Goal: Task Accomplishment & Management: Use online tool/utility

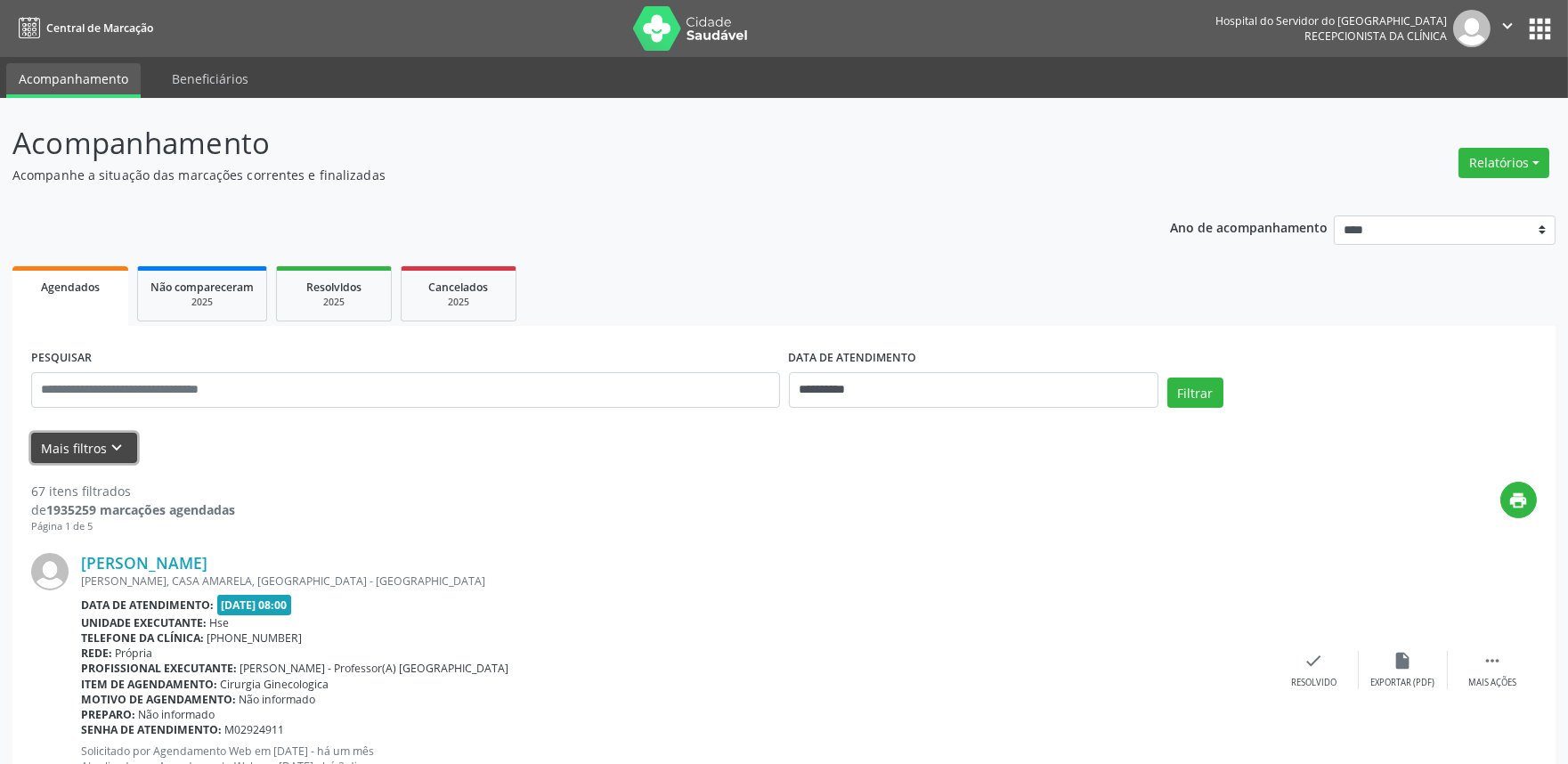
click at [93, 446] on button "Mais filtros keyboard_arrow_down" at bounding box center [84, 448] width 106 height 31
click at [92, 457] on button "Mais filtros keyboard_arrow_down" at bounding box center [84, 448] width 106 height 31
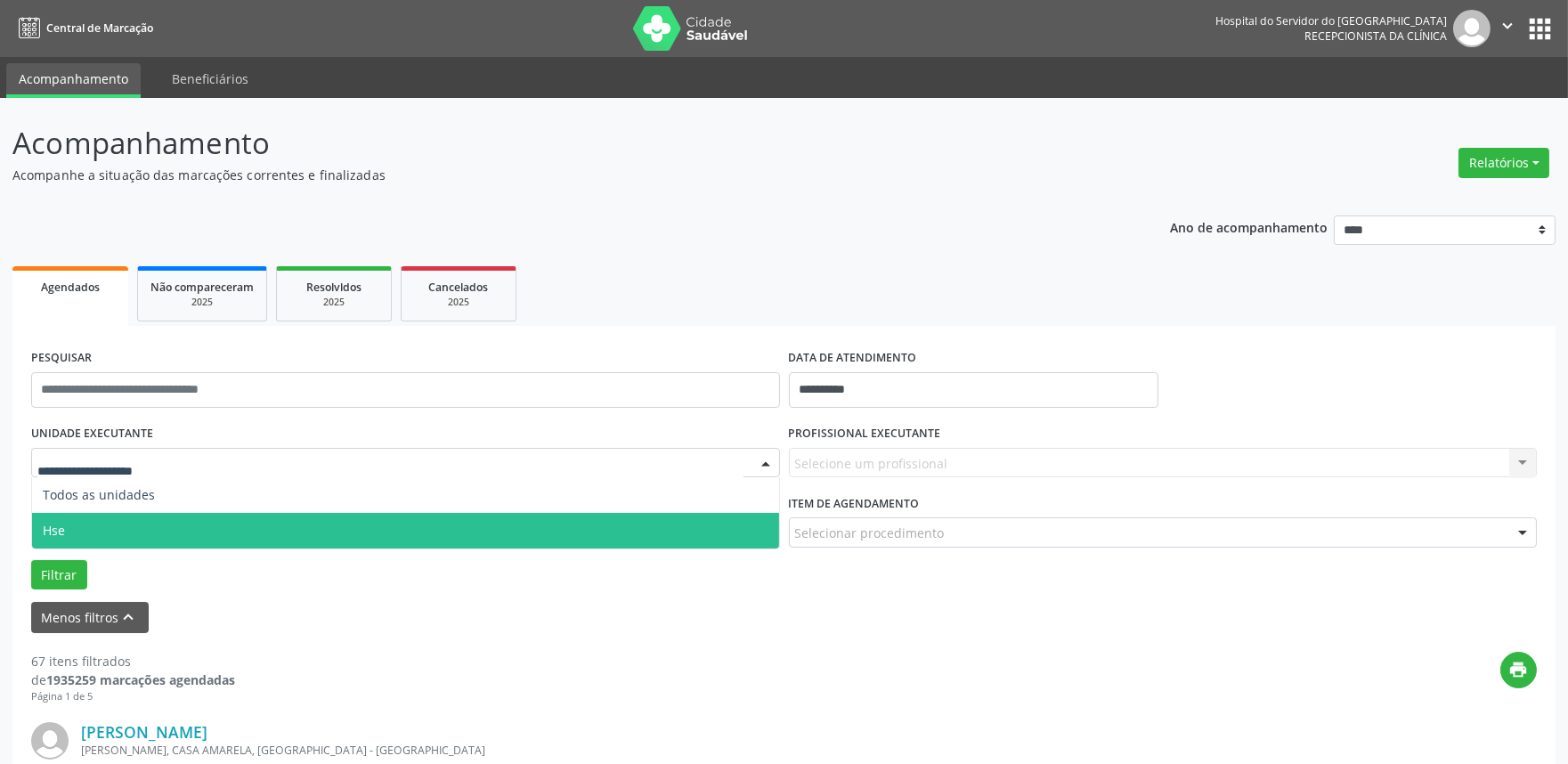
click at [131, 520] on span "Hse" at bounding box center [406, 530] width 747 height 36
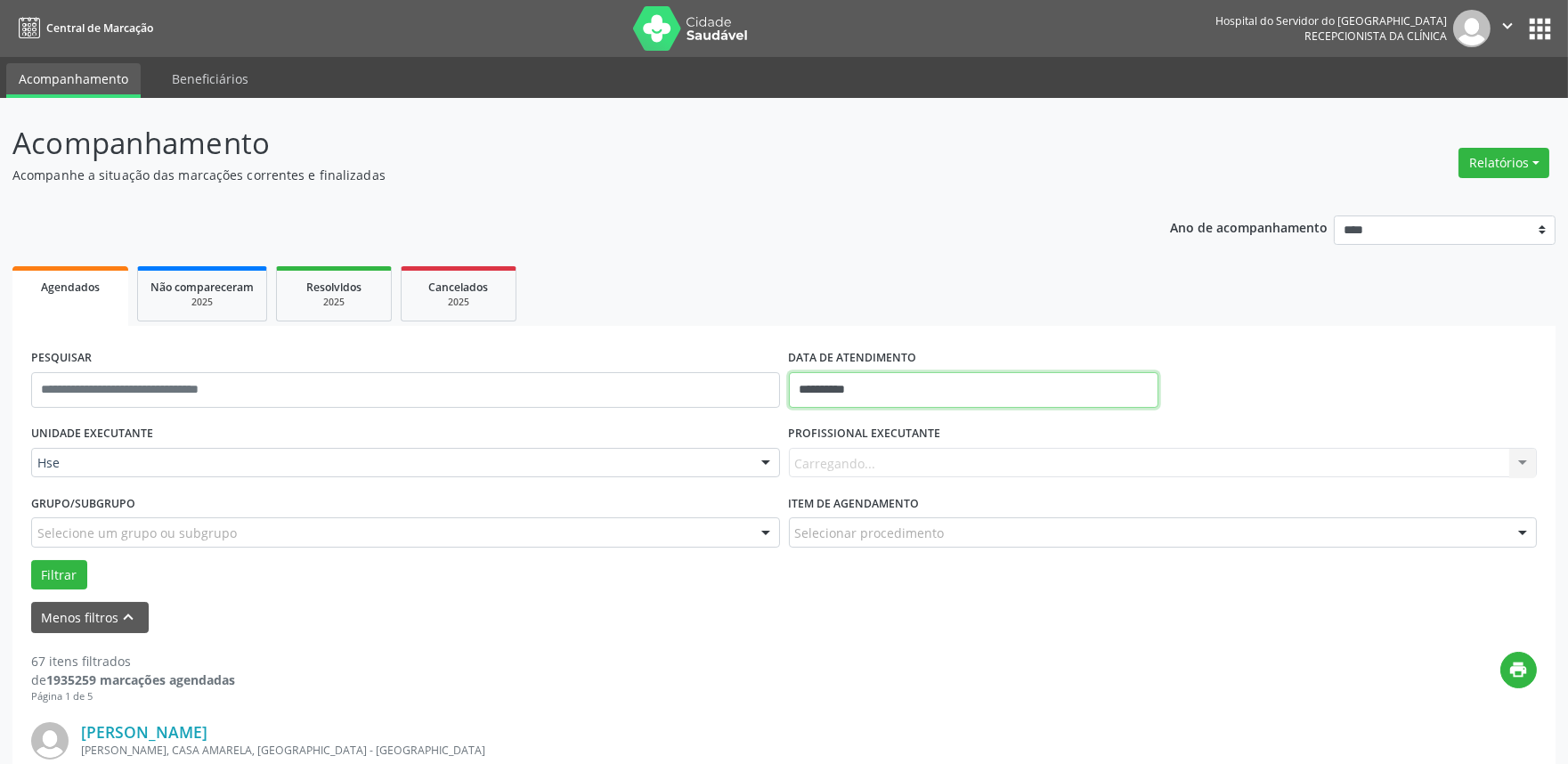
click at [879, 388] on input "**********" at bounding box center [973, 390] width 370 height 36
click at [843, 515] on span "6" at bounding box center [847, 517] width 35 height 35
type input "**********"
click at [843, 515] on span "6" at bounding box center [847, 517] width 35 height 35
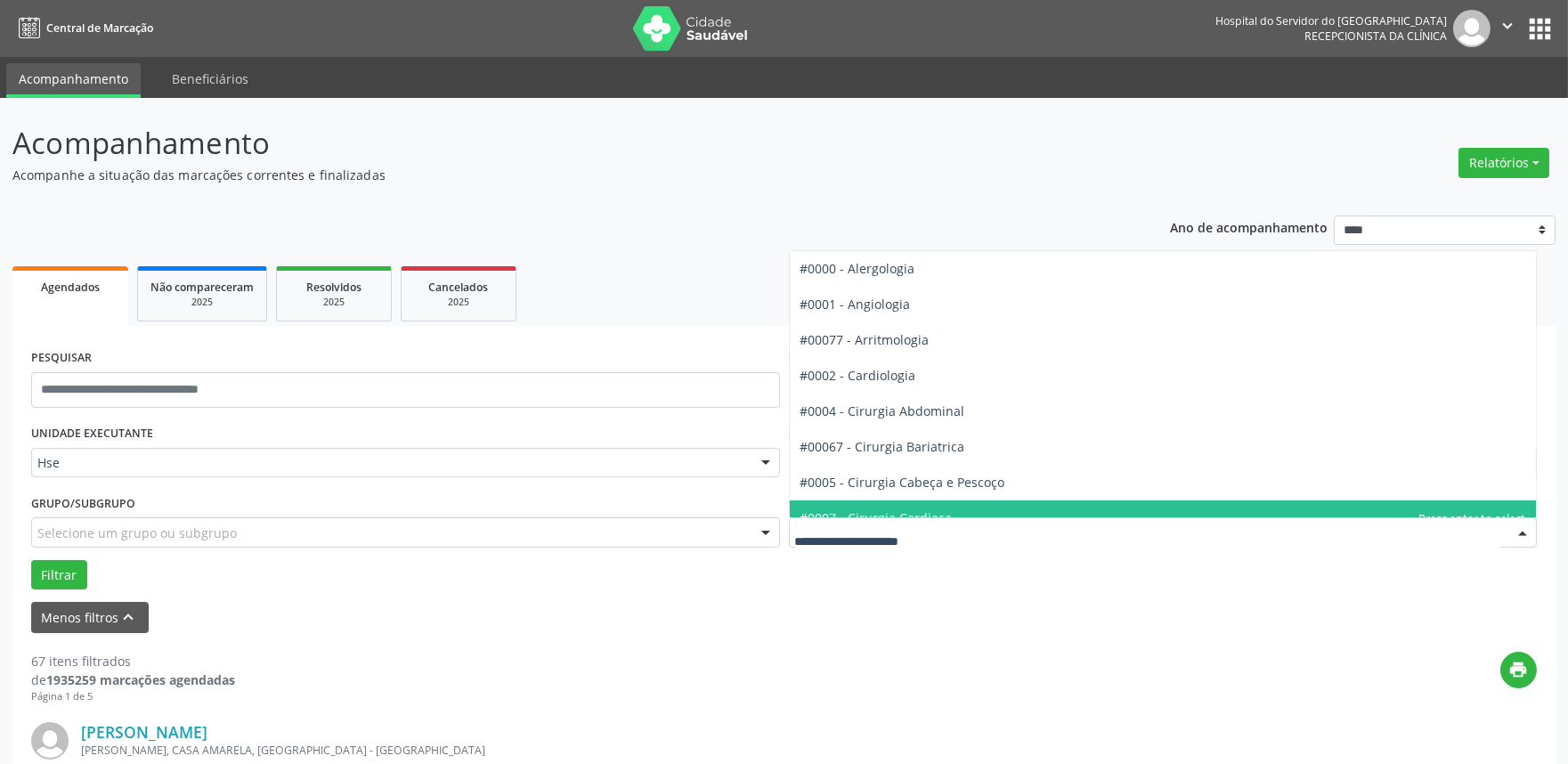
click at [870, 601] on div "Menos filtros keyboard_arrow_up" at bounding box center [784, 617] width 1515 height 31
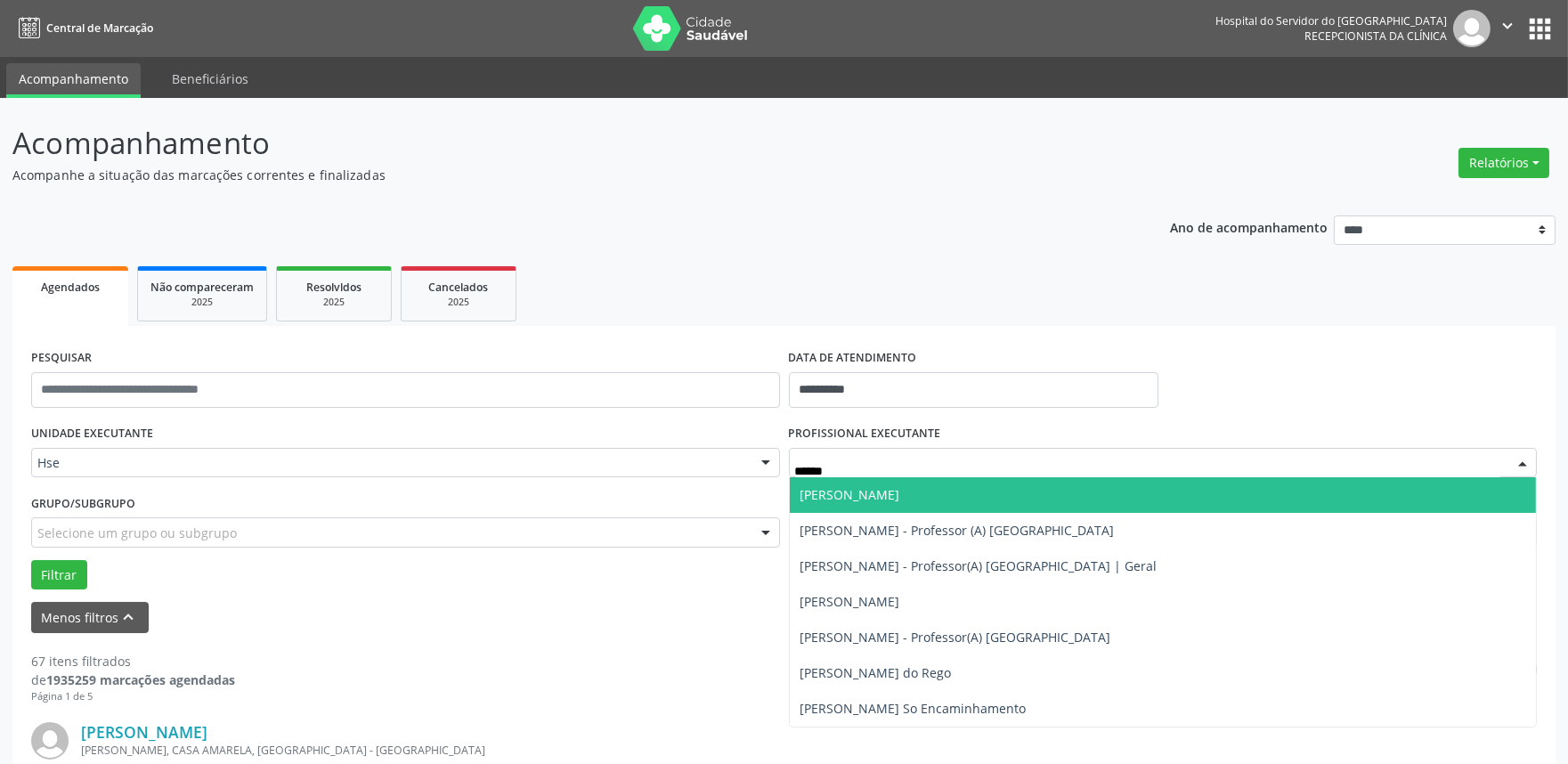
type input "*******"
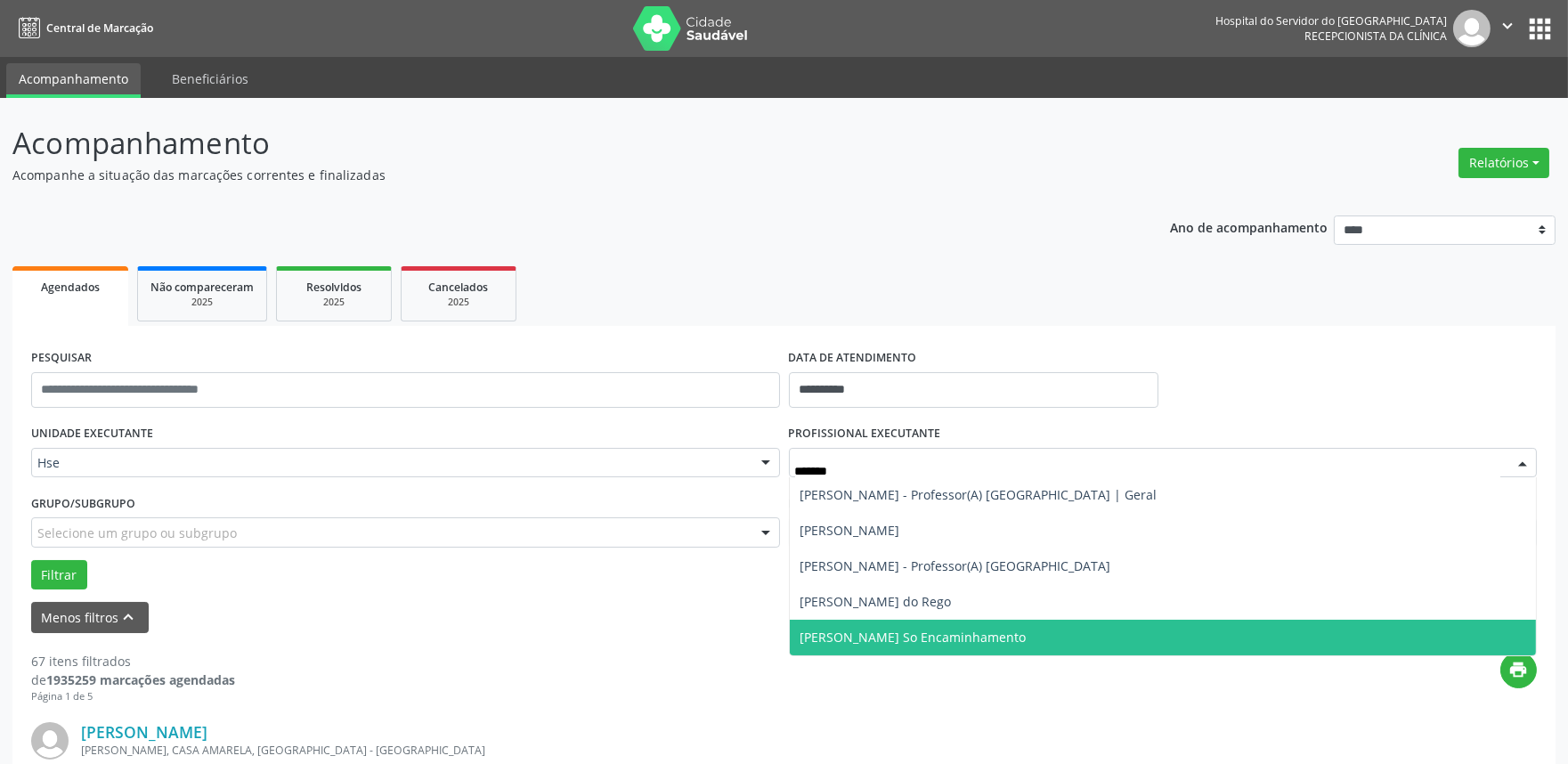
click at [841, 639] on span "[PERSON_NAME] So Encaminhamento" at bounding box center [914, 636] width 226 height 17
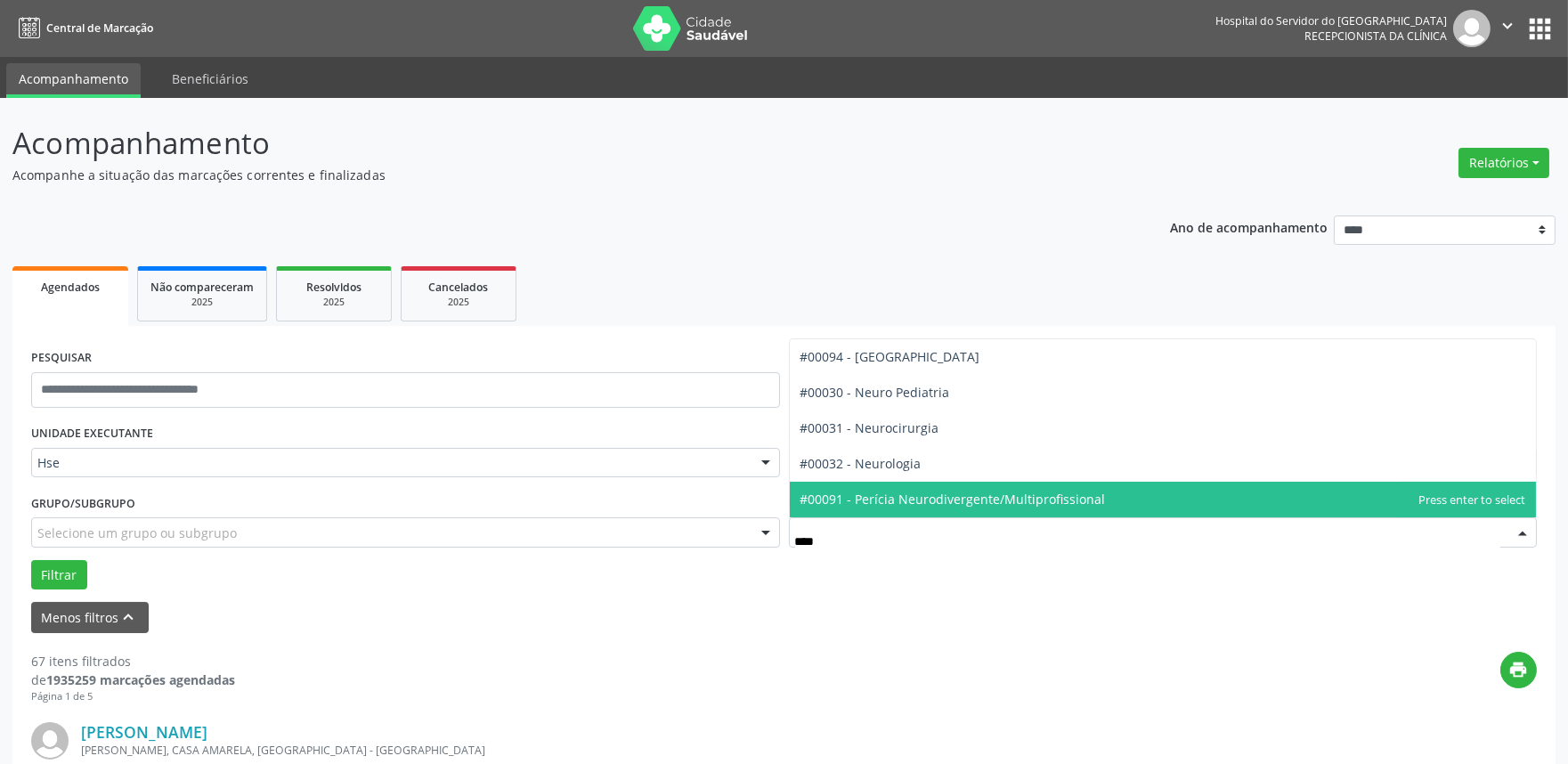
type input "*****"
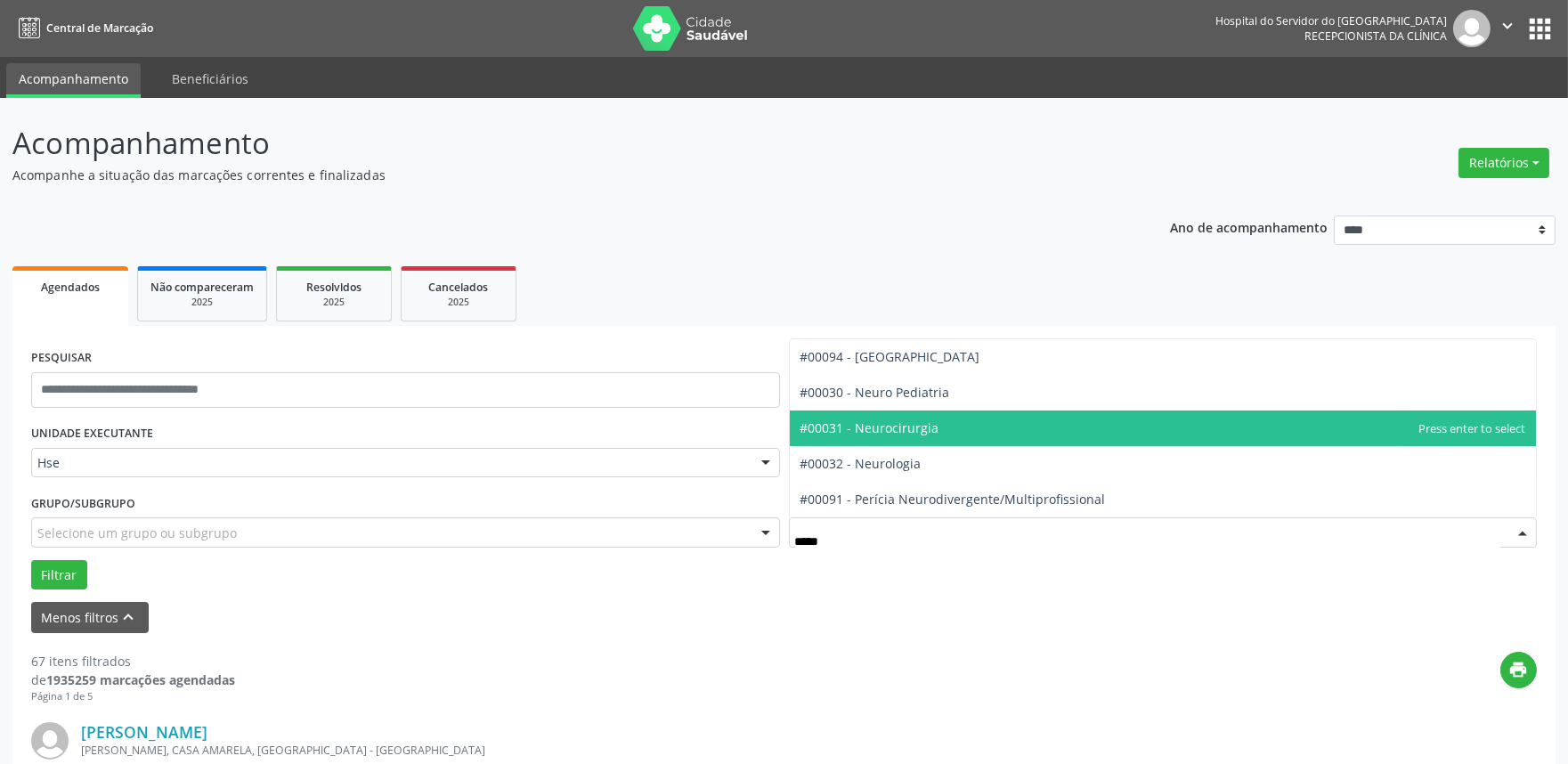
click at [869, 426] on span "#00031 - Neurocirurgia" at bounding box center [870, 427] width 138 height 17
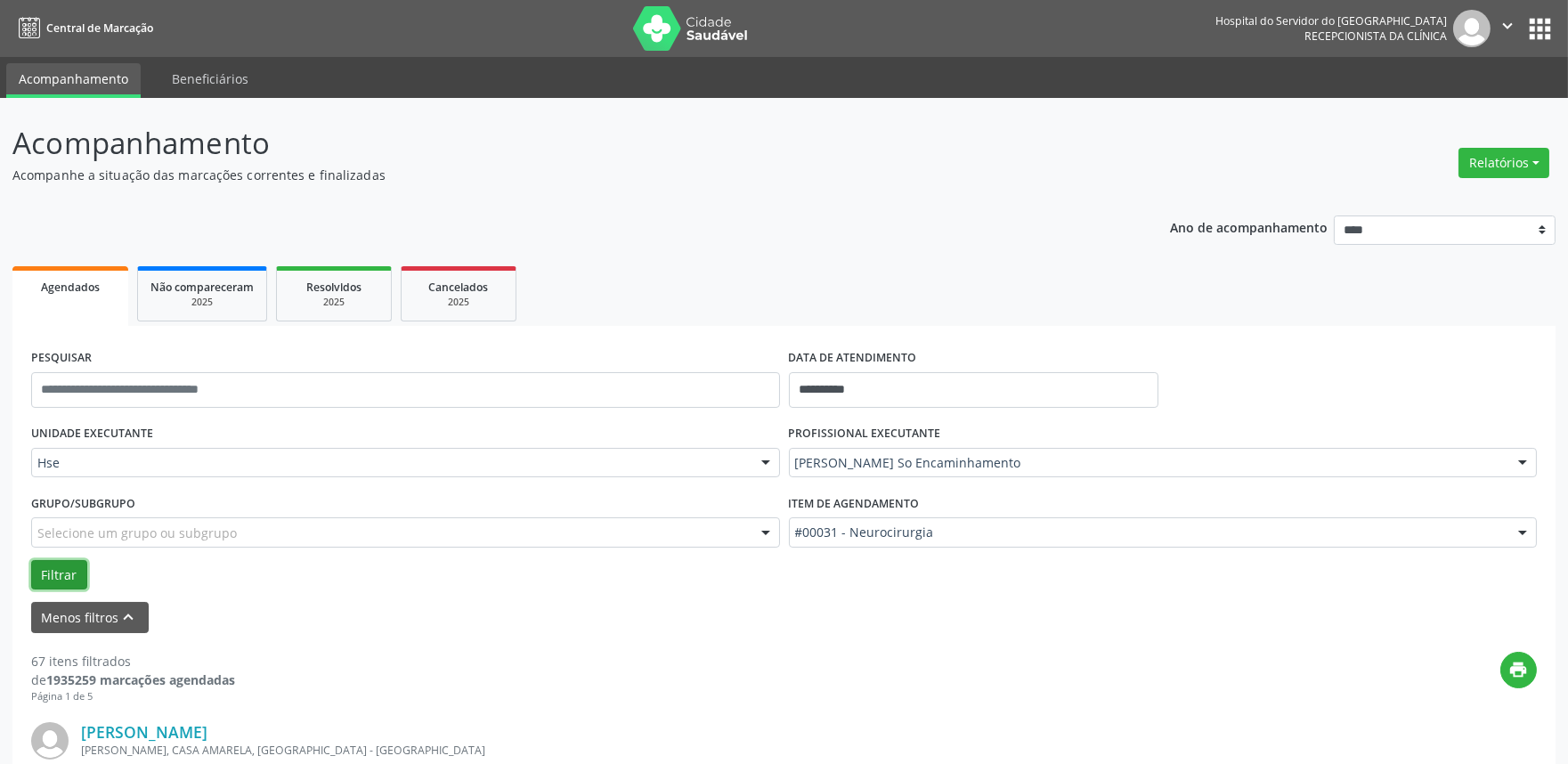
click at [48, 570] on button "Filtrar" at bounding box center [59, 574] width 57 height 30
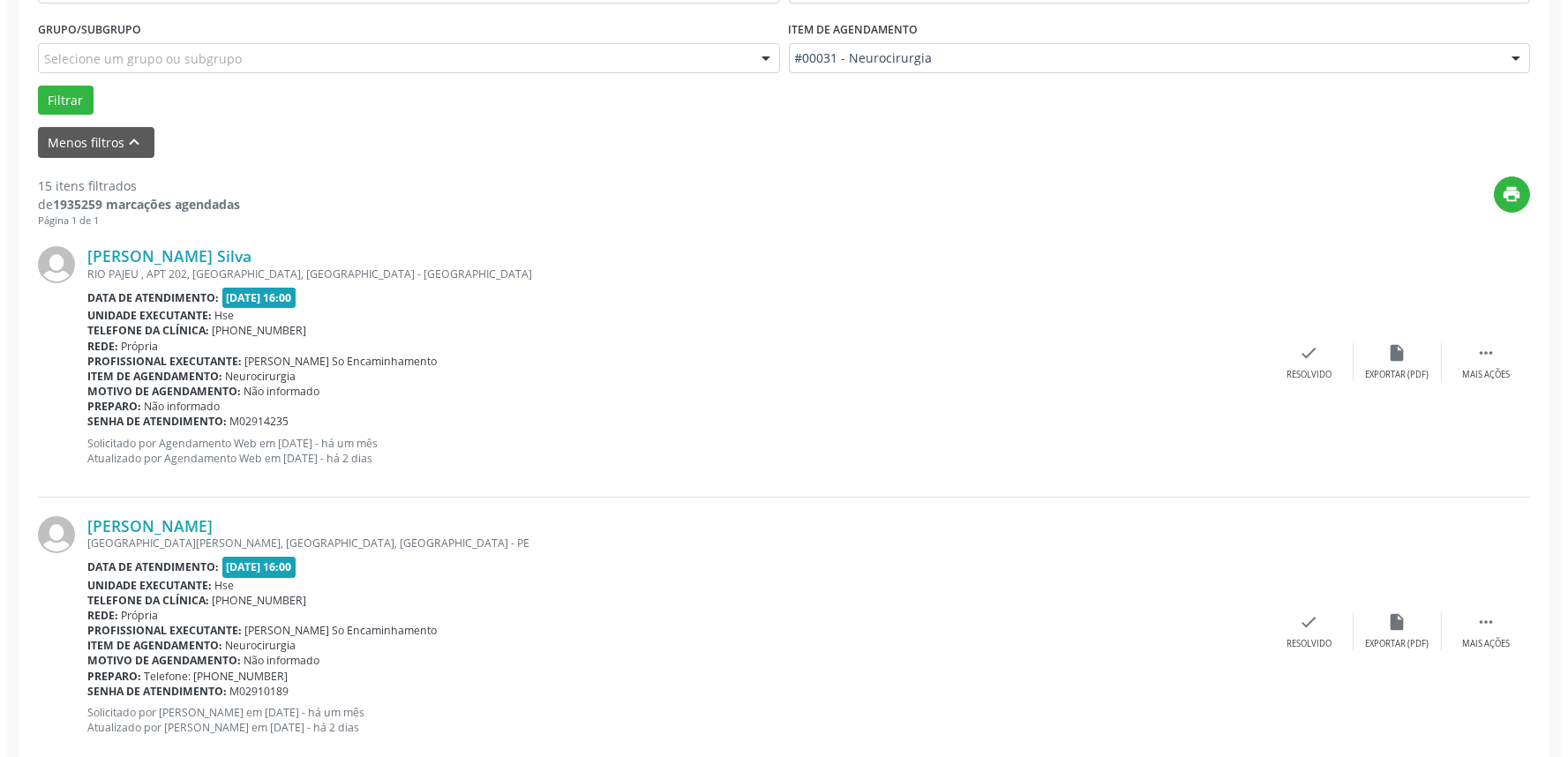
scroll to position [490, 0]
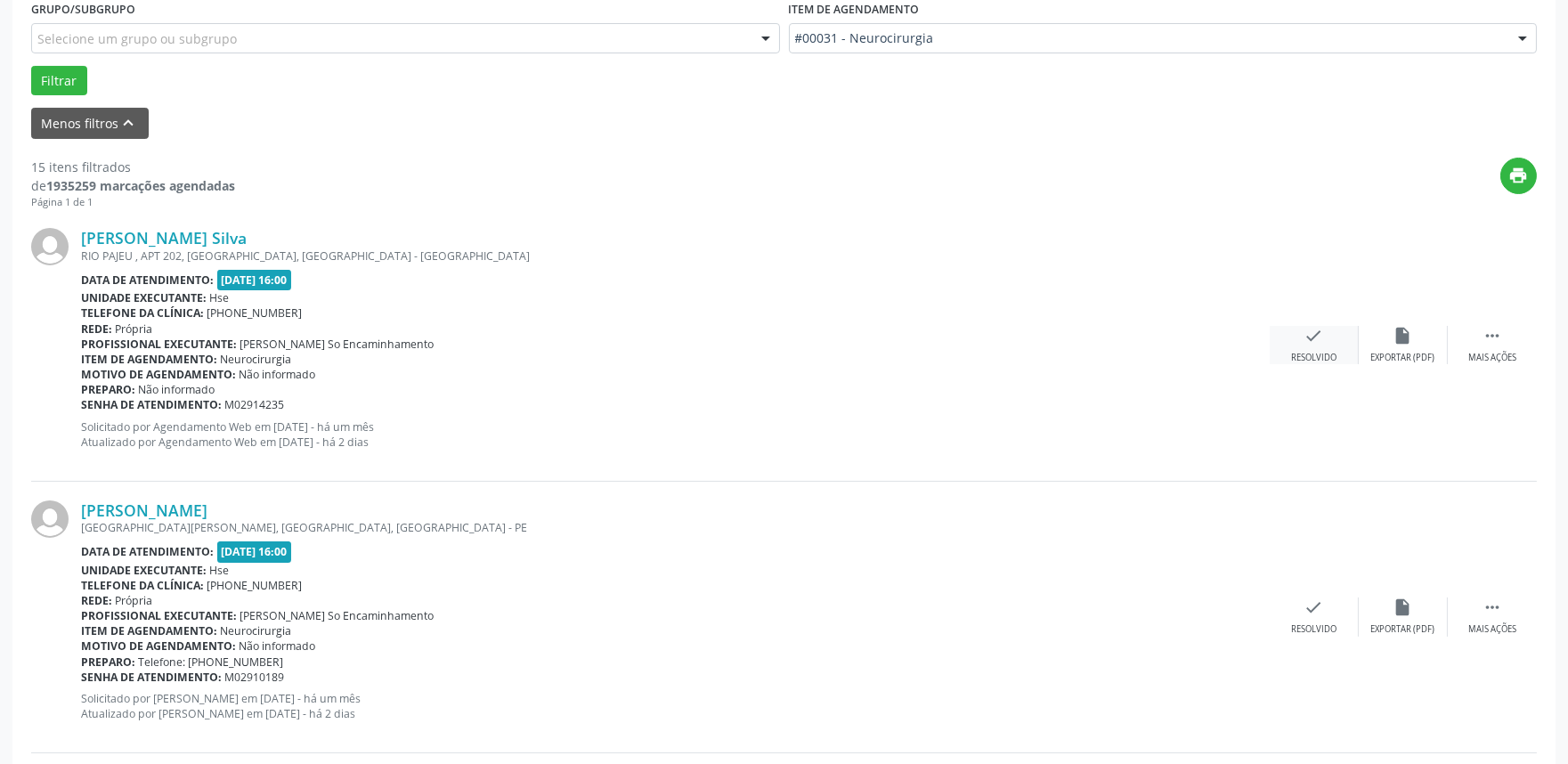
click at [1308, 347] on div "check Resolvido" at bounding box center [1313, 344] width 89 height 38
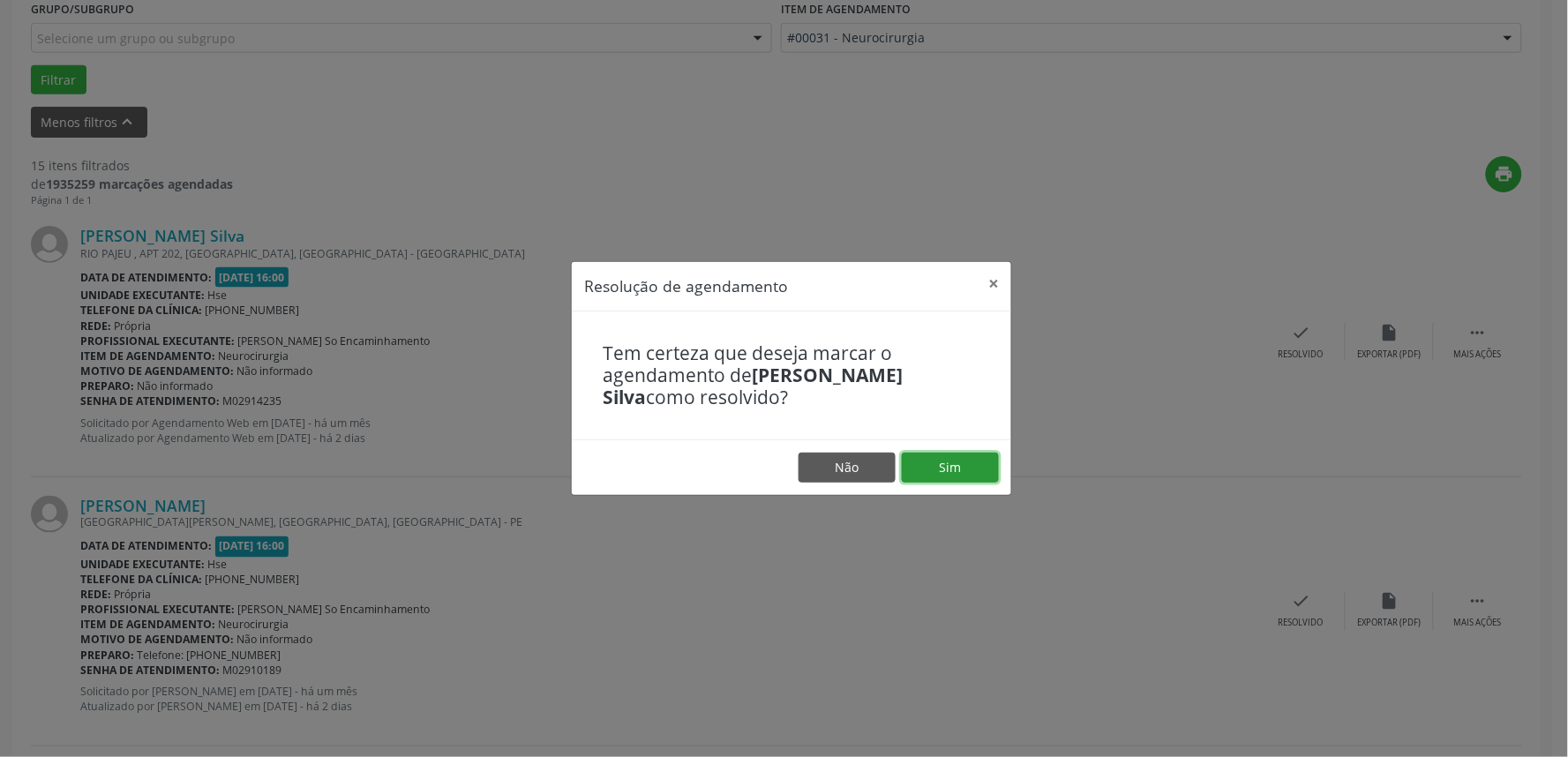
click at [975, 473] on button "Sim" at bounding box center [950, 467] width 97 height 30
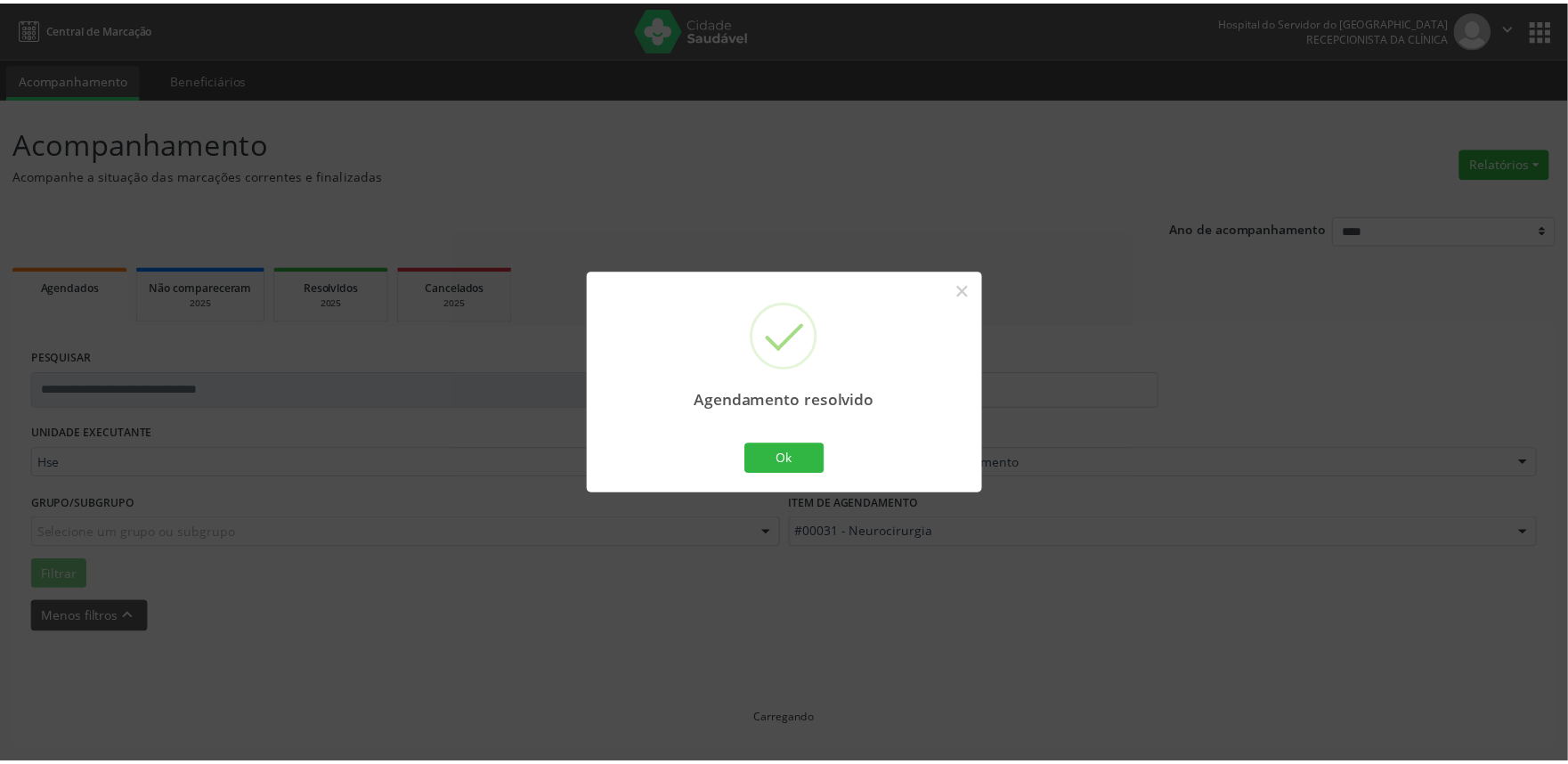
scroll to position [0, 0]
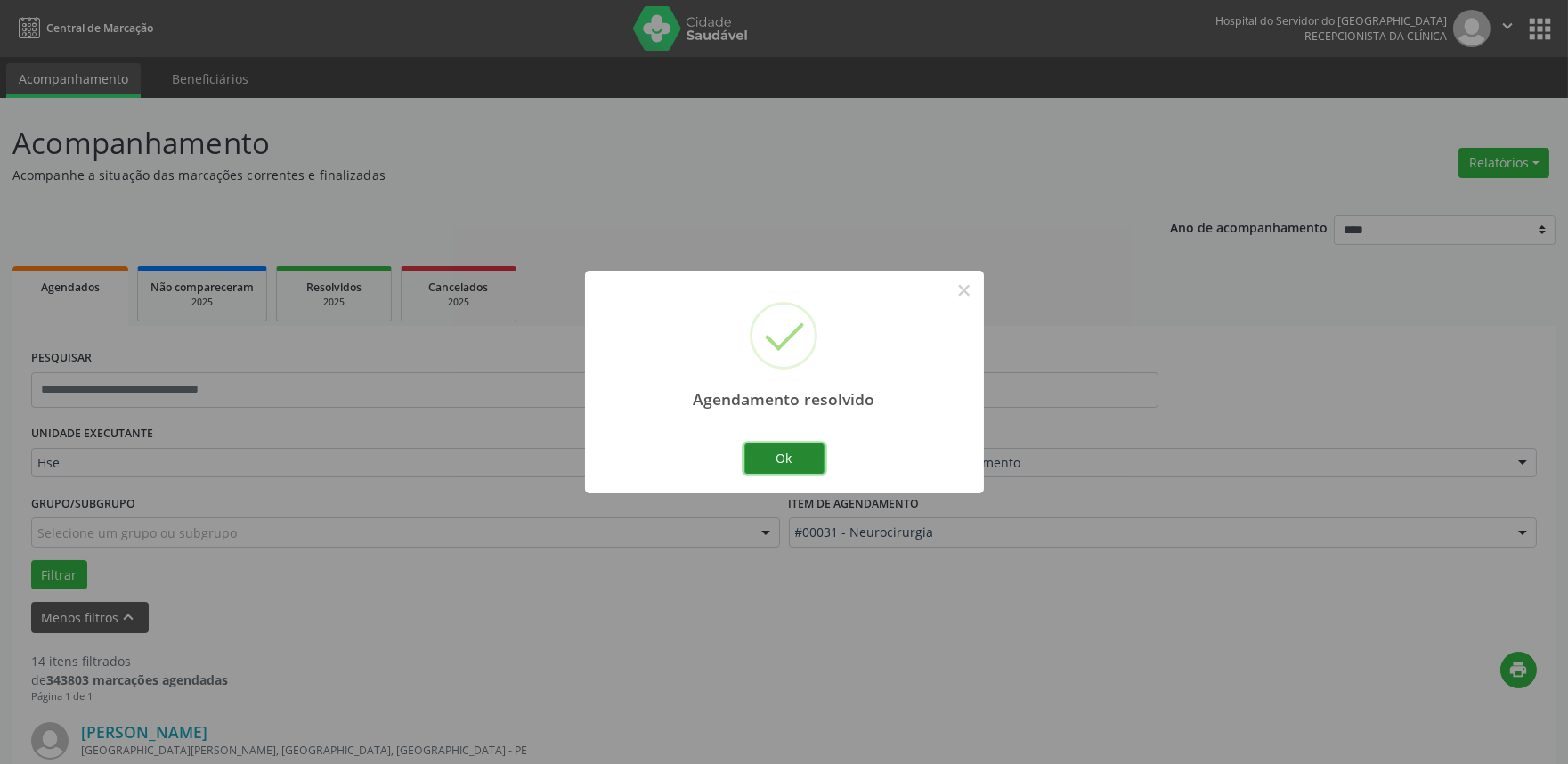
click at [793, 456] on button "Ok" at bounding box center [785, 458] width 80 height 30
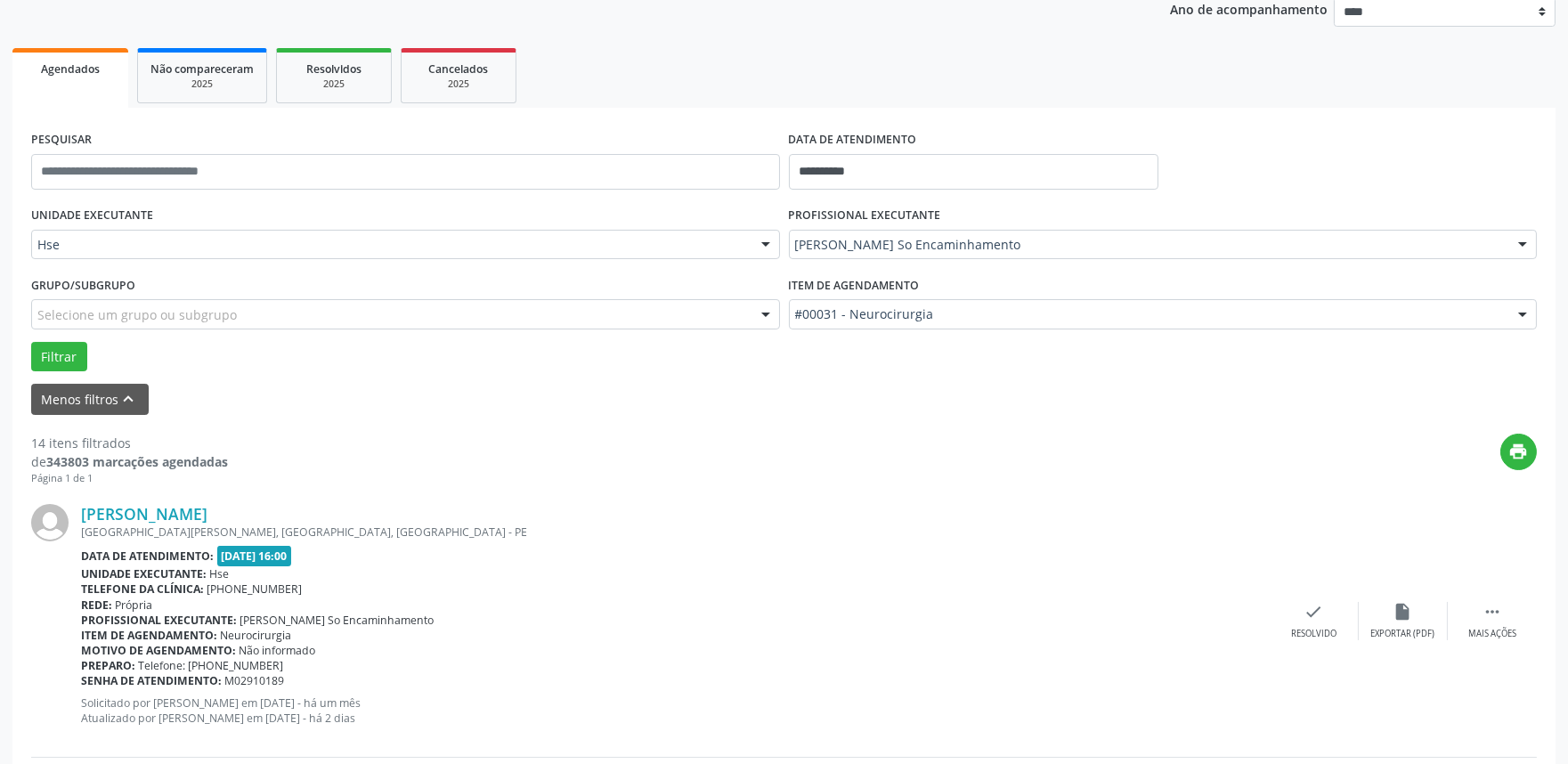
scroll to position [396, 0]
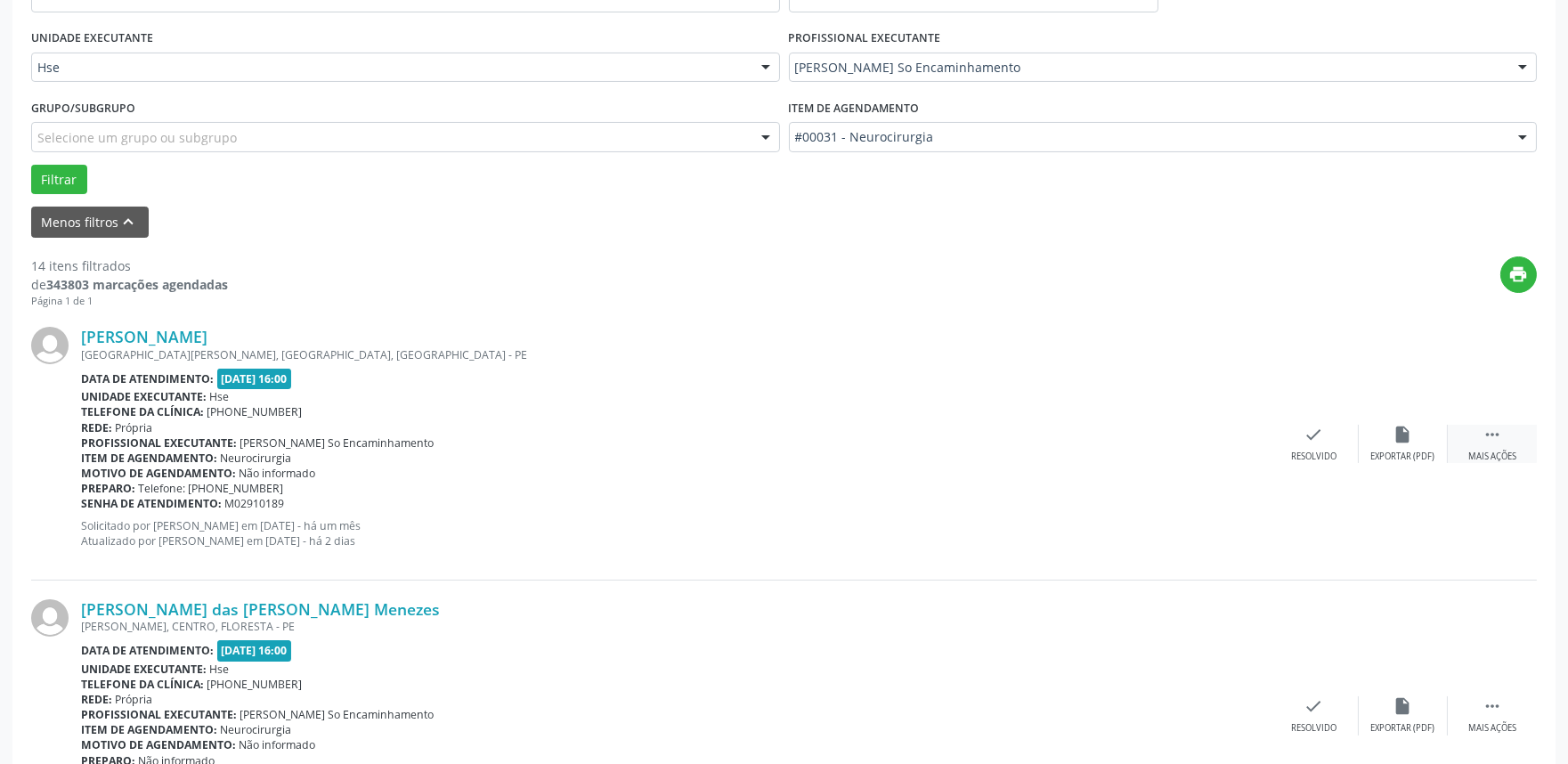
click at [1504, 439] on div " Mais ações" at bounding box center [1492, 443] width 89 height 38
click at [1402, 450] on div "Não compareceu" at bounding box center [1403, 456] width 76 height 13
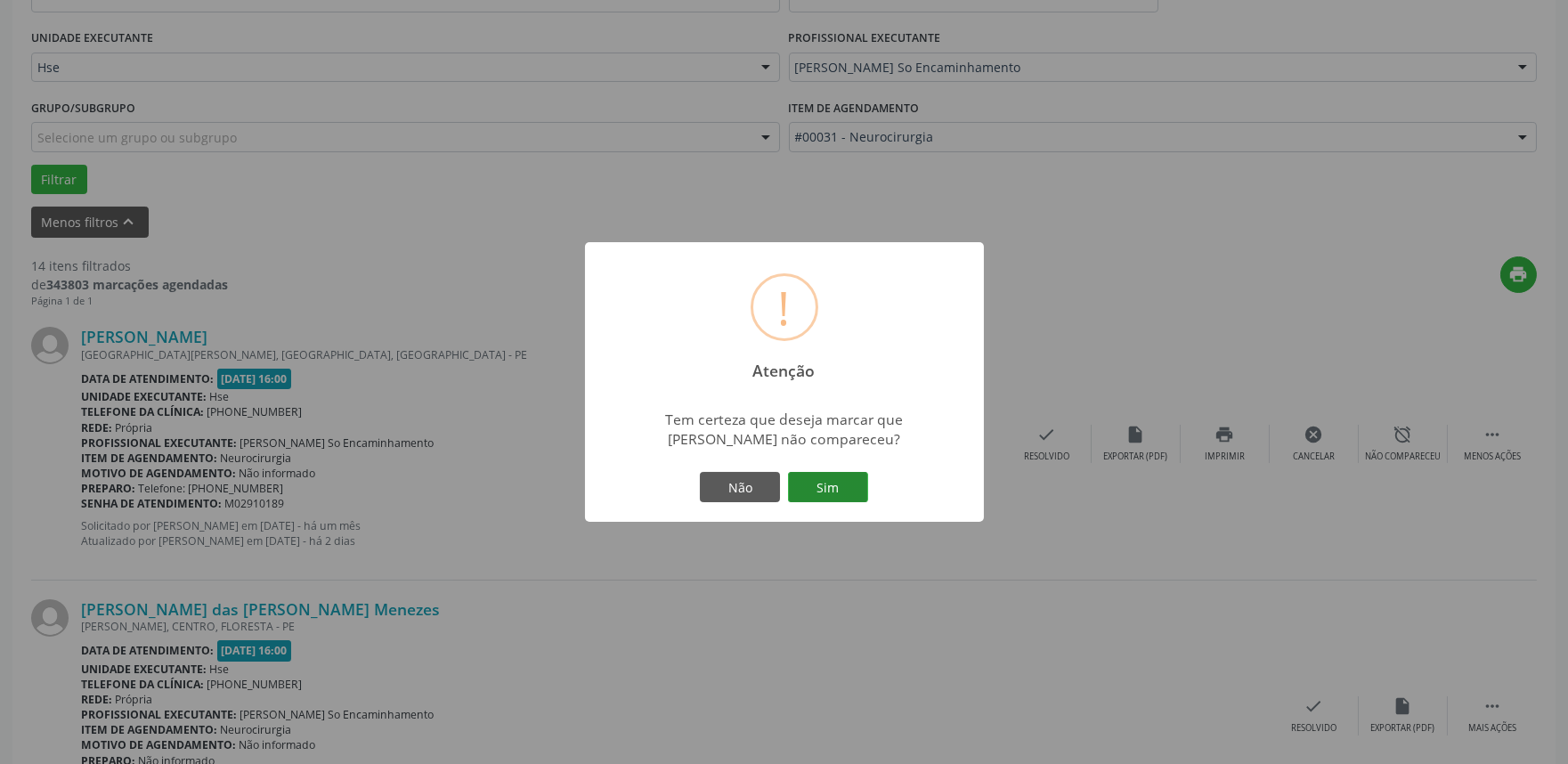
click at [813, 485] on button "Sim" at bounding box center [828, 486] width 80 height 30
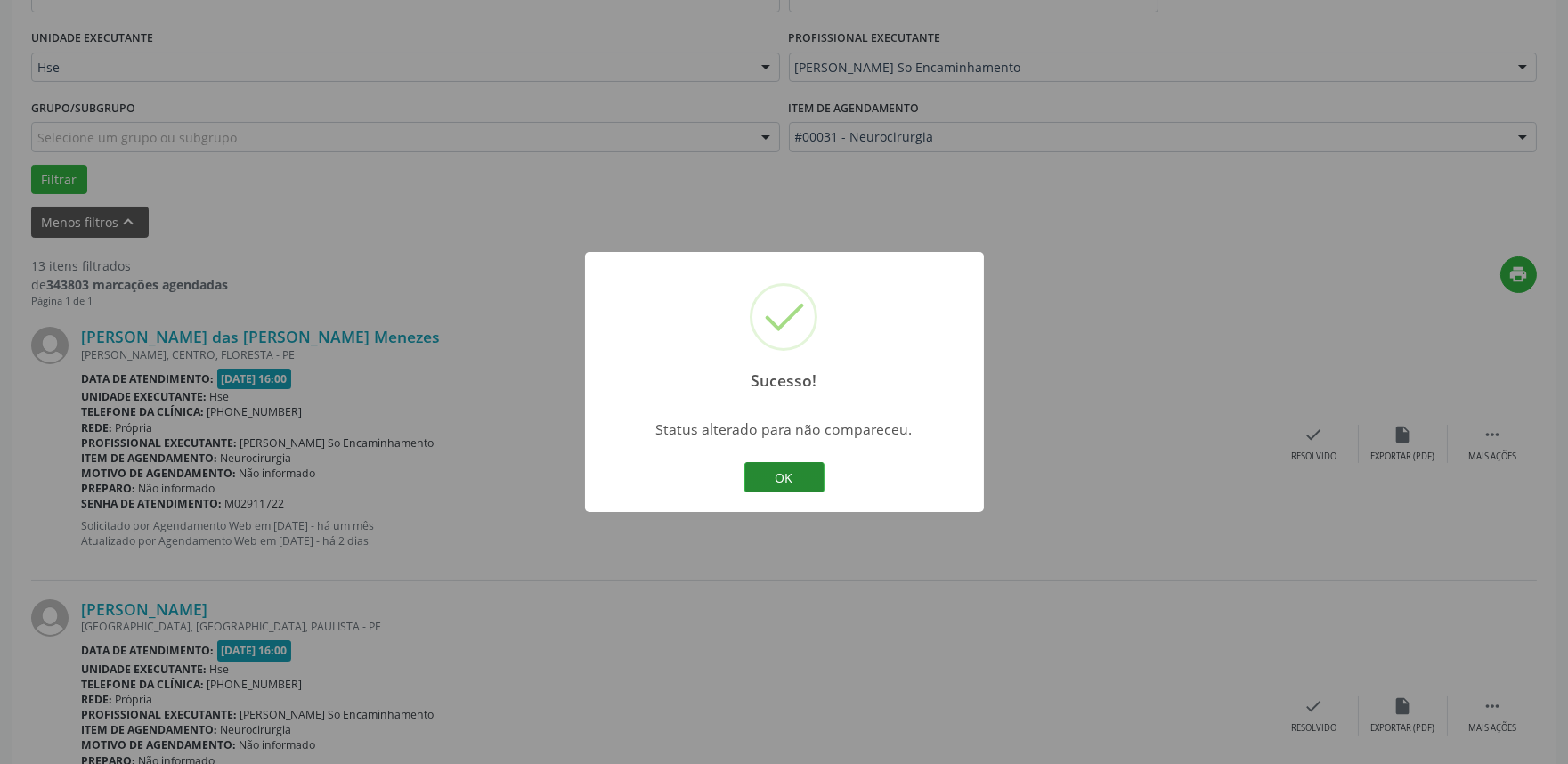
click at [796, 485] on button "OK" at bounding box center [785, 477] width 80 height 30
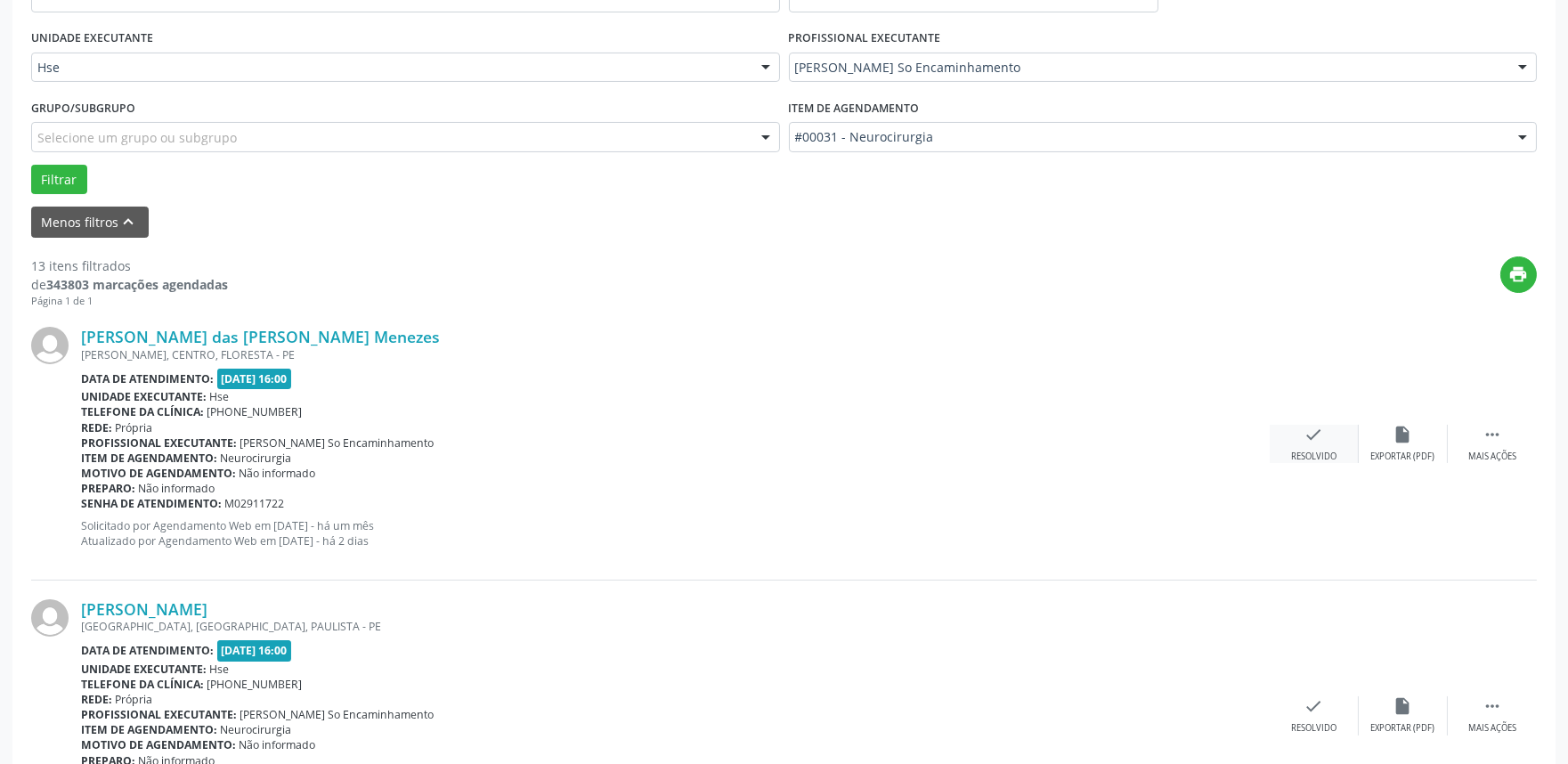
click at [1320, 456] on div "Resolvido" at bounding box center [1313, 456] width 46 height 13
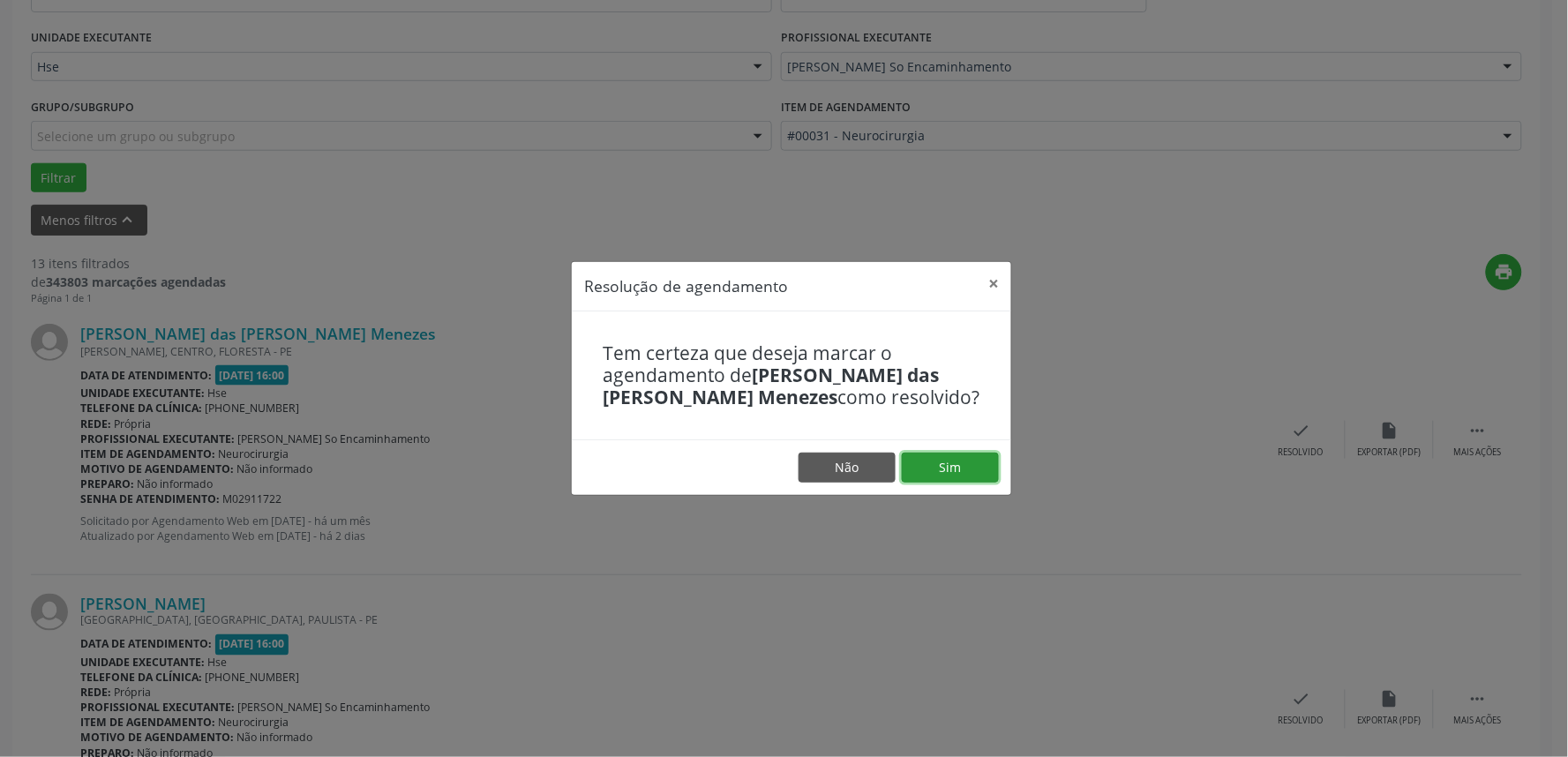
click at [988, 471] on button "Sim" at bounding box center [950, 467] width 97 height 30
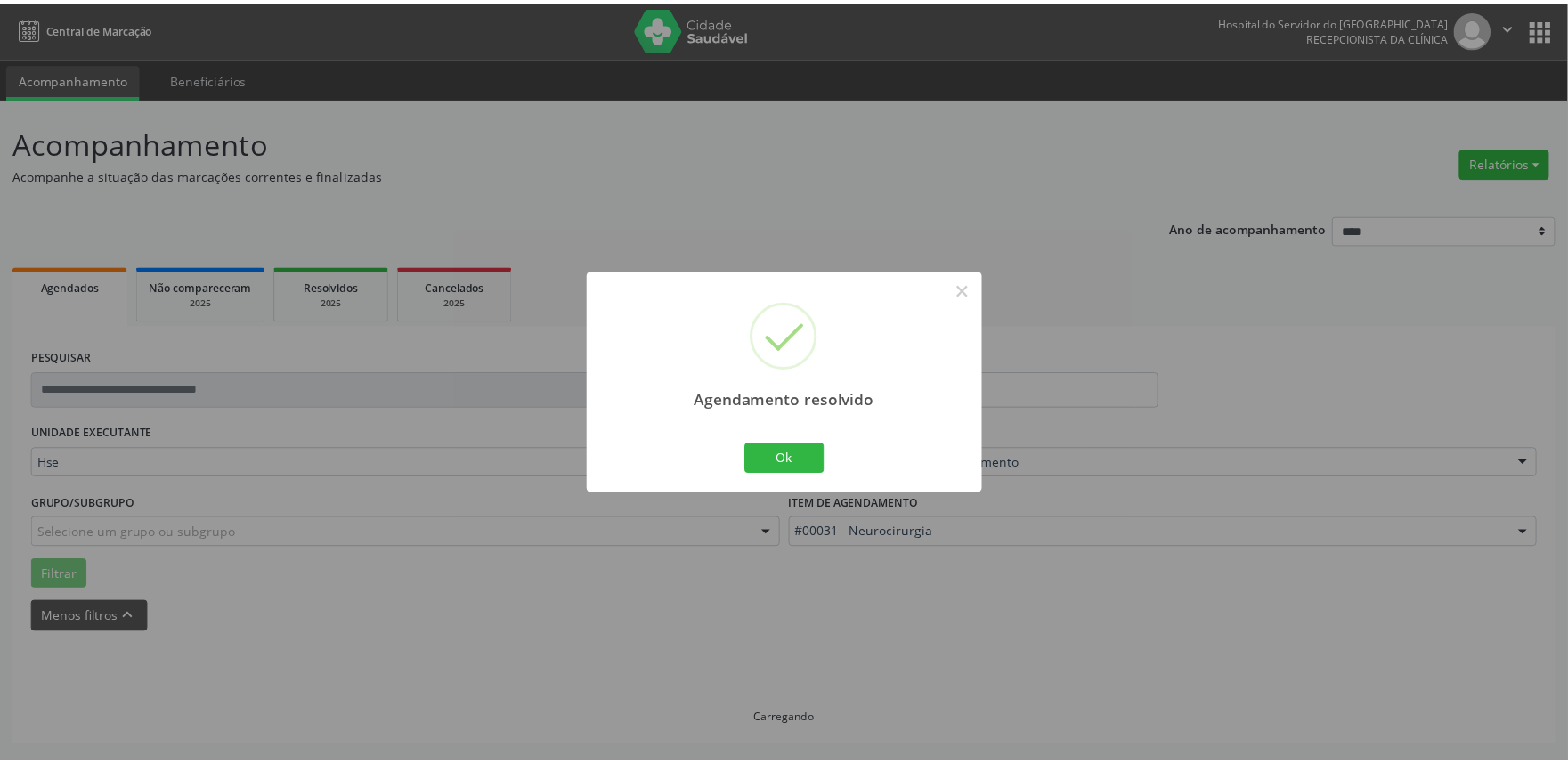
scroll to position [0, 0]
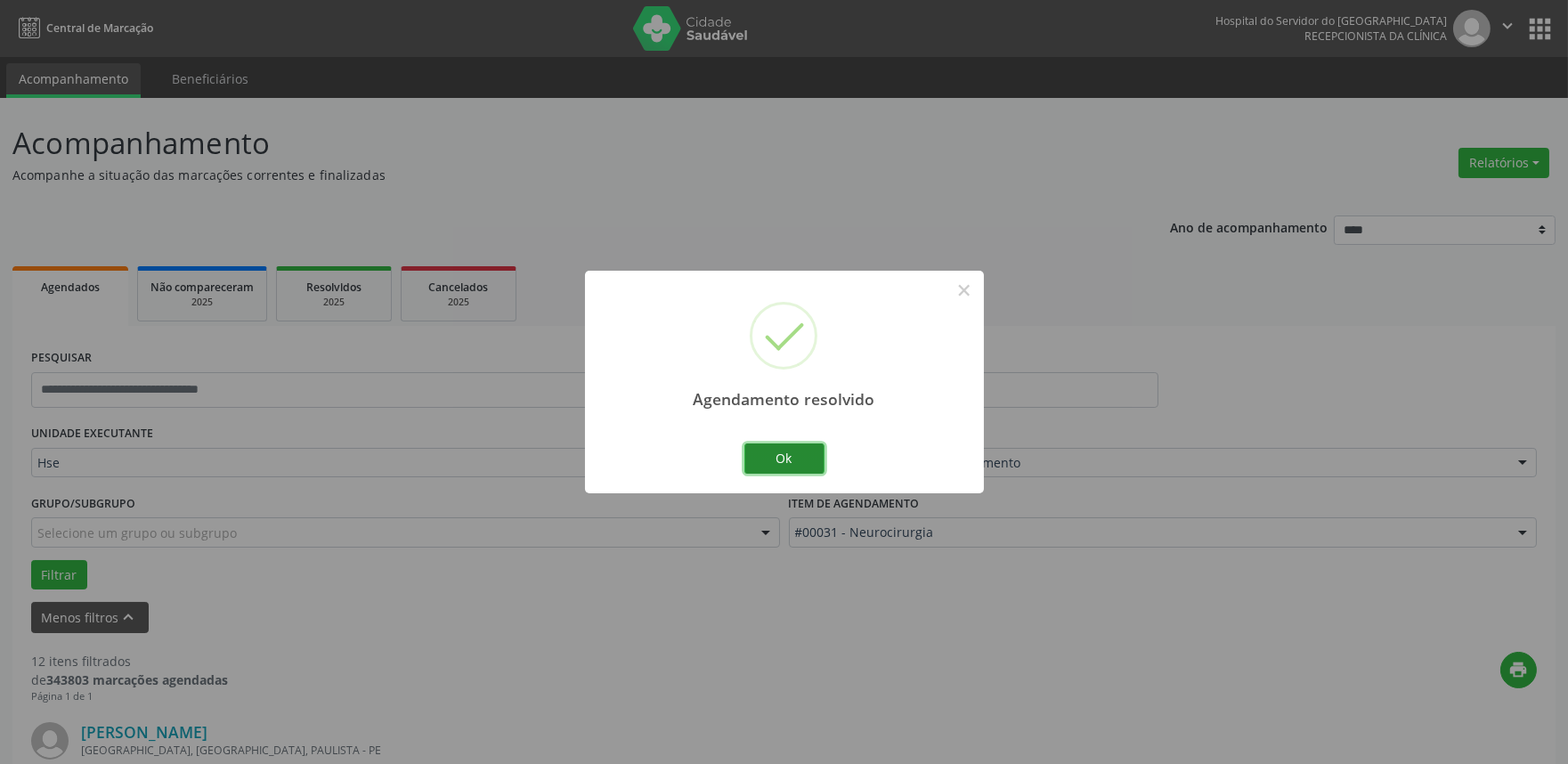
click at [807, 460] on button "Ok" at bounding box center [785, 458] width 80 height 30
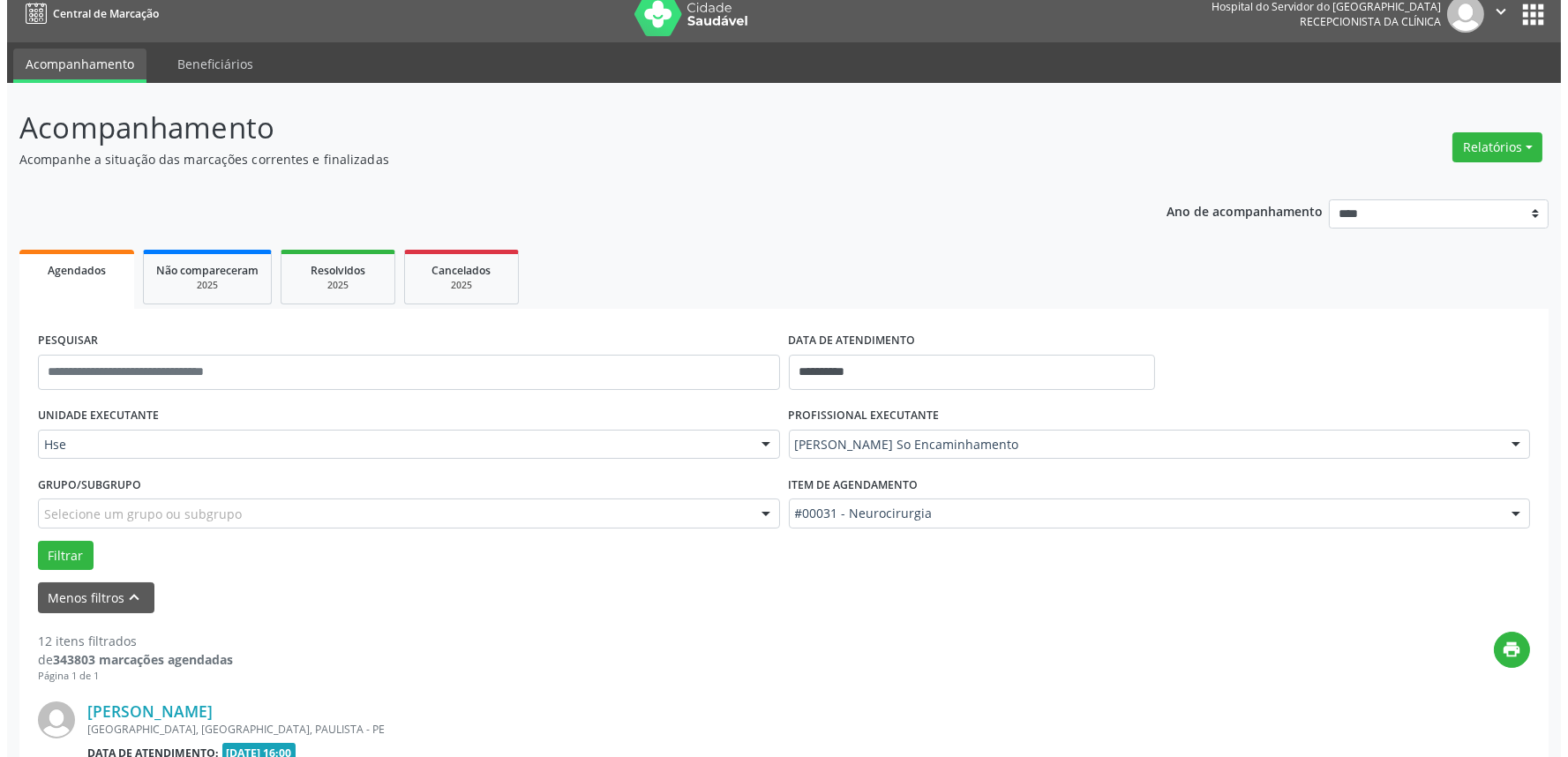
scroll to position [294, 0]
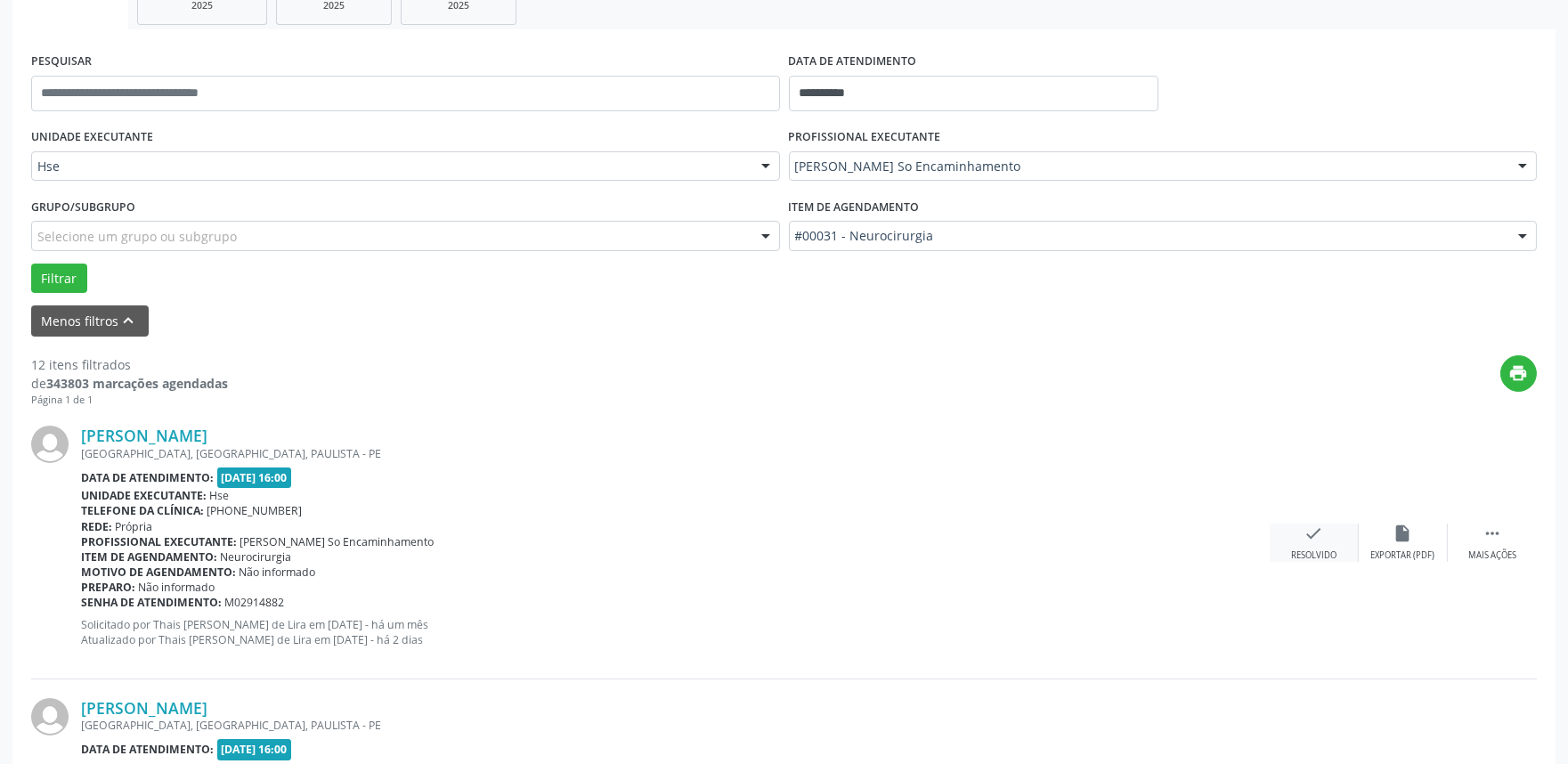
click at [1307, 556] on div "Resolvido" at bounding box center [1313, 555] width 46 height 13
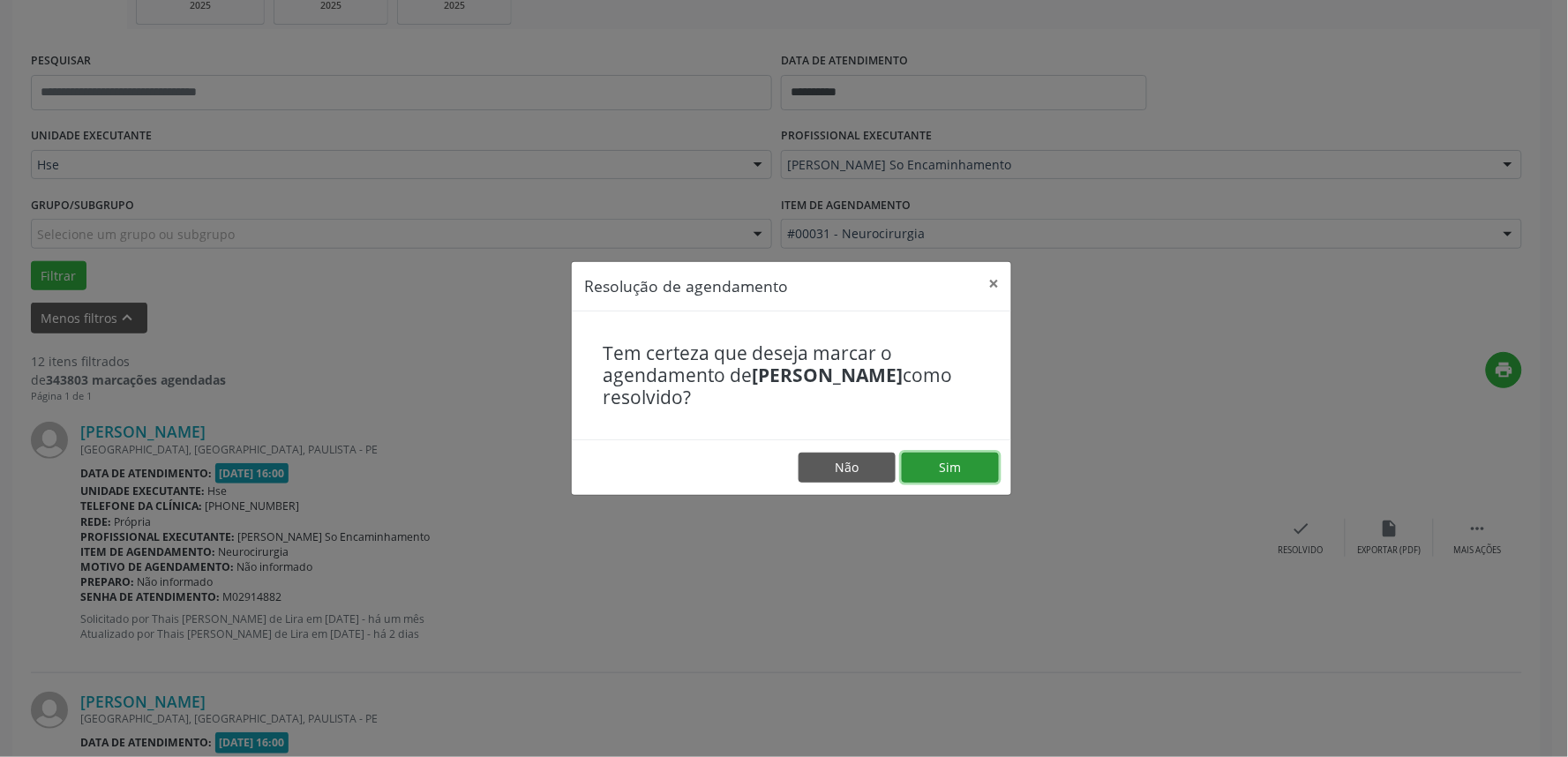
click at [944, 462] on button "Sim" at bounding box center [950, 467] width 97 height 30
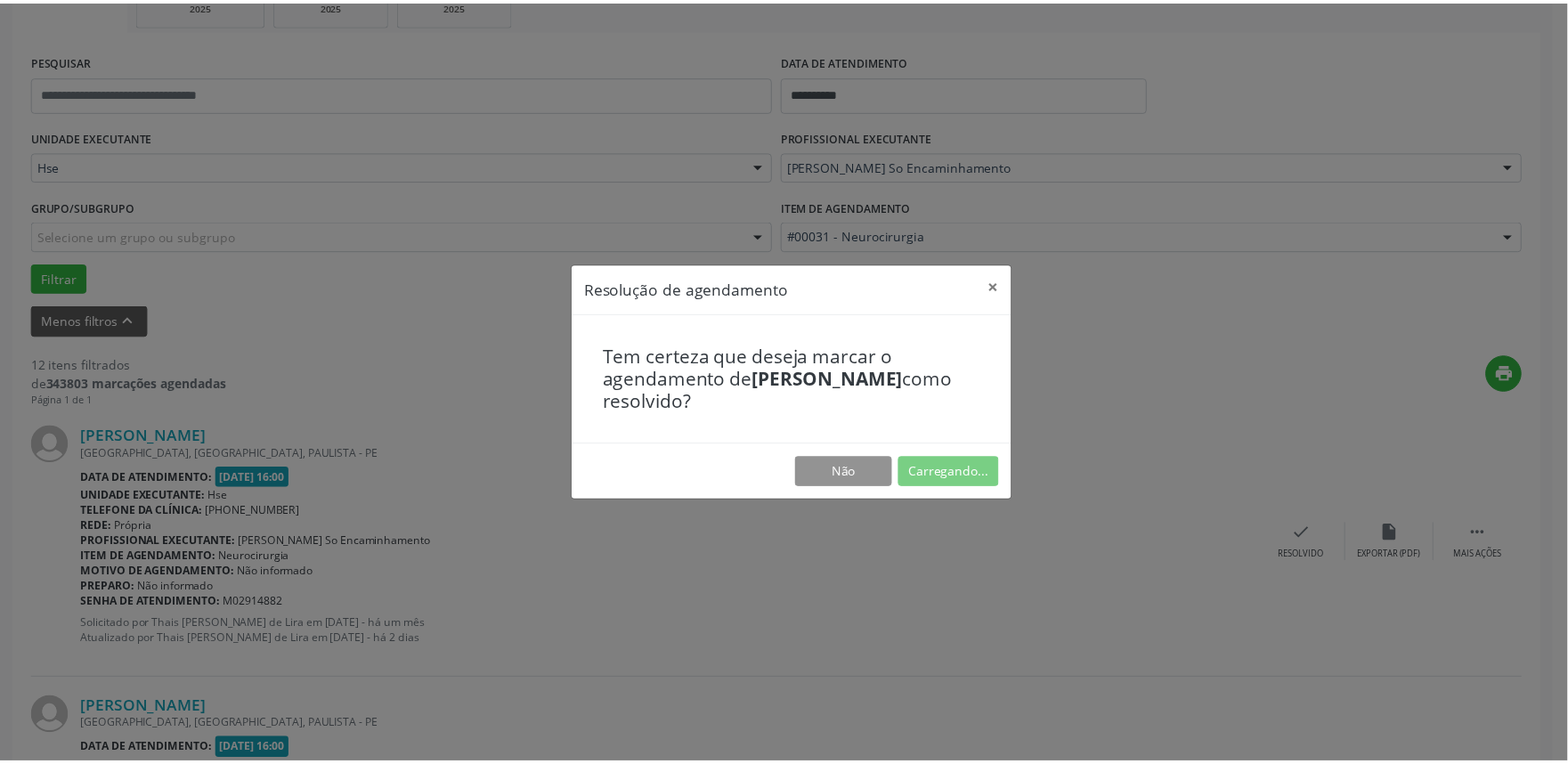
scroll to position [0, 0]
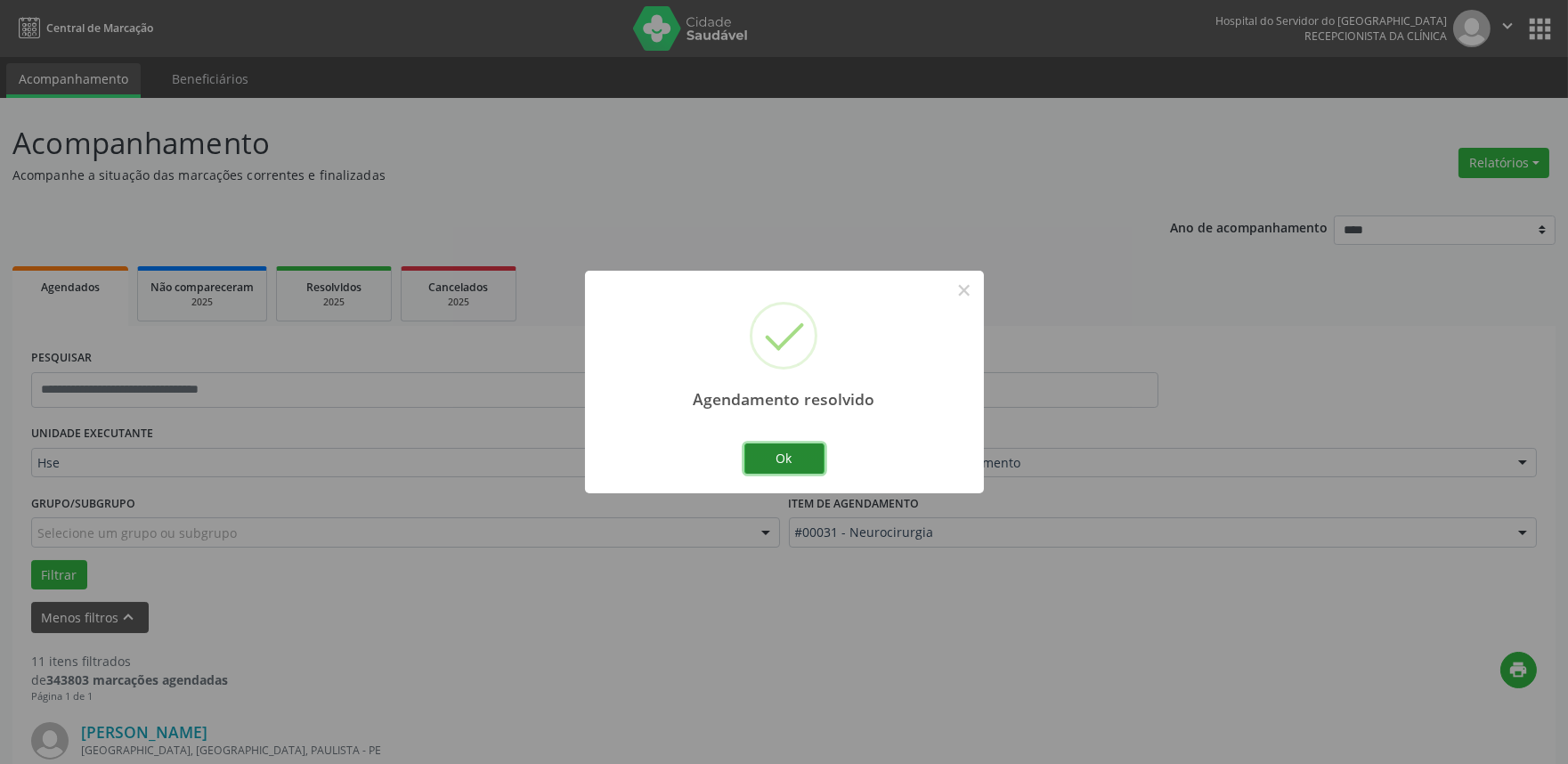
click at [803, 459] on button "Ok" at bounding box center [785, 458] width 80 height 30
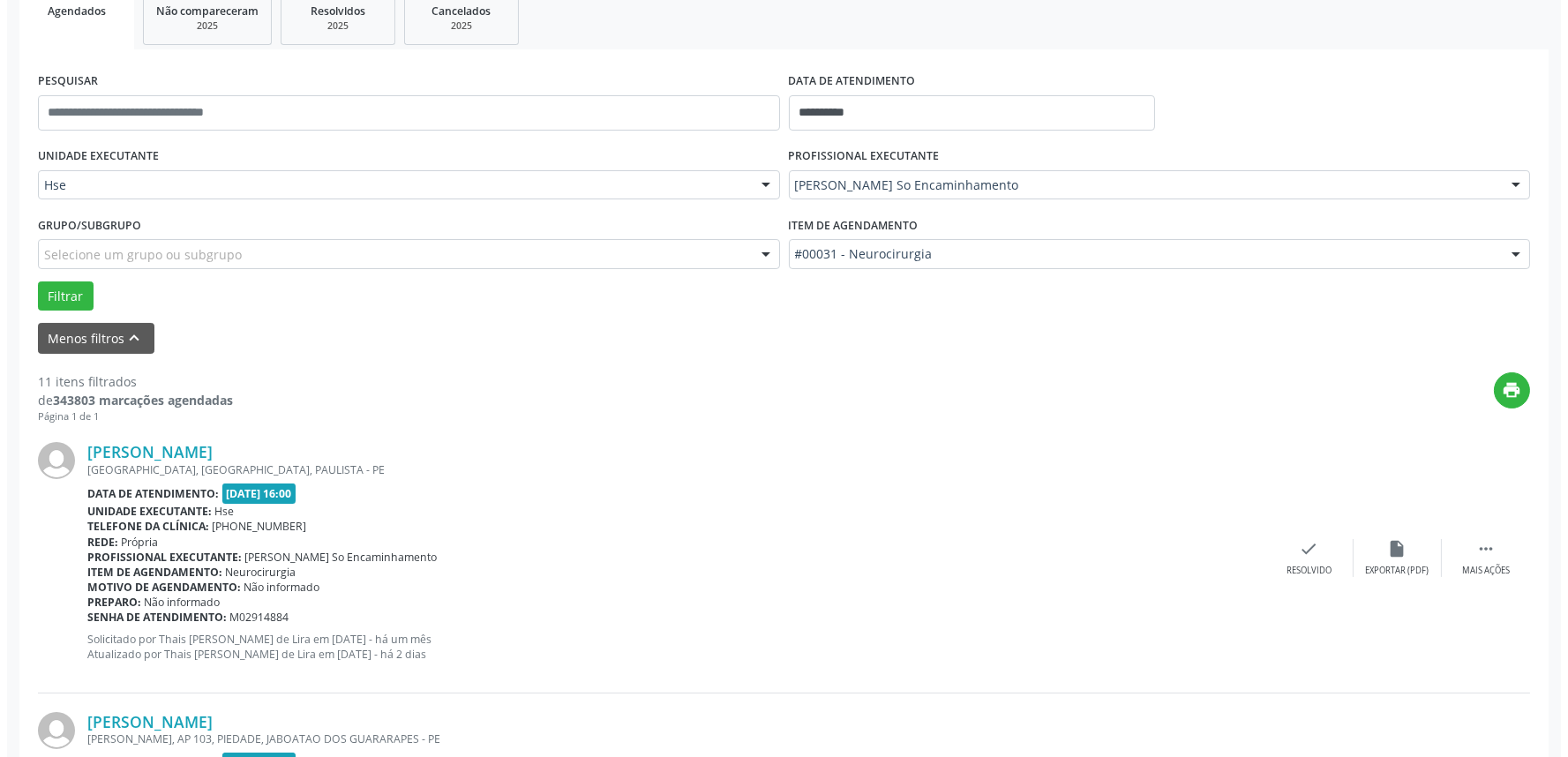
scroll to position [294, 0]
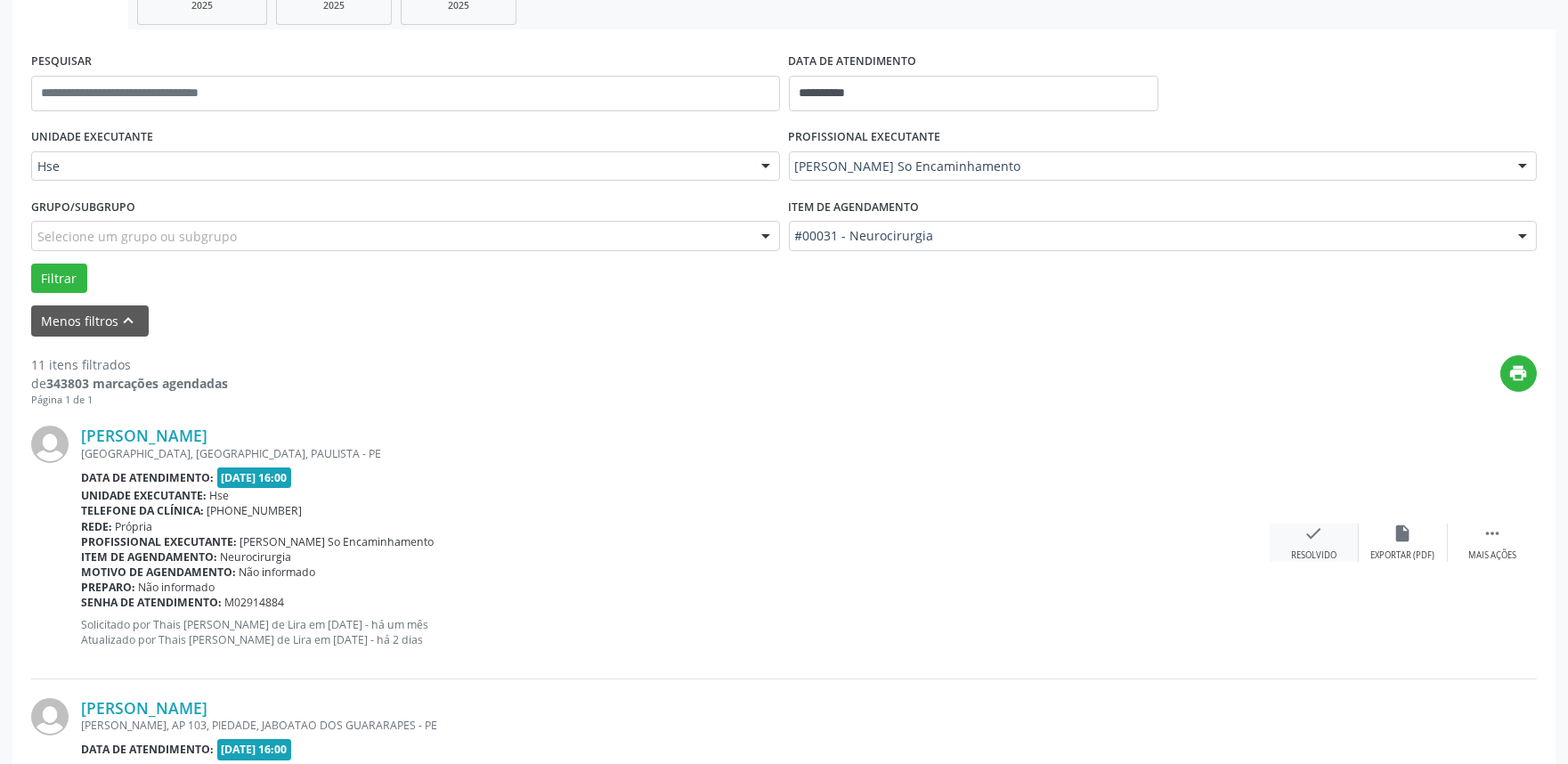
click at [1321, 536] on icon "check" at bounding box center [1314, 533] width 20 height 19
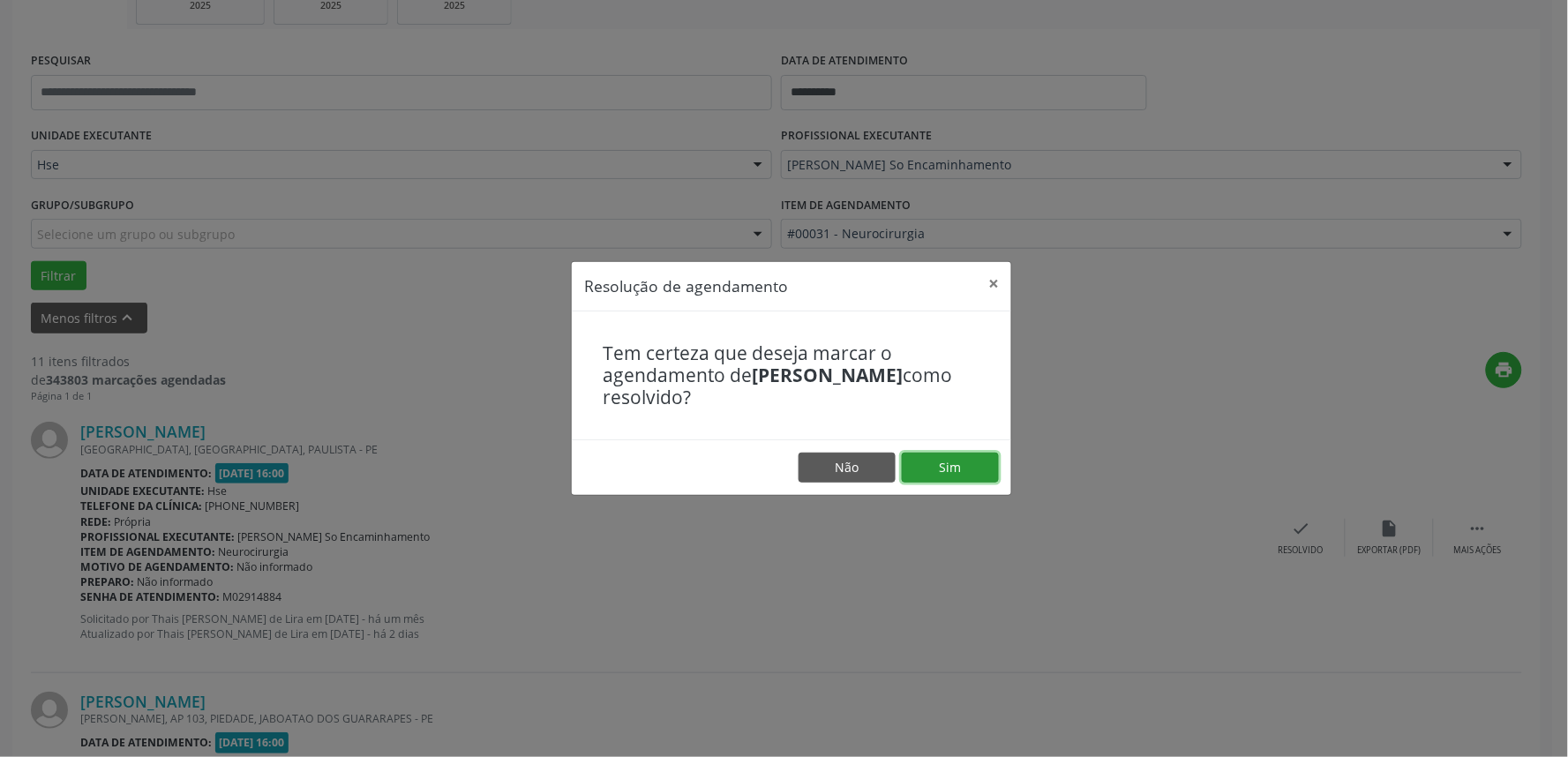
click at [965, 472] on button "Sim" at bounding box center [950, 467] width 97 height 30
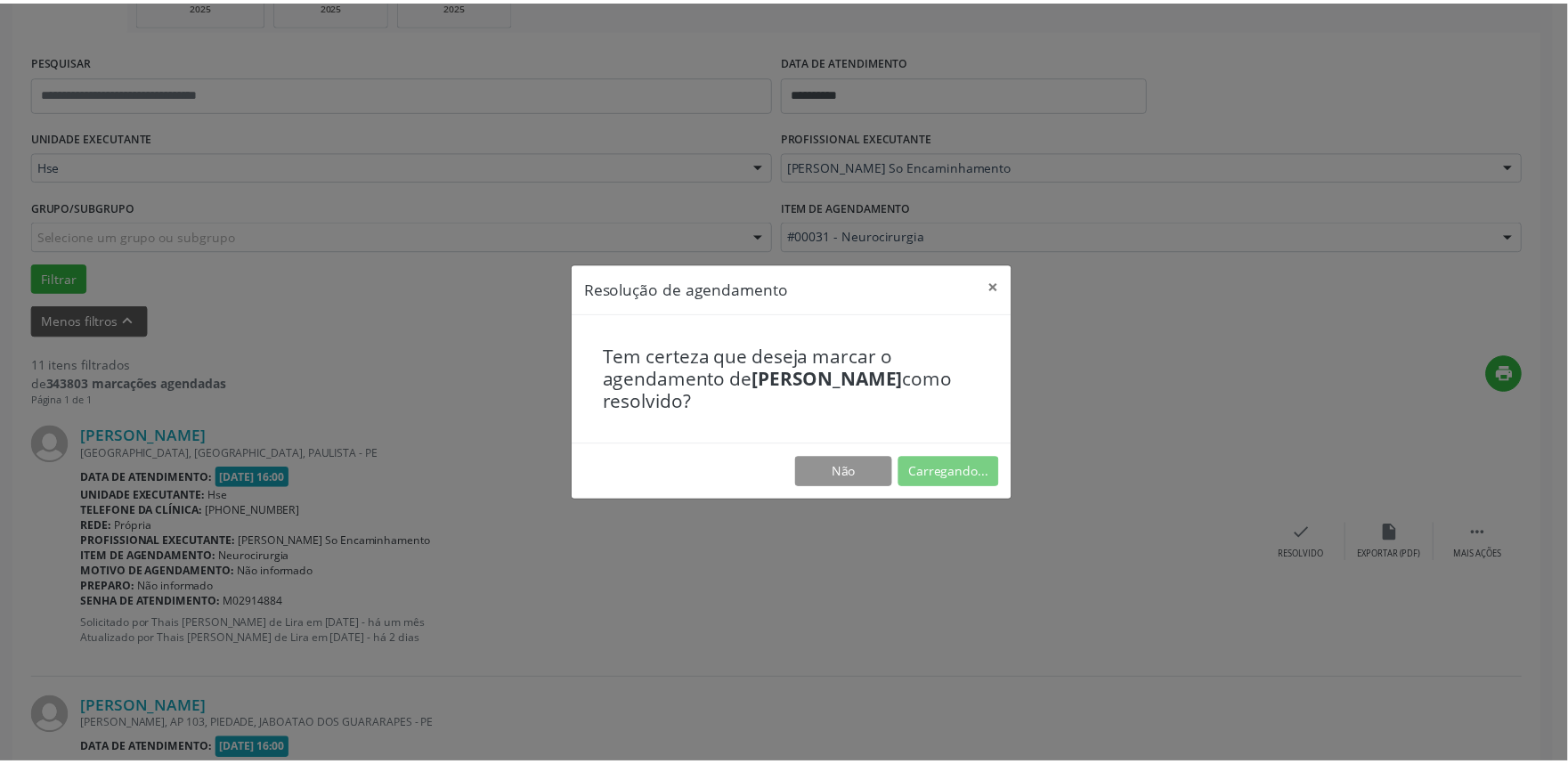
scroll to position [0, 0]
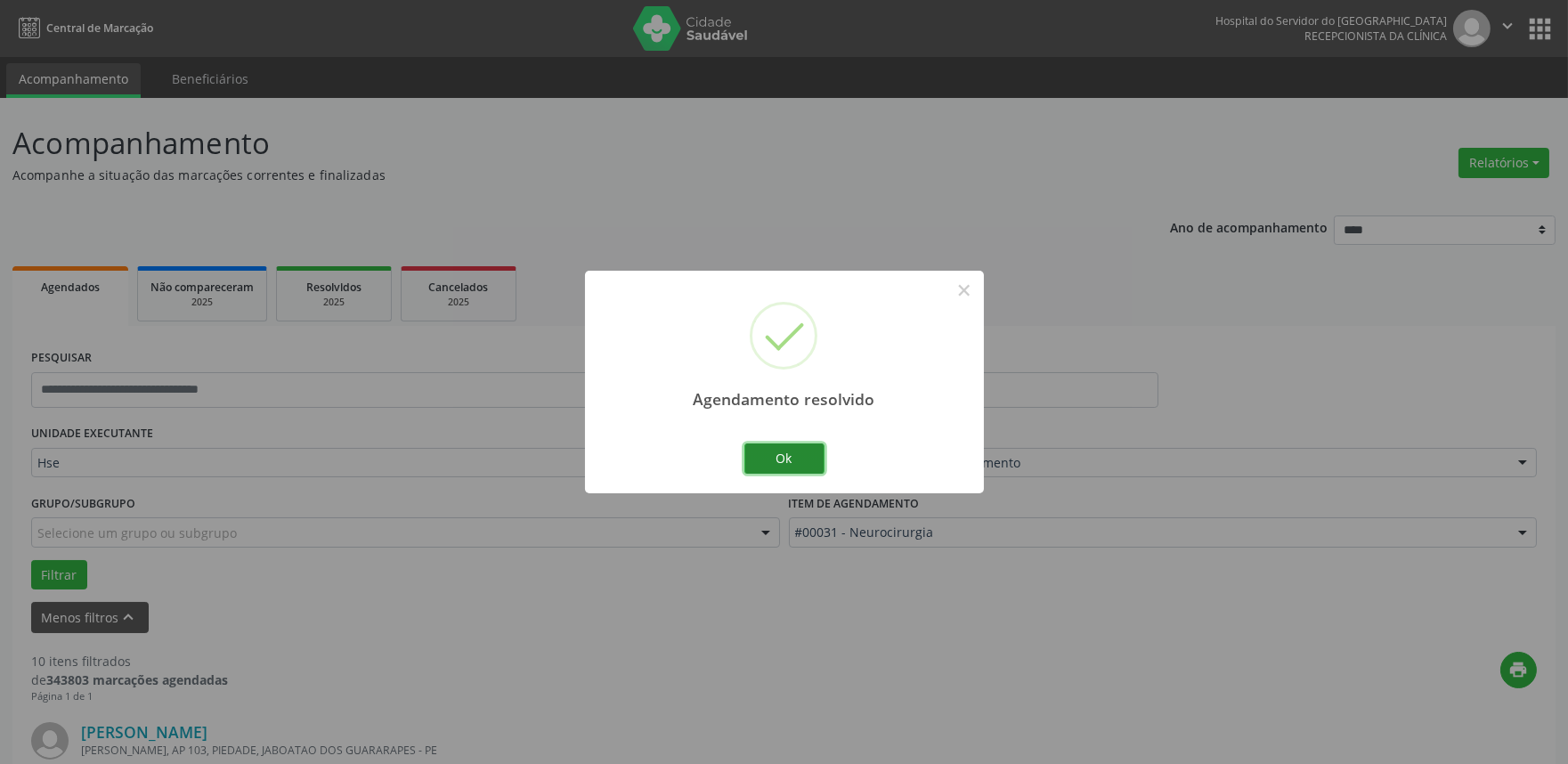
click at [802, 460] on button "Ok" at bounding box center [785, 458] width 80 height 30
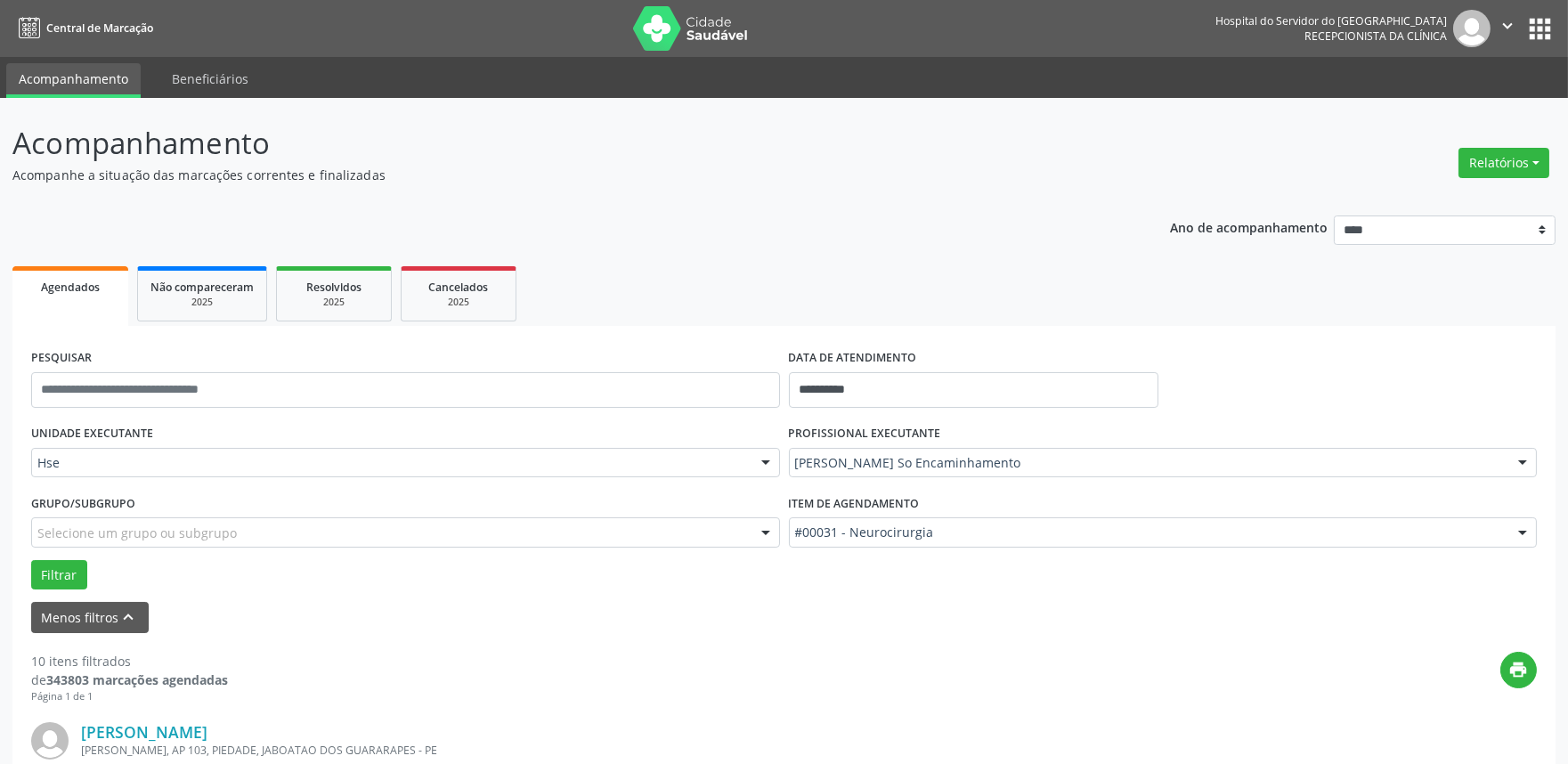
scroll to position [296, 0]
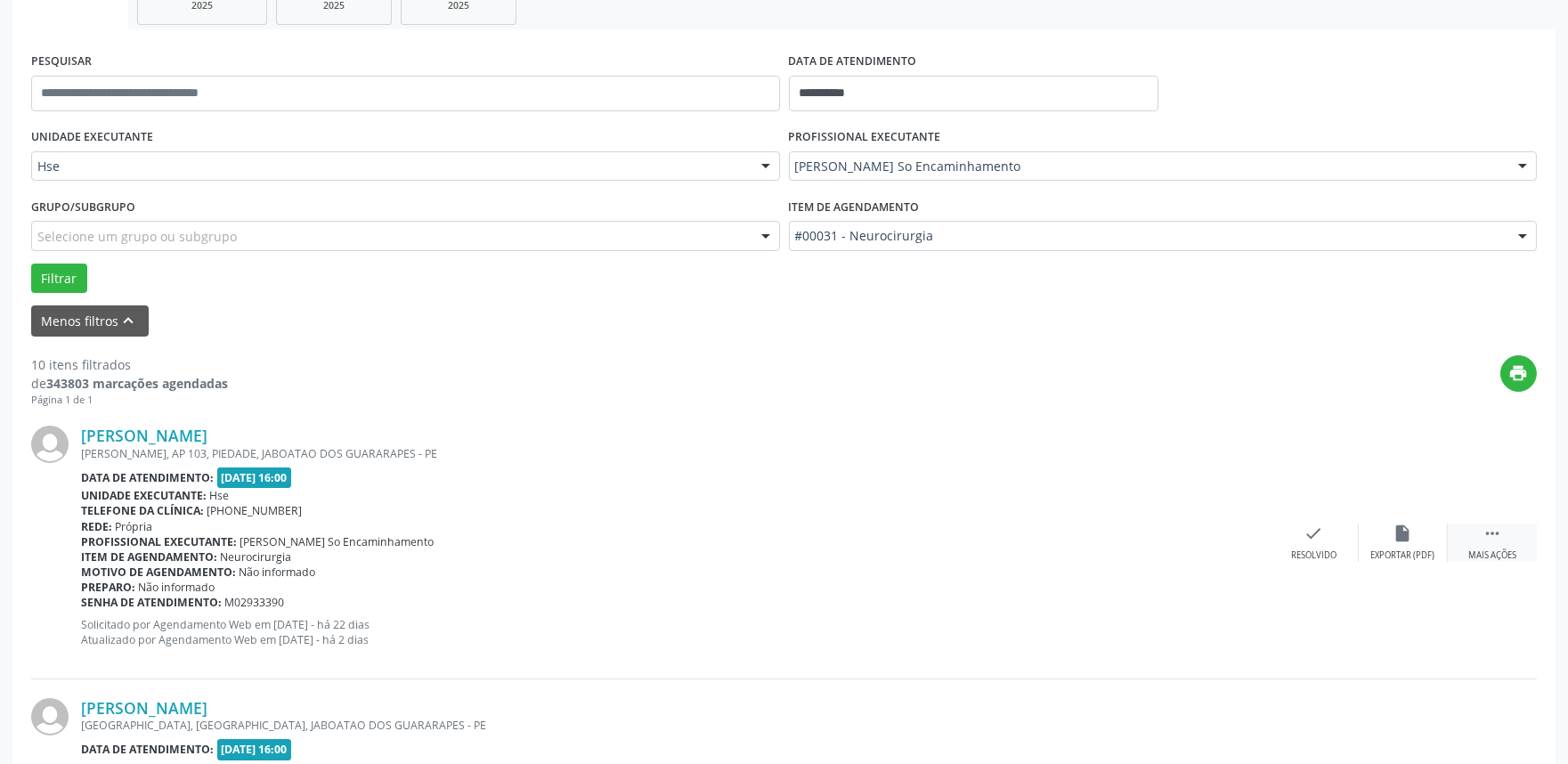
click at [1476, 545] on div " Mais ações" at bounding box center [1492, 542] width 89 height 38
click at [1399, 547] on div "alarm_off Não compareceu" at bounding box center [1403, 542] width 89 height 38
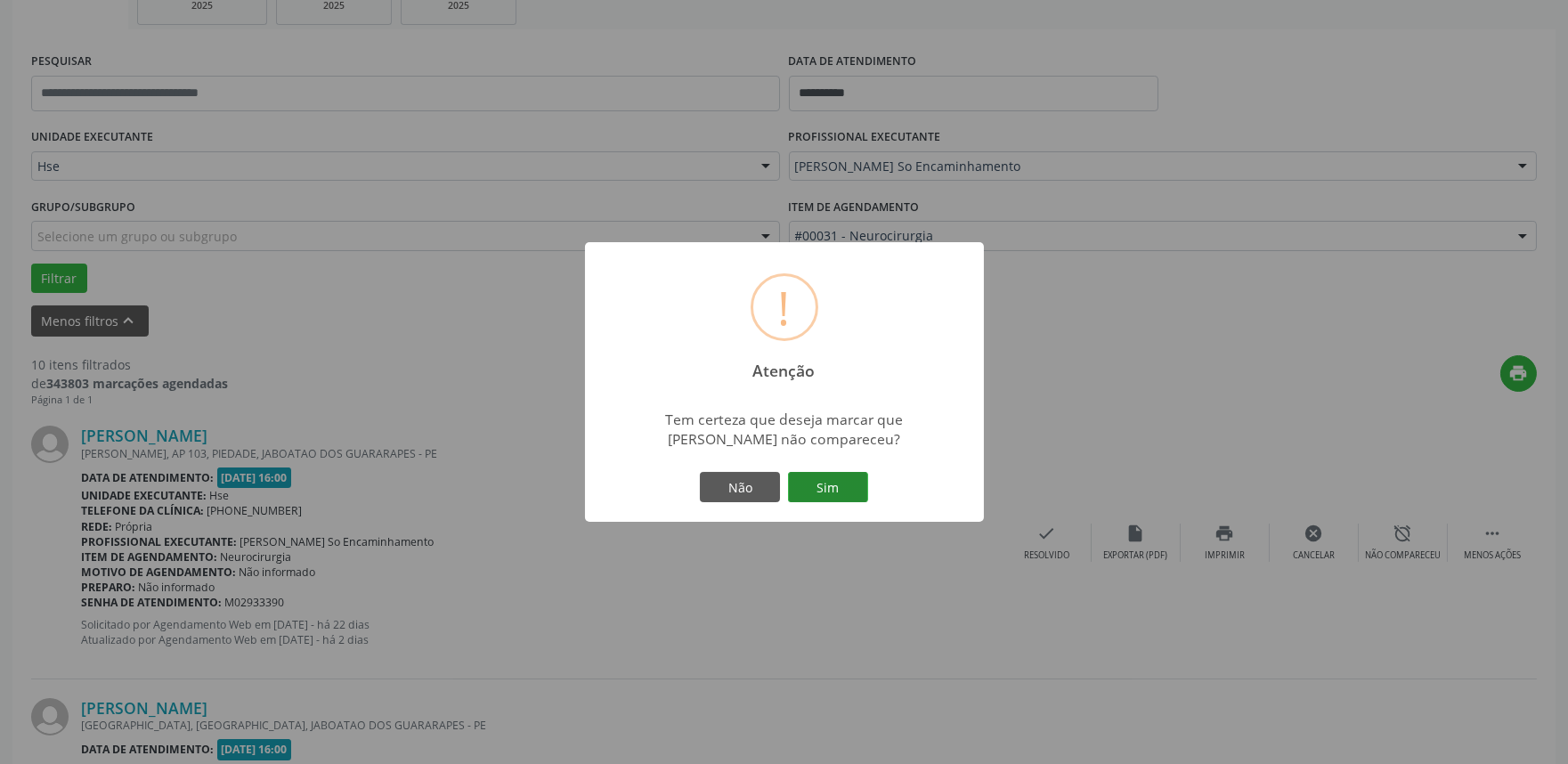
click at [842, 489] on button "Sim" at bounding box center [828, 486] width 80 height 30
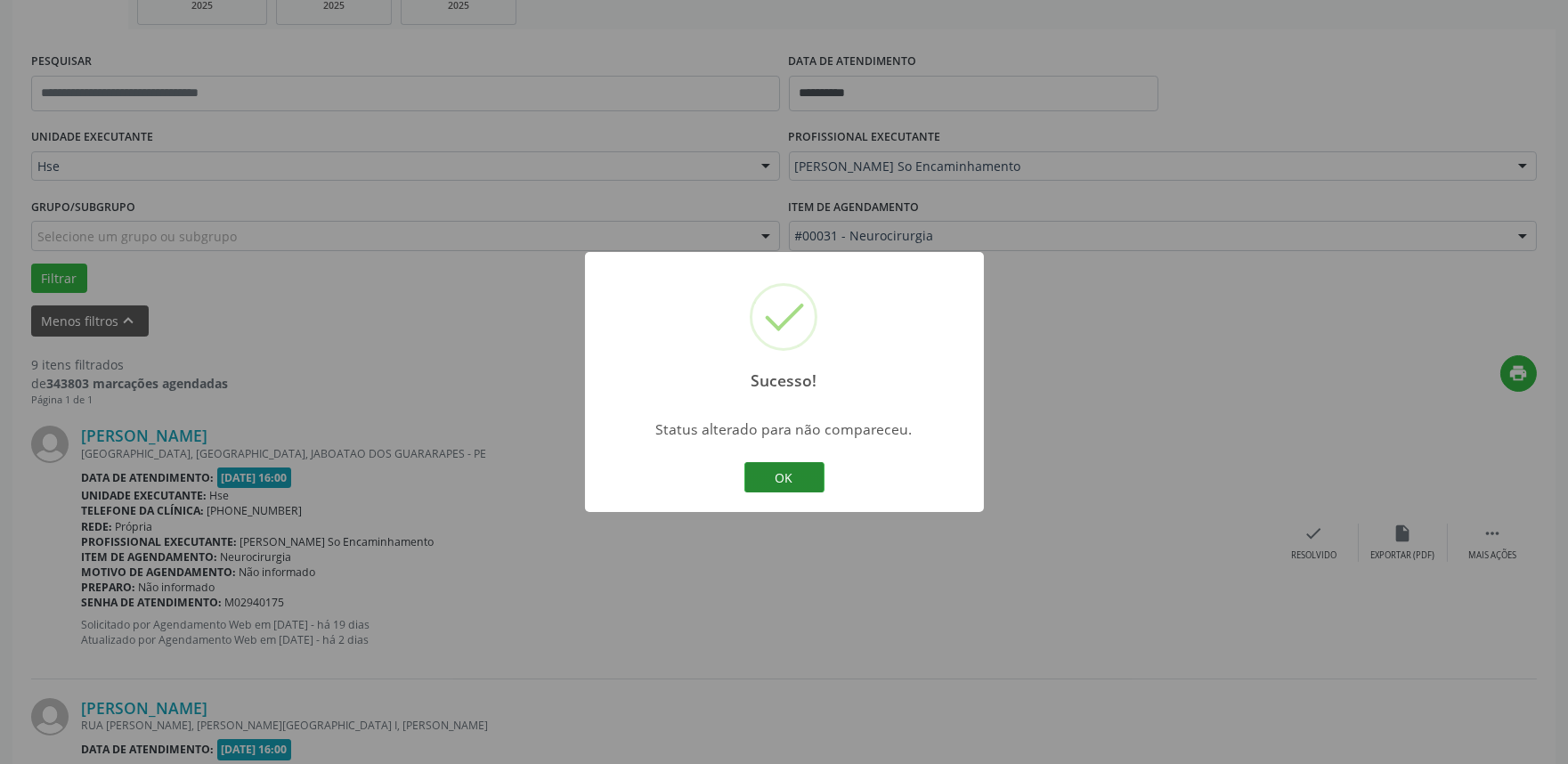
click at [791, 477] on button "OK" at bounding box center [785, 477] width 80 height 30
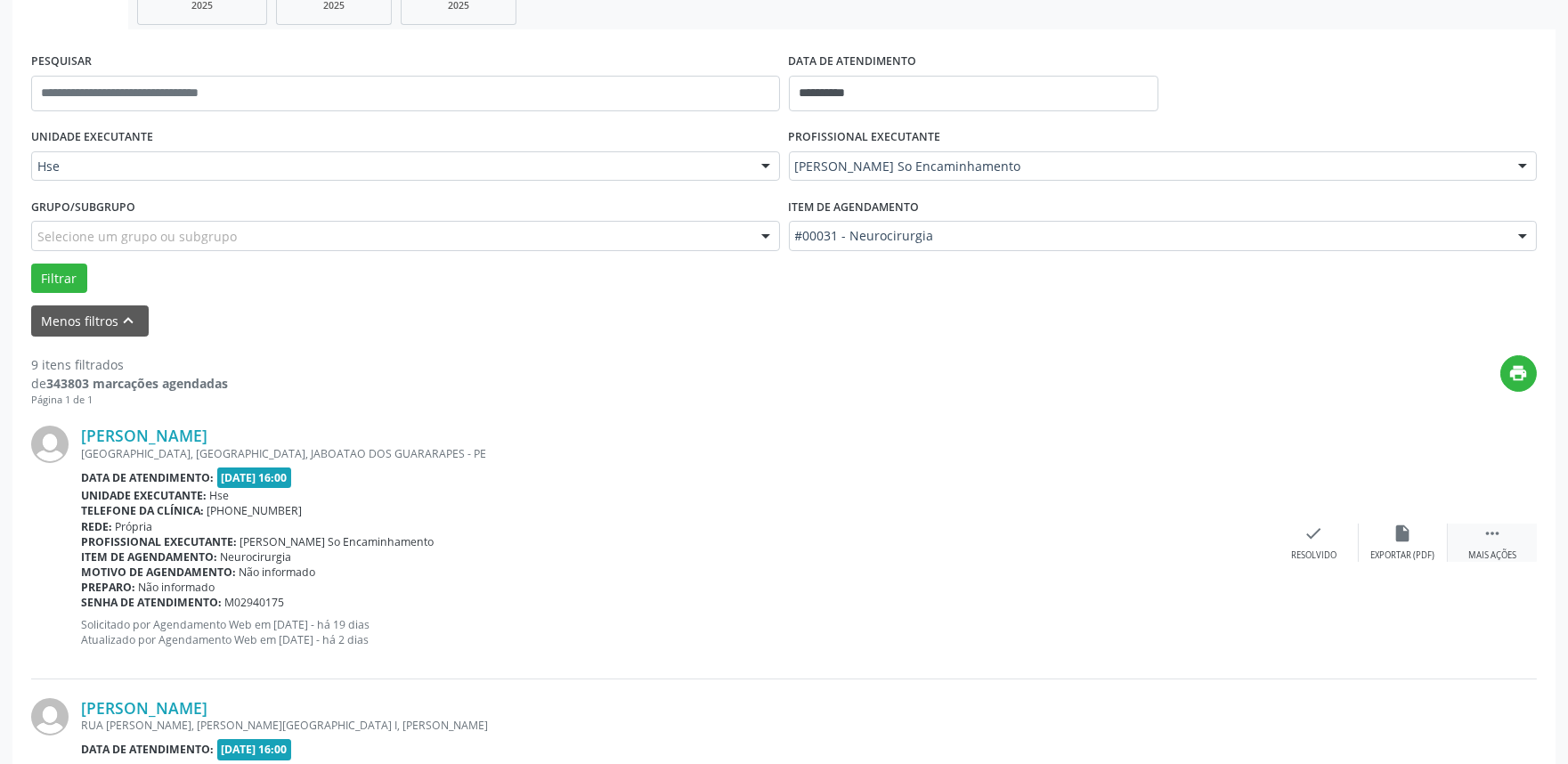
click at [1498, 550] on div "Mais ações" at bounding box center [1492, 555] width 48 height 13
click at [1402, 547] on div "alarm_off Não compareceu" at bounding box center [1403, 542] width 89 height 38
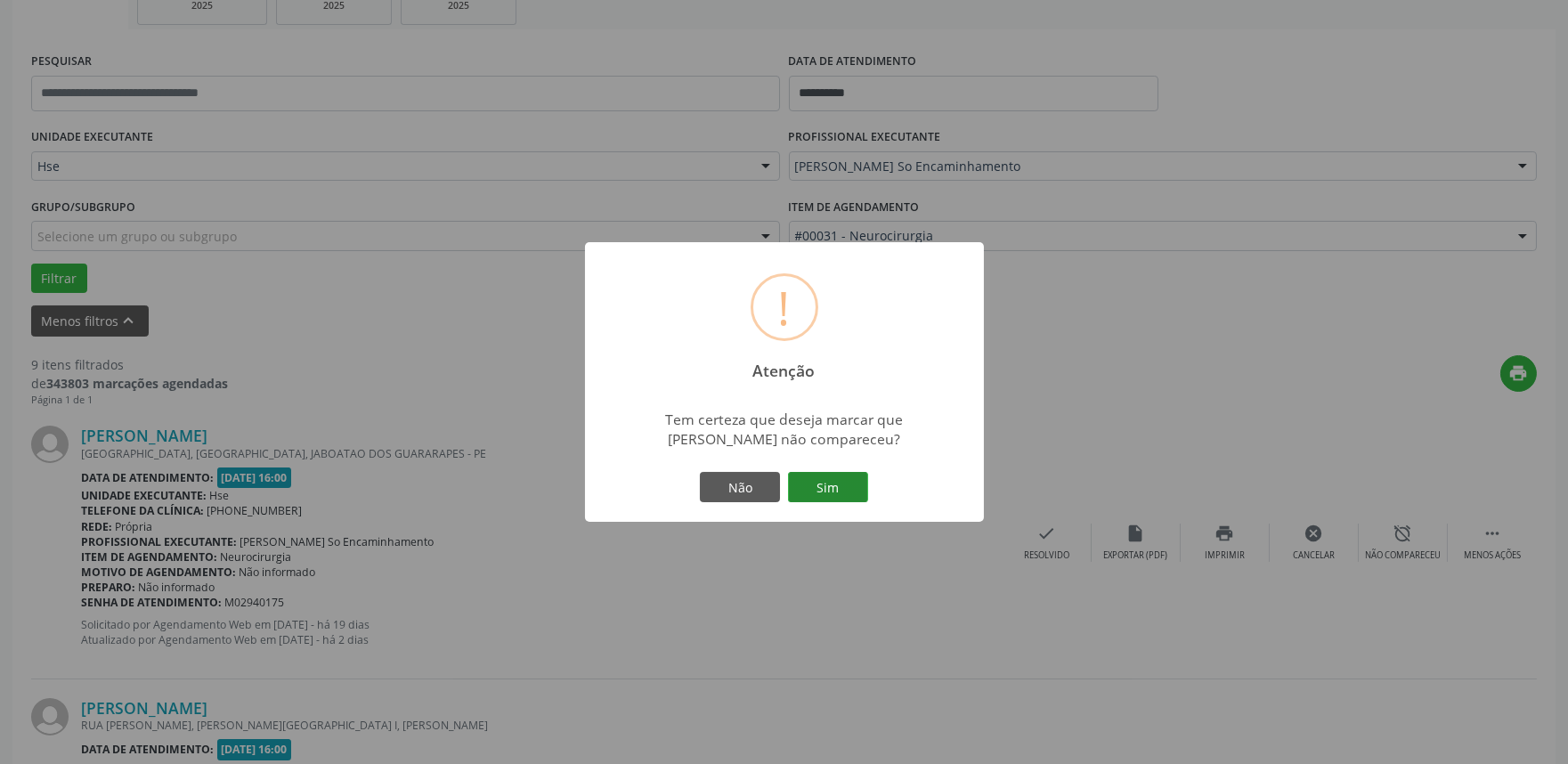
click at [838, 491] on button "Sim" at bounding box center [828, 486] width 80 height 30
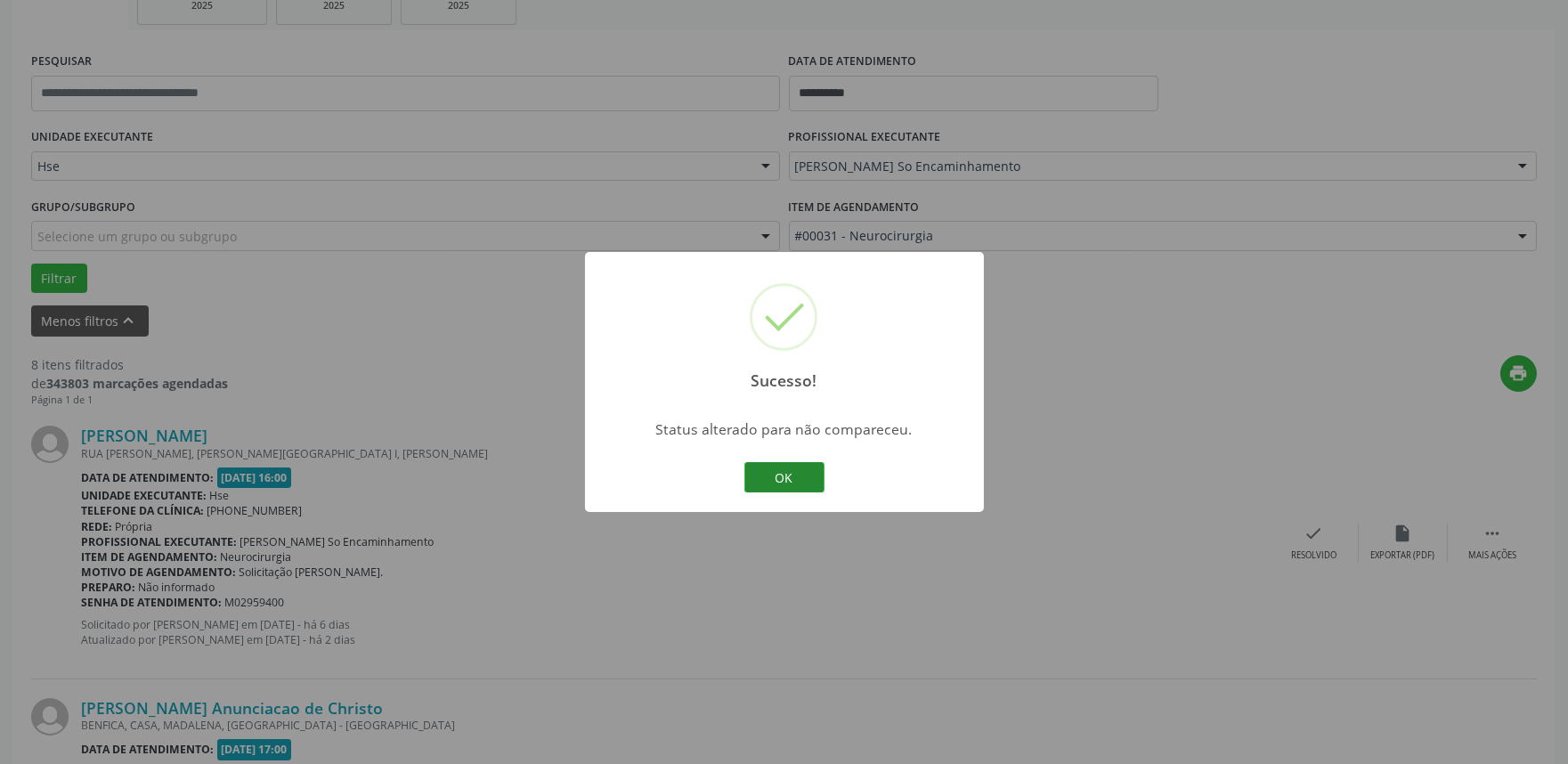
click at [798, 483] on button "OK" at bounding box center [785, 477] width 80 height 30
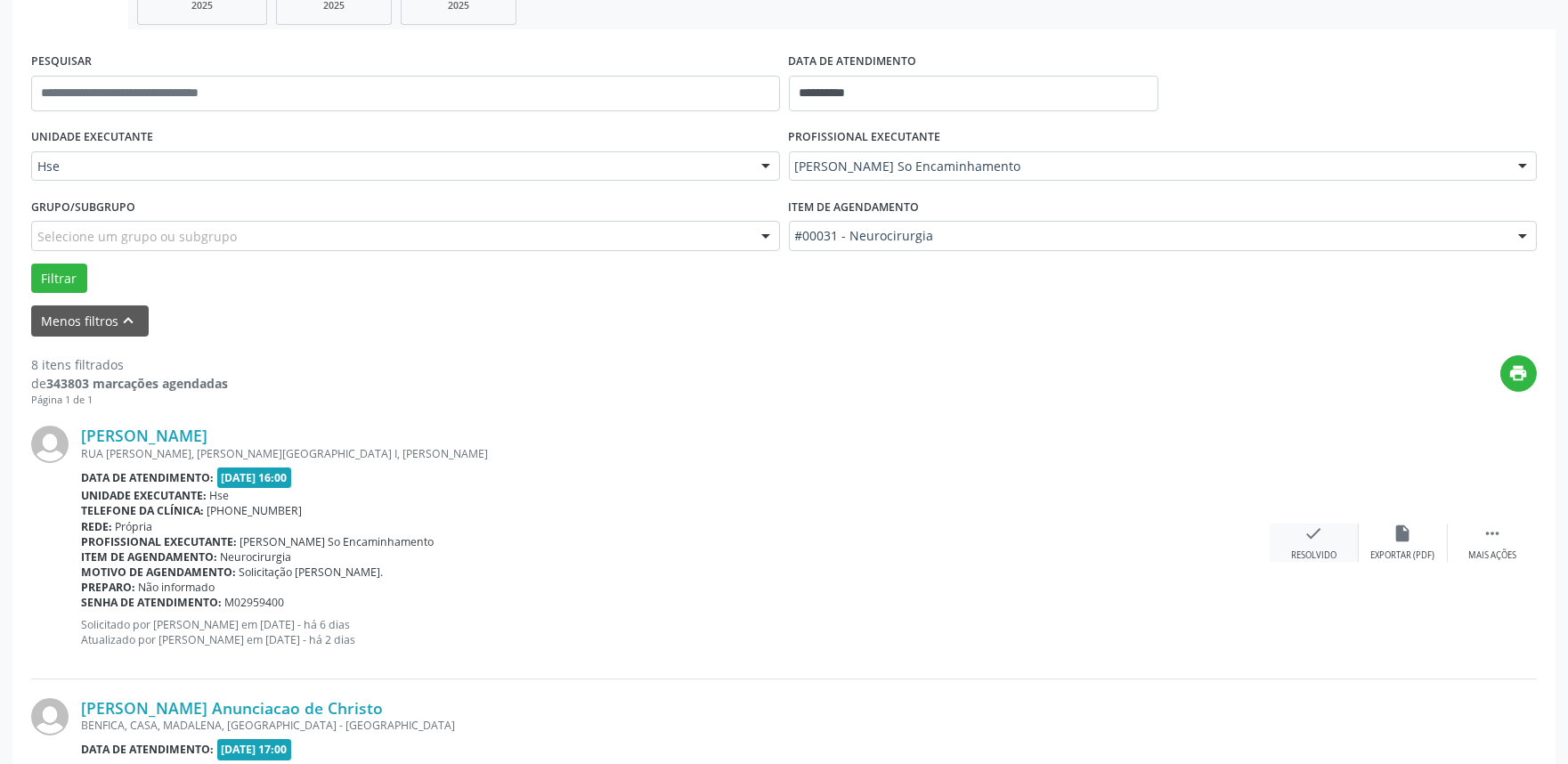
click at [1307, 550] on div "Resolvido" at bounding box center [1313, 555] width 46 height 13
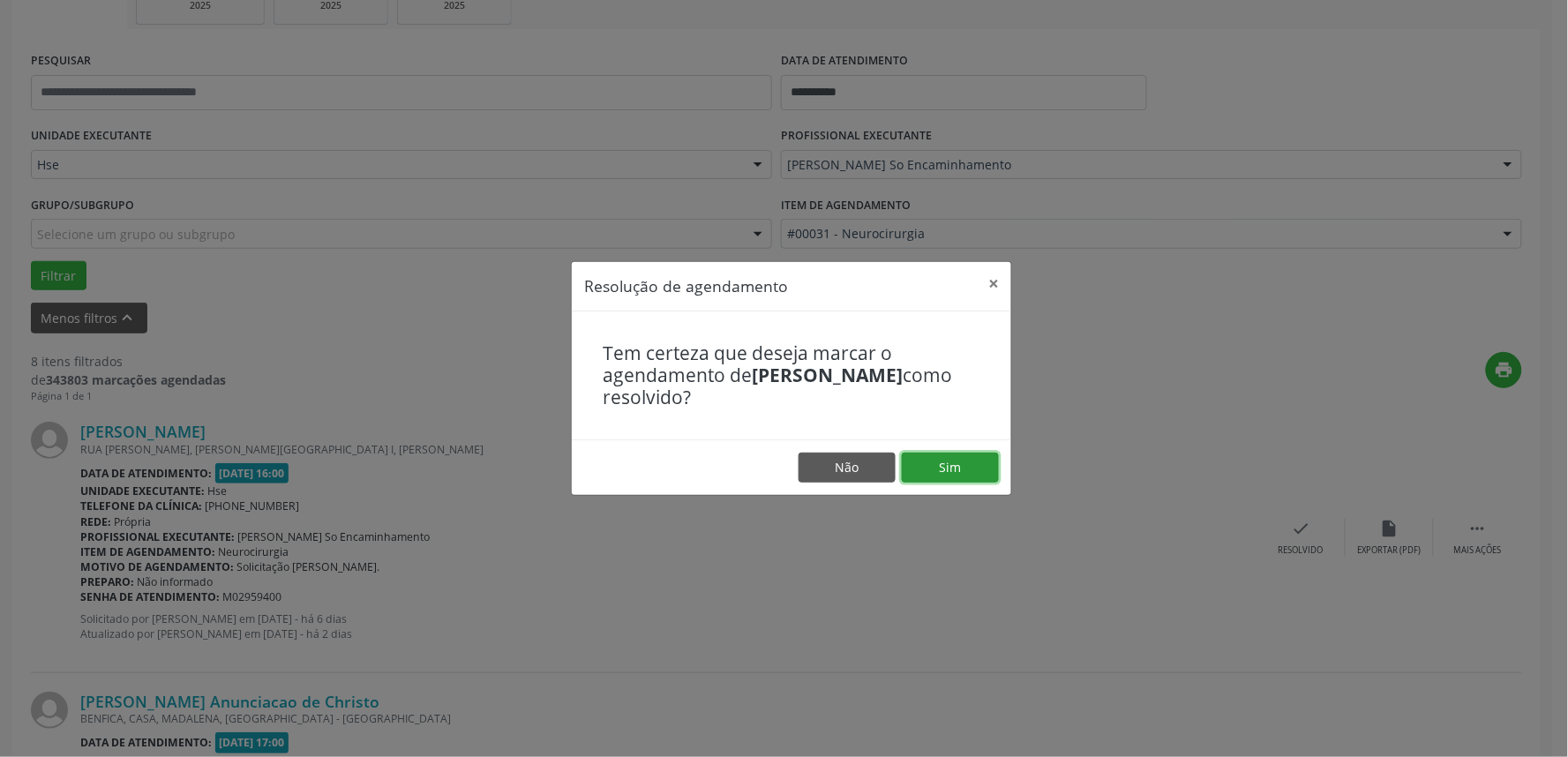
click at [968, 473] on button "Sim" at bounding box center [950, 467] width 97 height 30
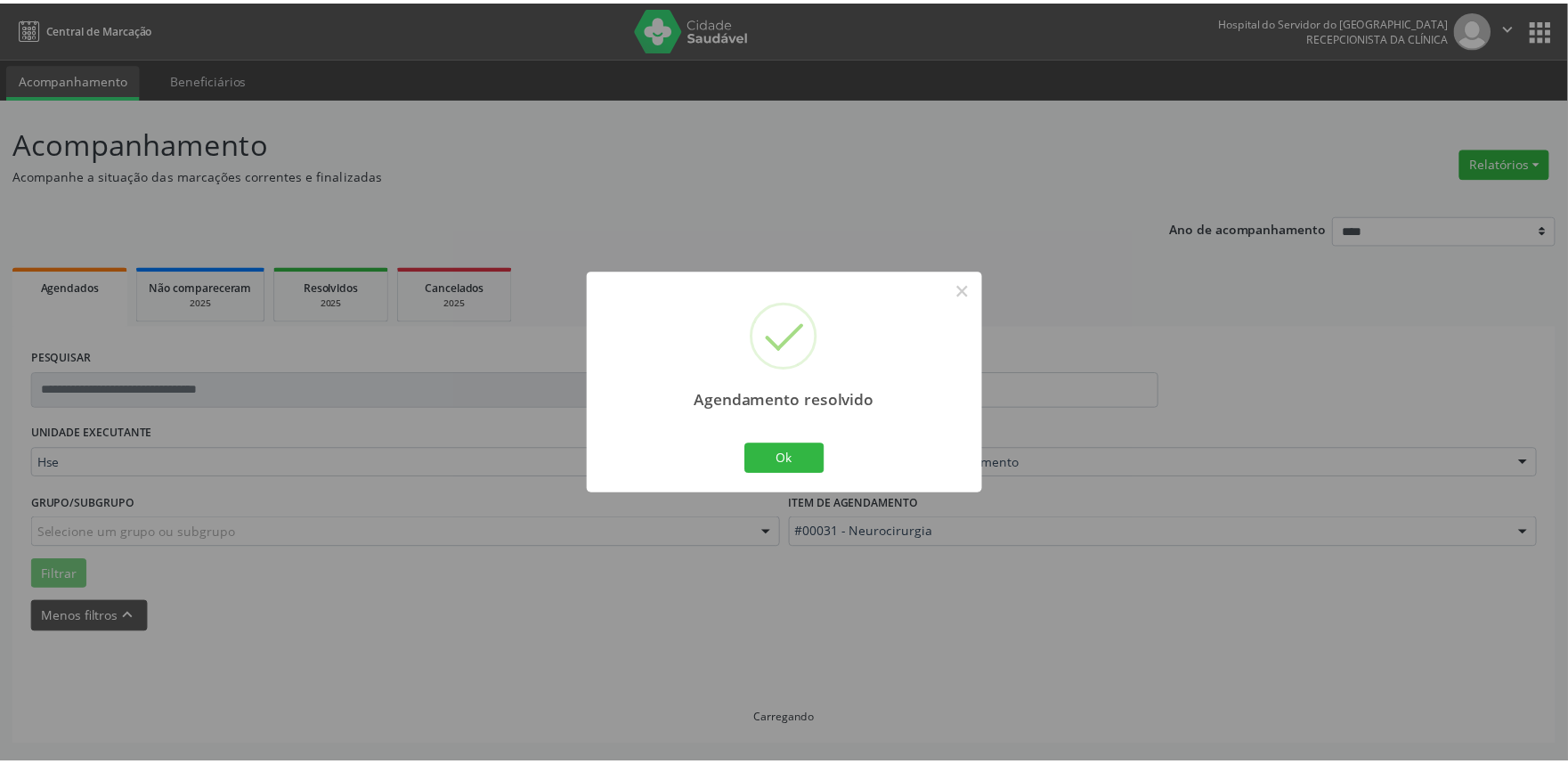
scroll to position [0, 0]
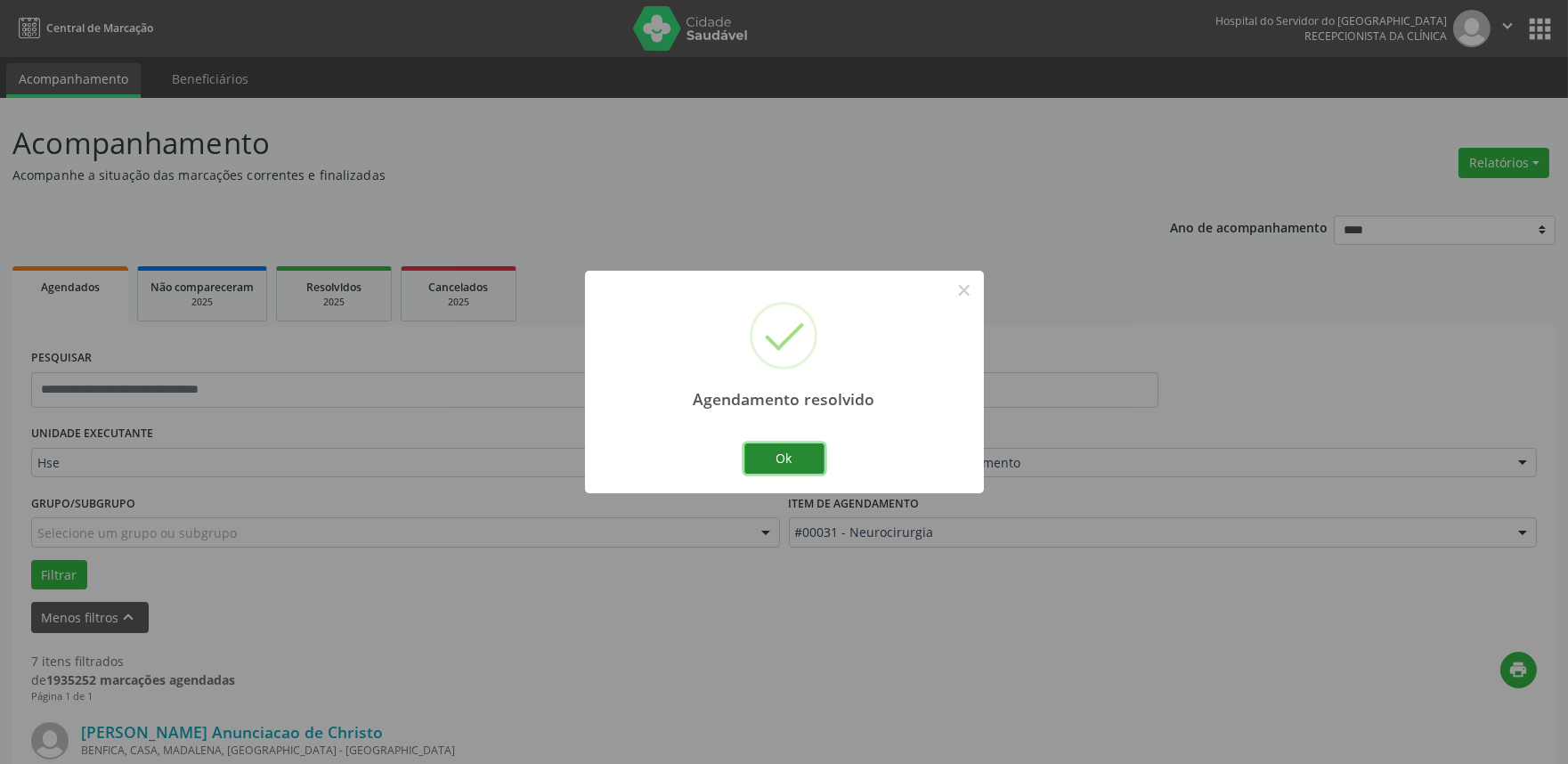
click at [795, 454] on button "Ok" at bounding box center [785, 458] width 80 height 30
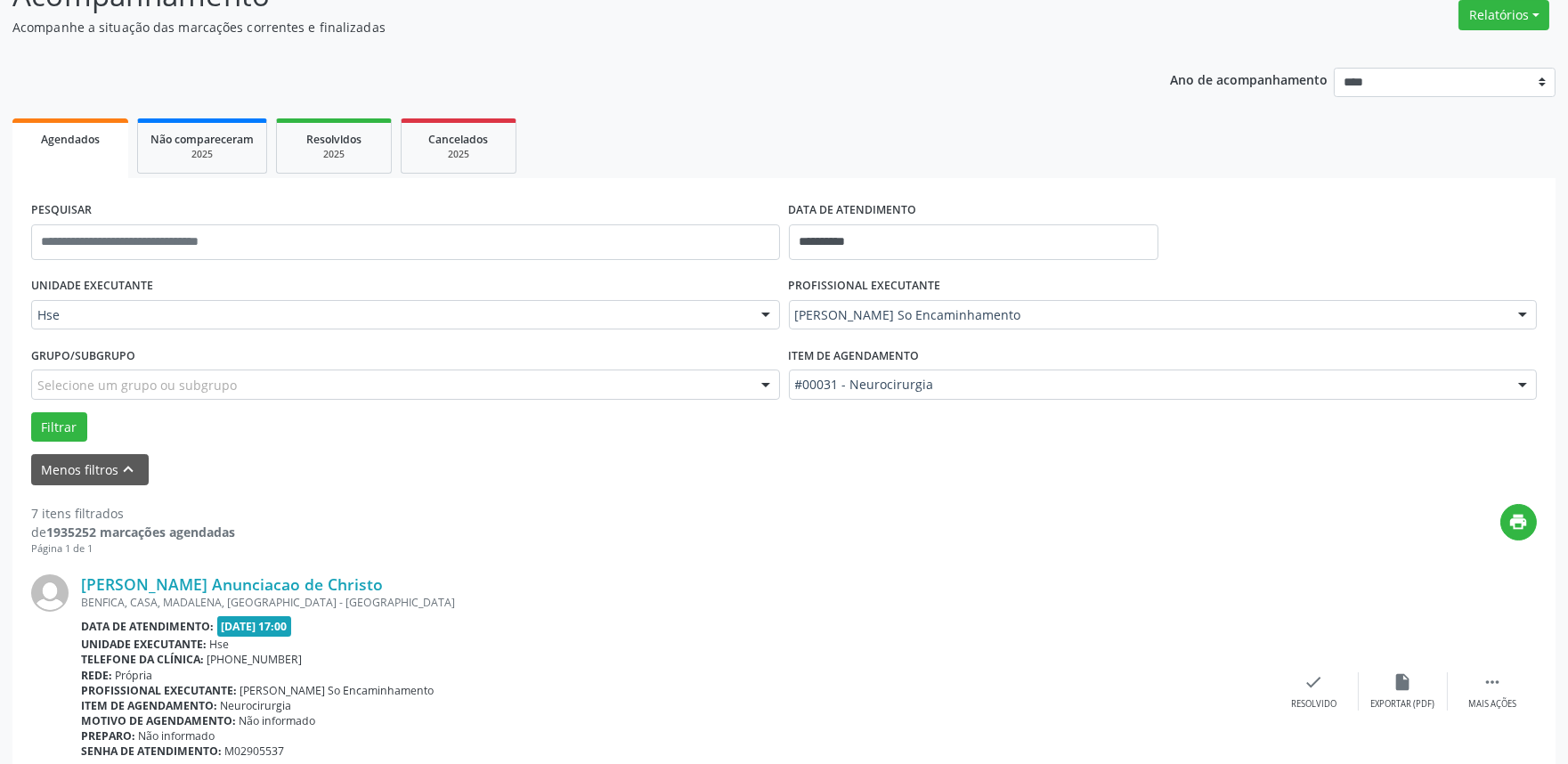
scroll to position [296, 0]
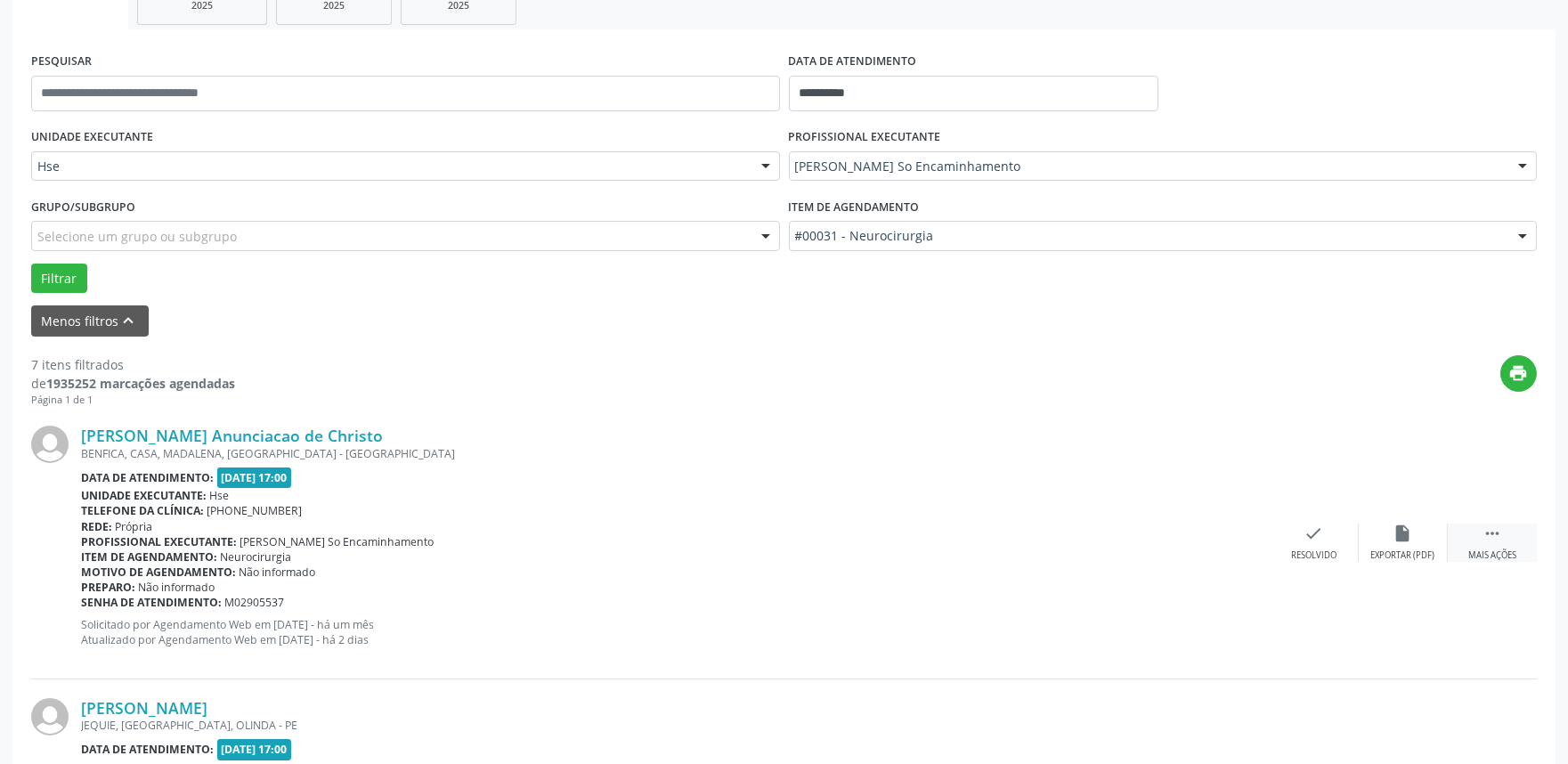
click at [1504, 555] on div "Mais ações" at bounding box center [1492, 555] width 48 height 13
click at [1402, 555] on div "Não compareceu" at bounding box center [1403, 555] width 76 height 13
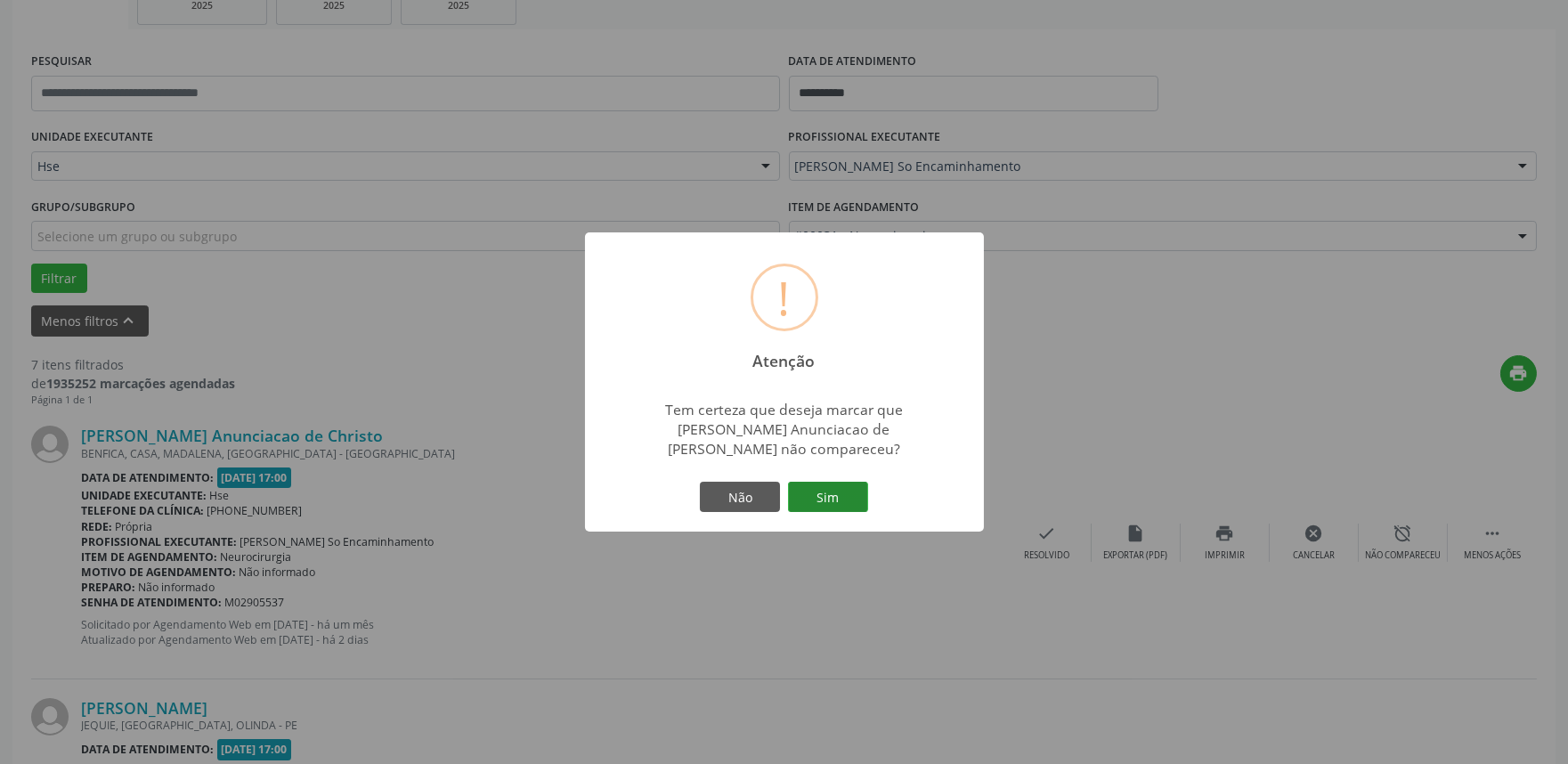
click at [838, 496] on button "Sim" at bounding box center [828, 496] width 80 height 30
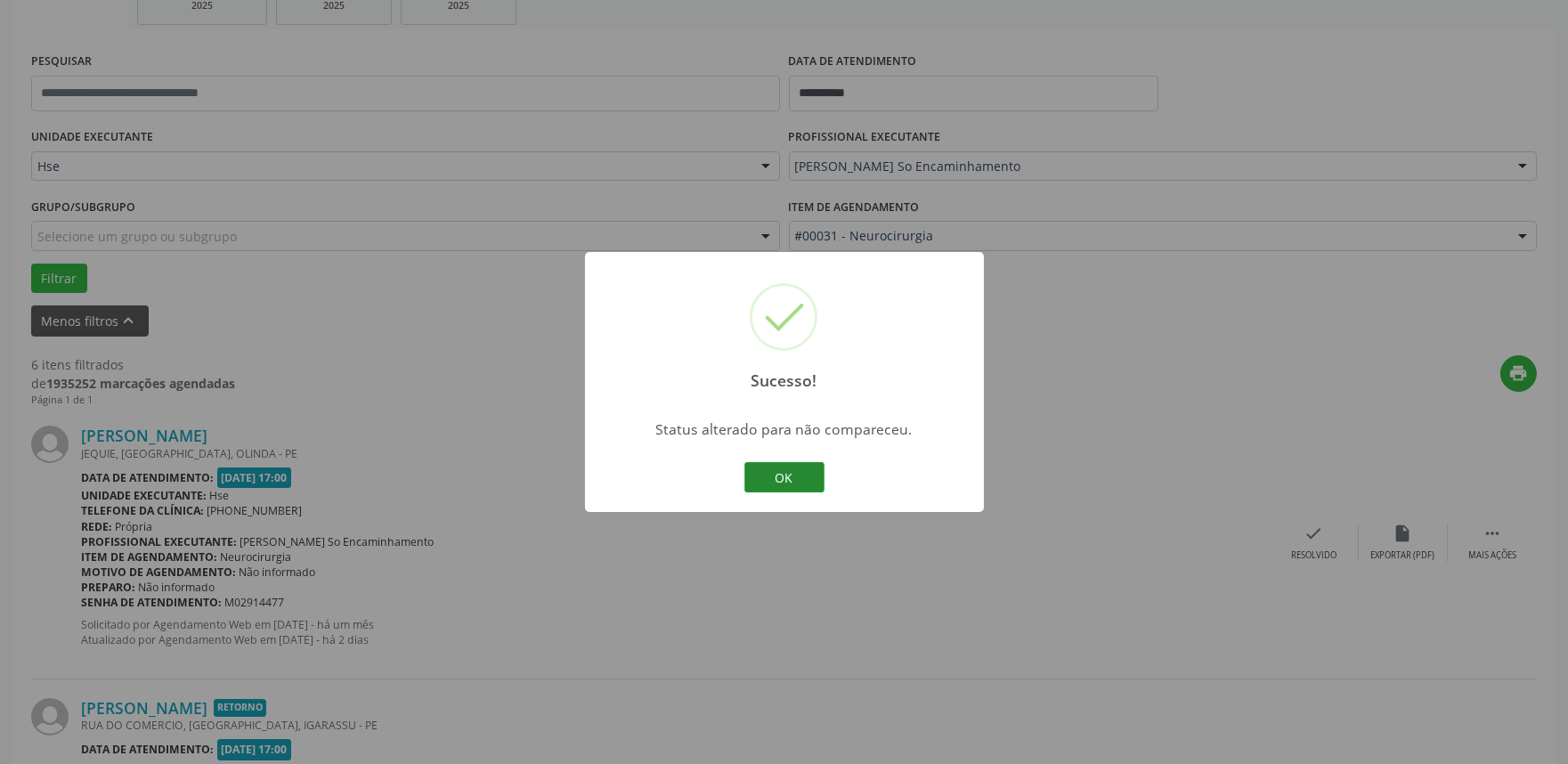
click at [799, 487] on button "OK" at bounding box center [785, 477] width 80 height 30
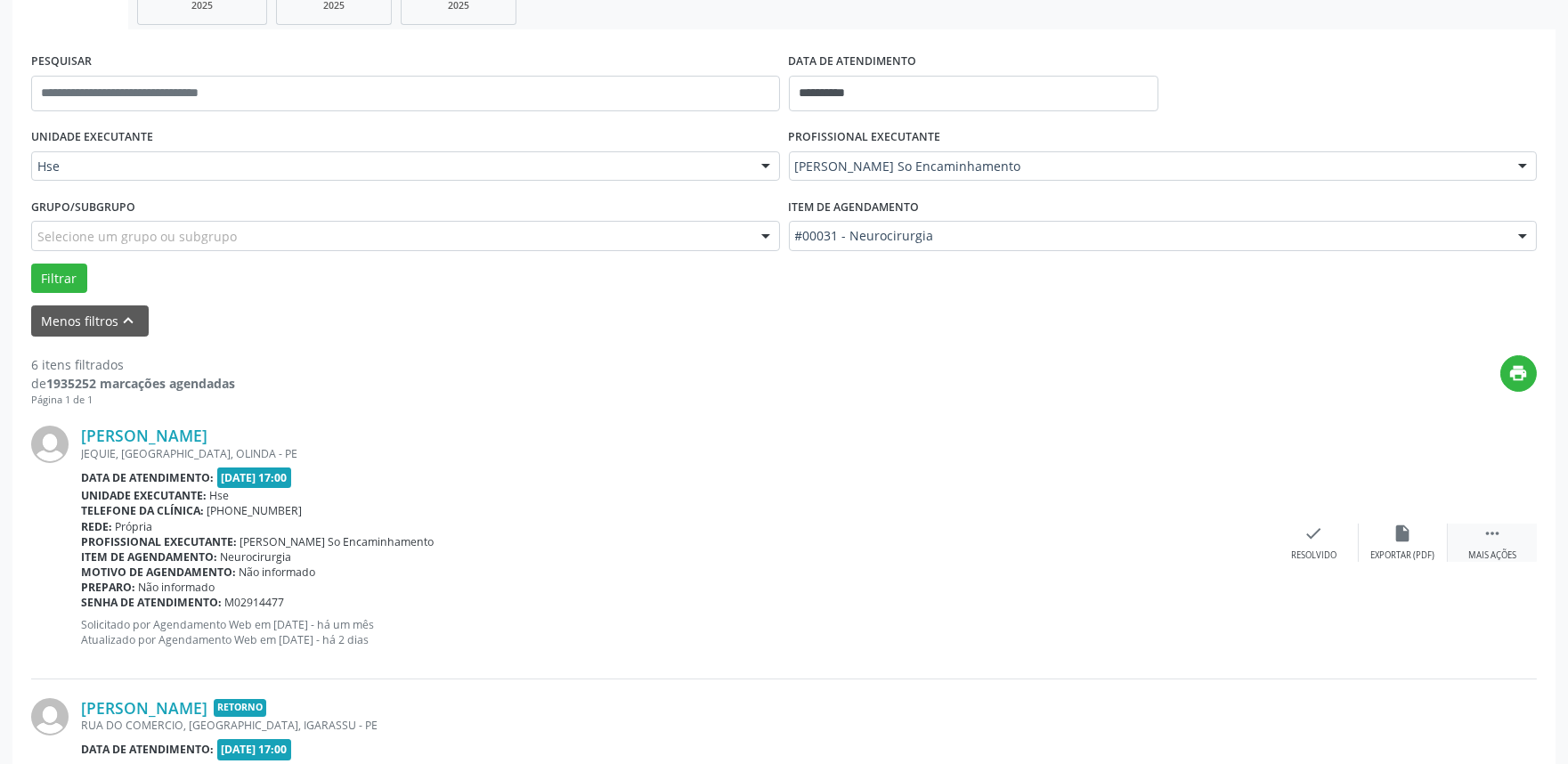
click at [1469, 557] on div "Mais ações" at bounding box center [1492, 555] width 48 height 13
click at [1388, 545] on div "alarm_off Não compareceu" at bounding box center [1403, 542] width 89 height 38
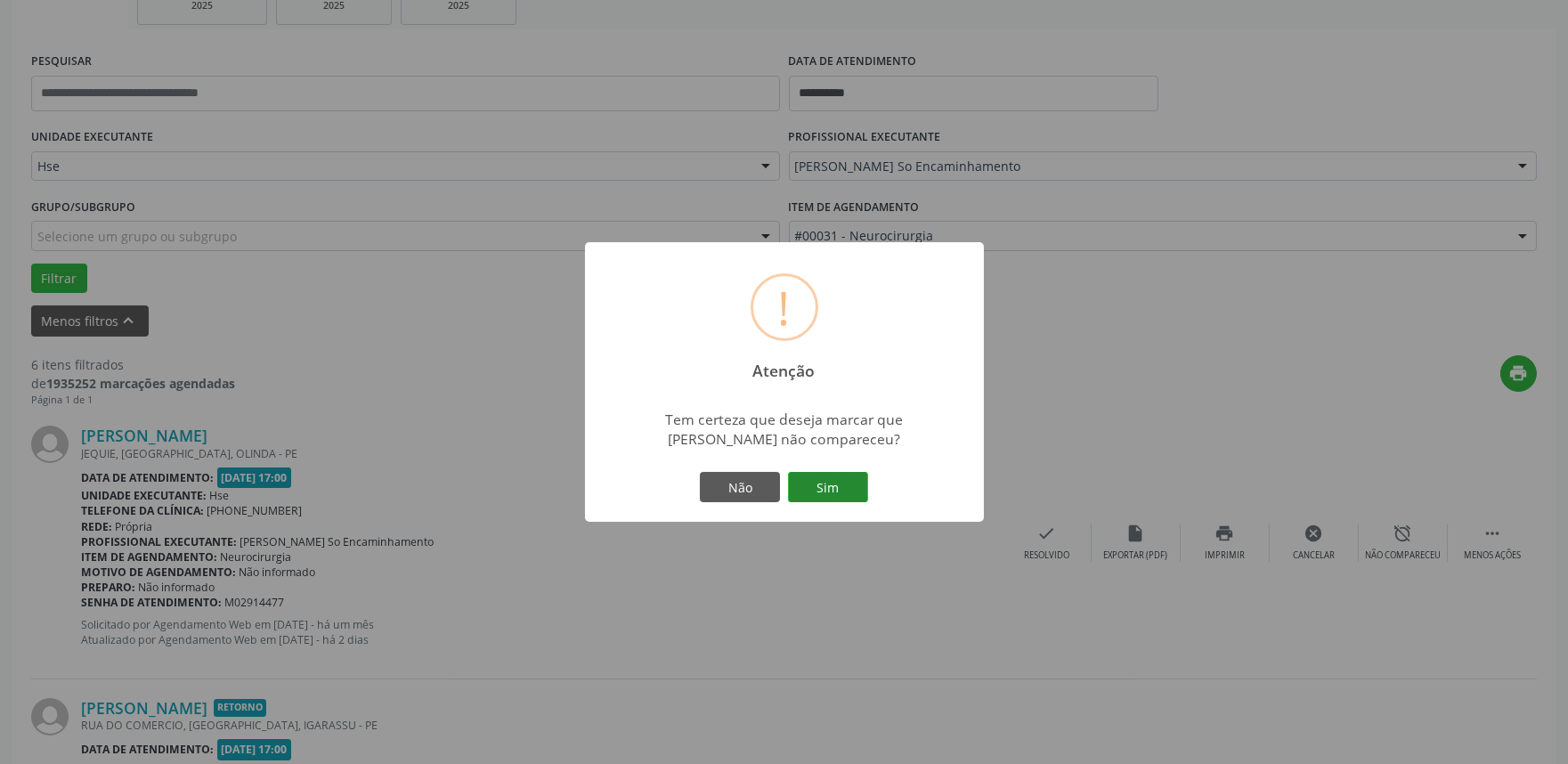
click at [838, 492] on button "Sim" at bounding box center [828, 486] width 80 height 30
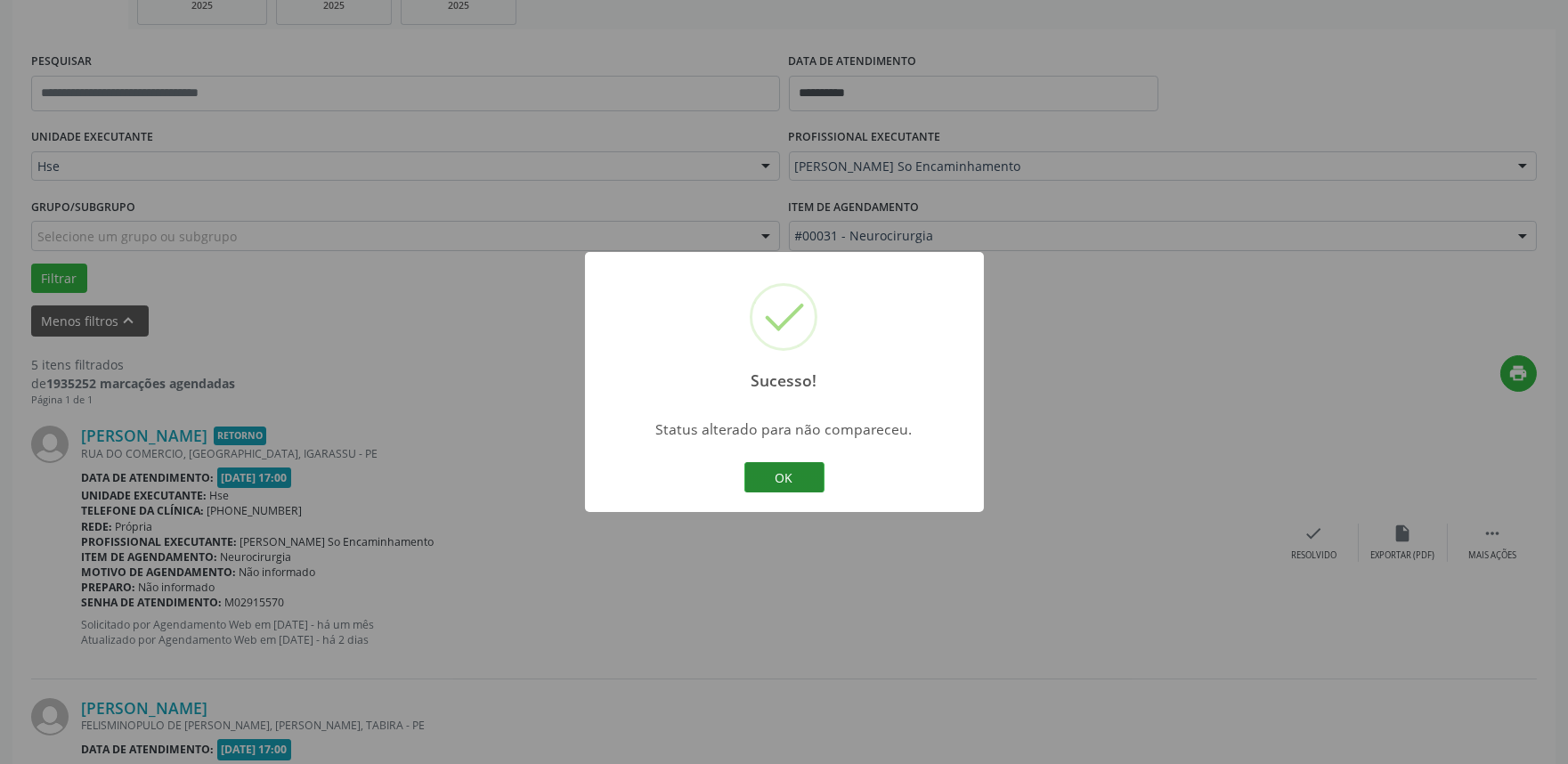
click at [786, 483] on button "OK" at bounding box center [785, 477] width 80 height 30
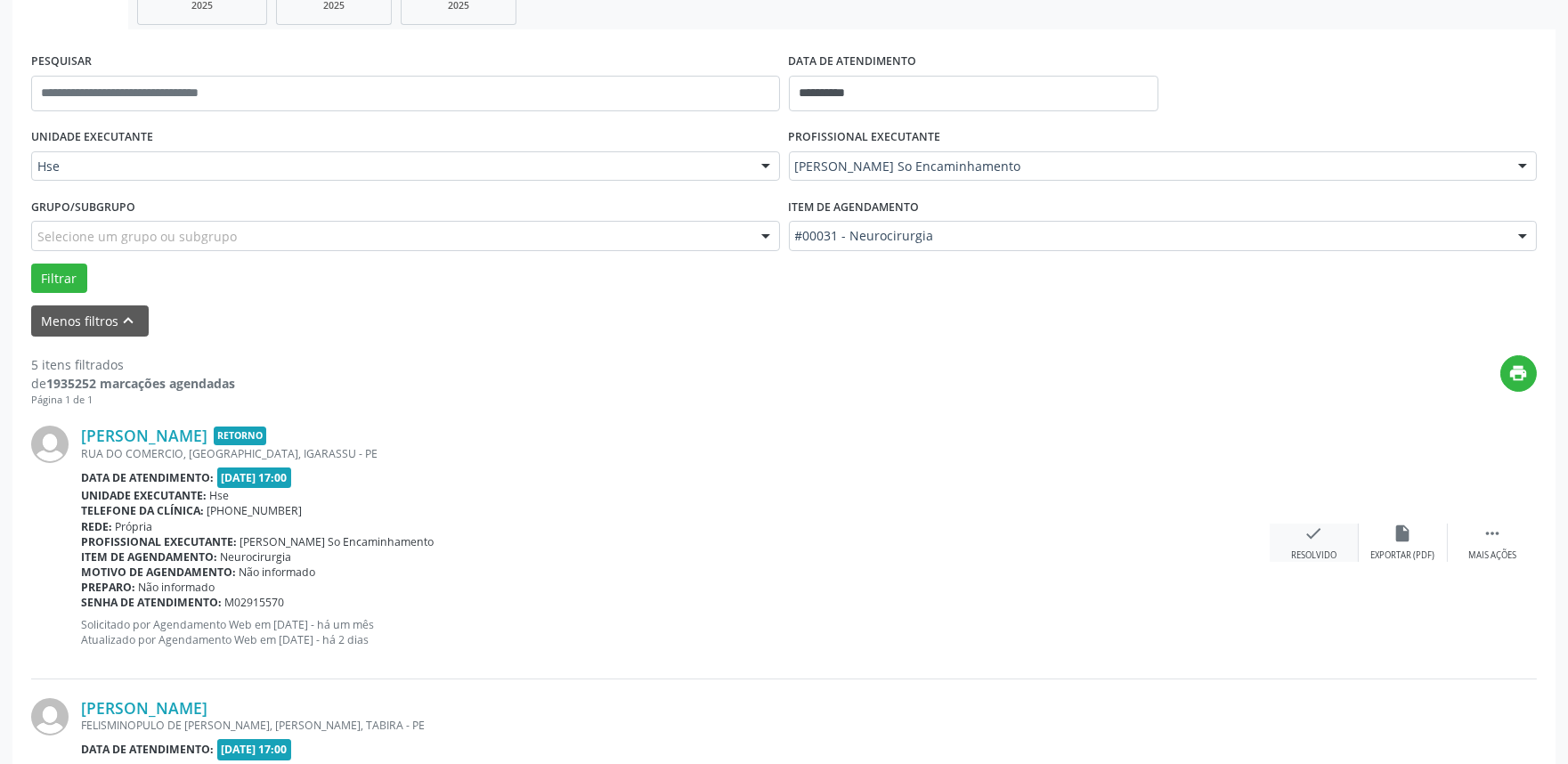
click at [1300, 540] on div "check Resolvido" at bounding box center [1313, 542] width 89 height 38
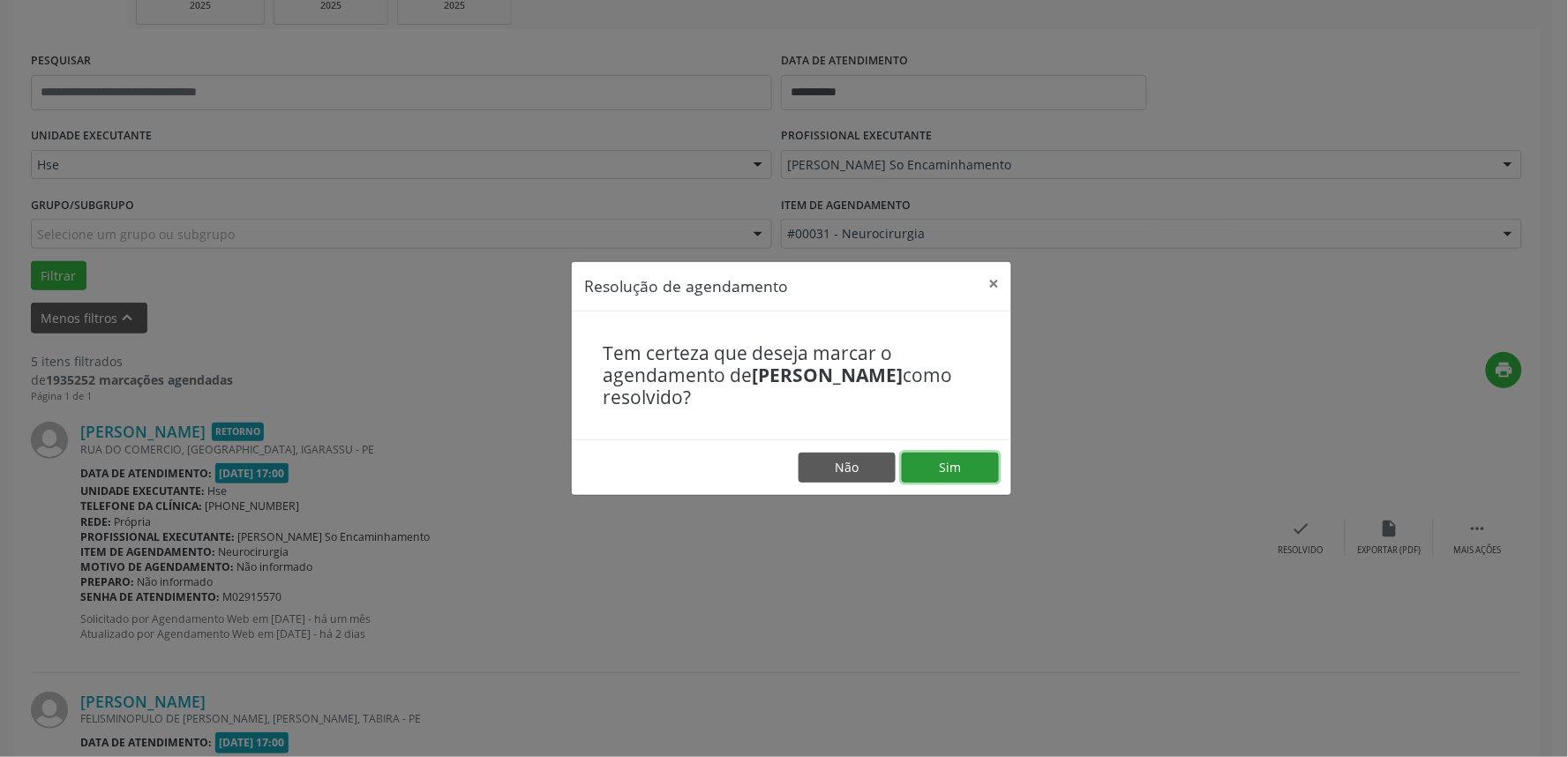
click at [963, 474] on button "Sim" at bounding box center [950, 467] width 97 height 30
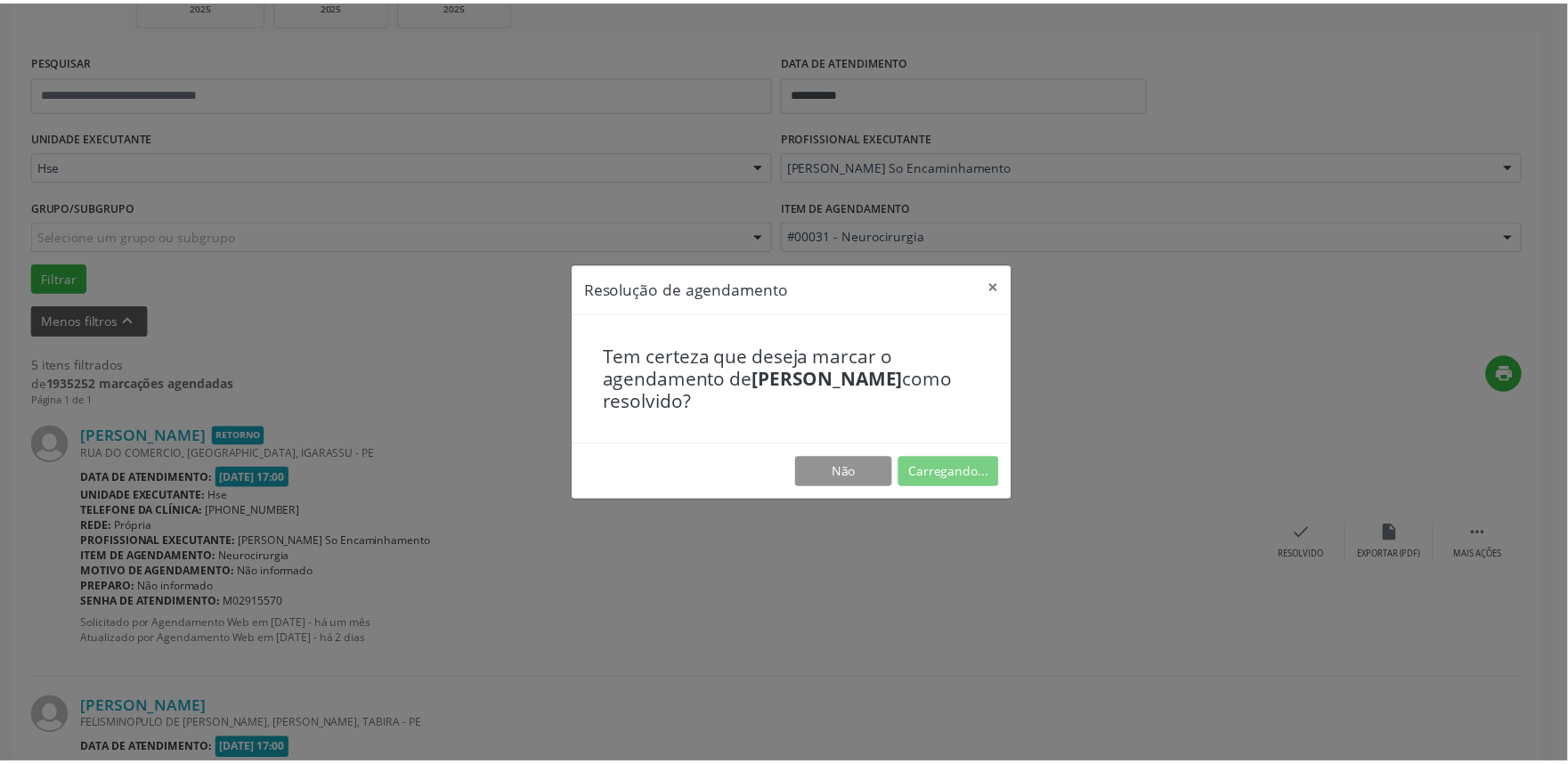
scroll to position [0, 0]
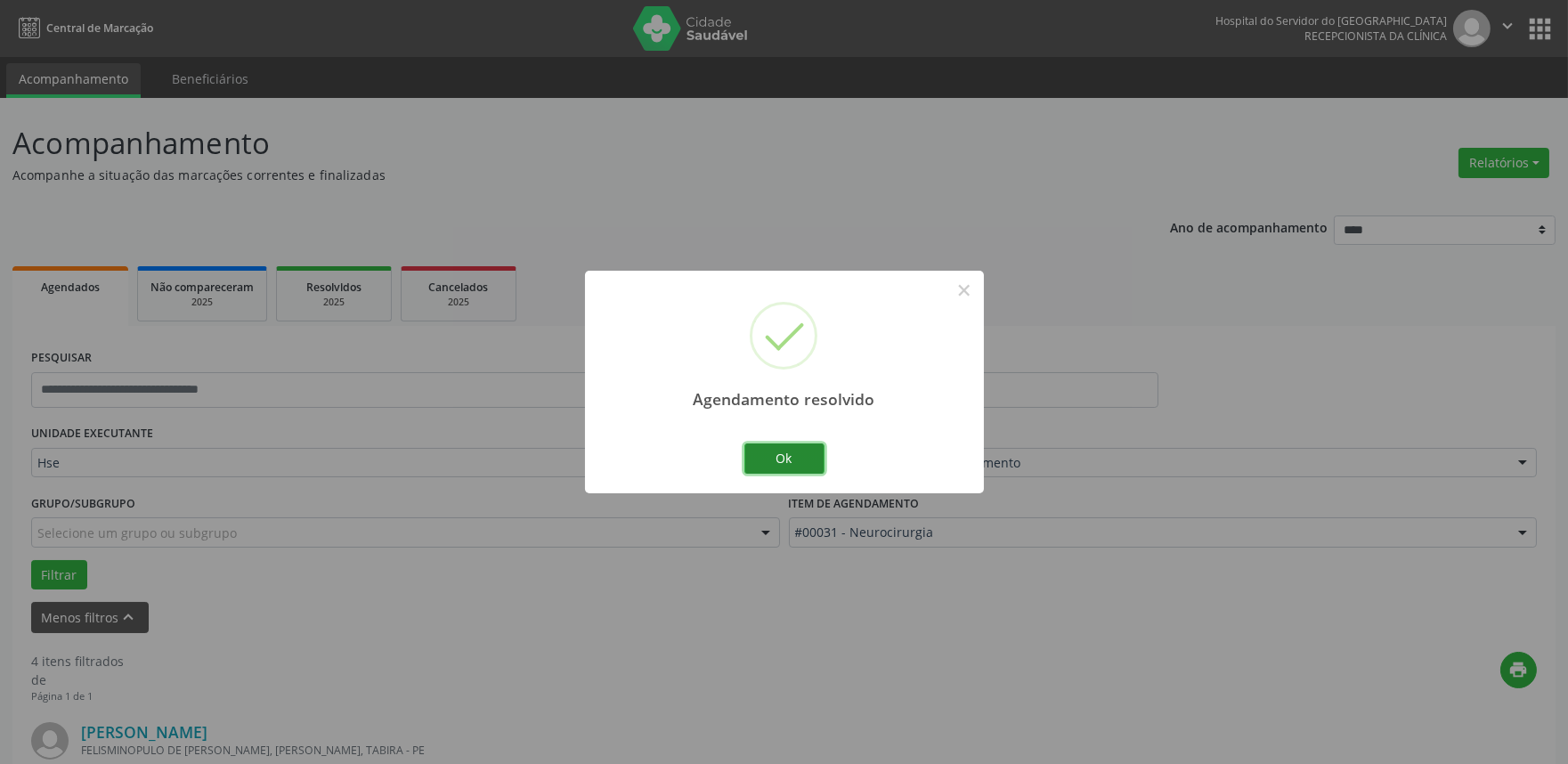
click at [815, 457] on button "Ok" at bounding box center [785, 458] width 80 height 30
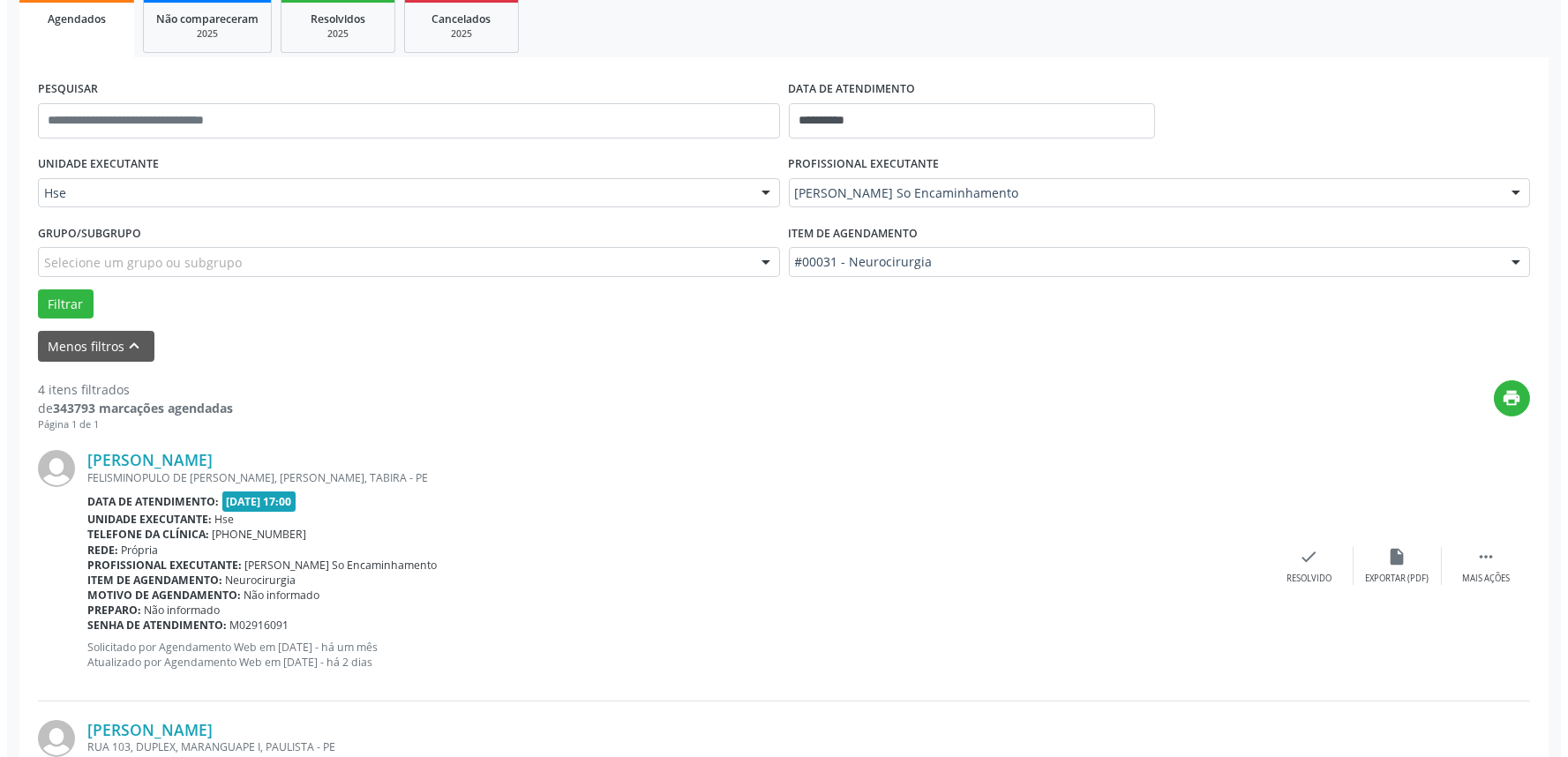
scroll to position [294, 0]
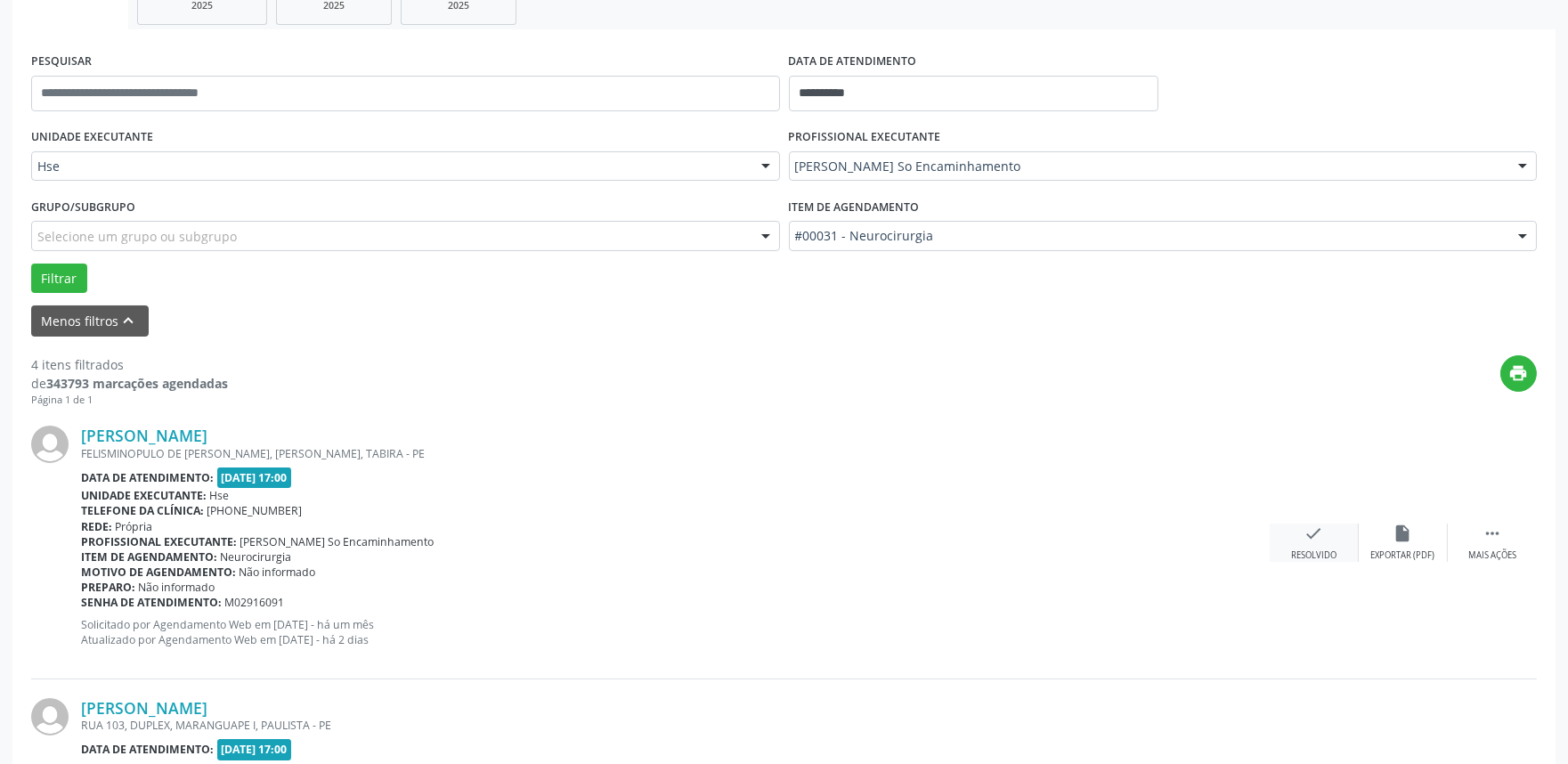
click at [1321, 550] on div "Resolvido" at bounding box center [1313, 555] width 46 height 13
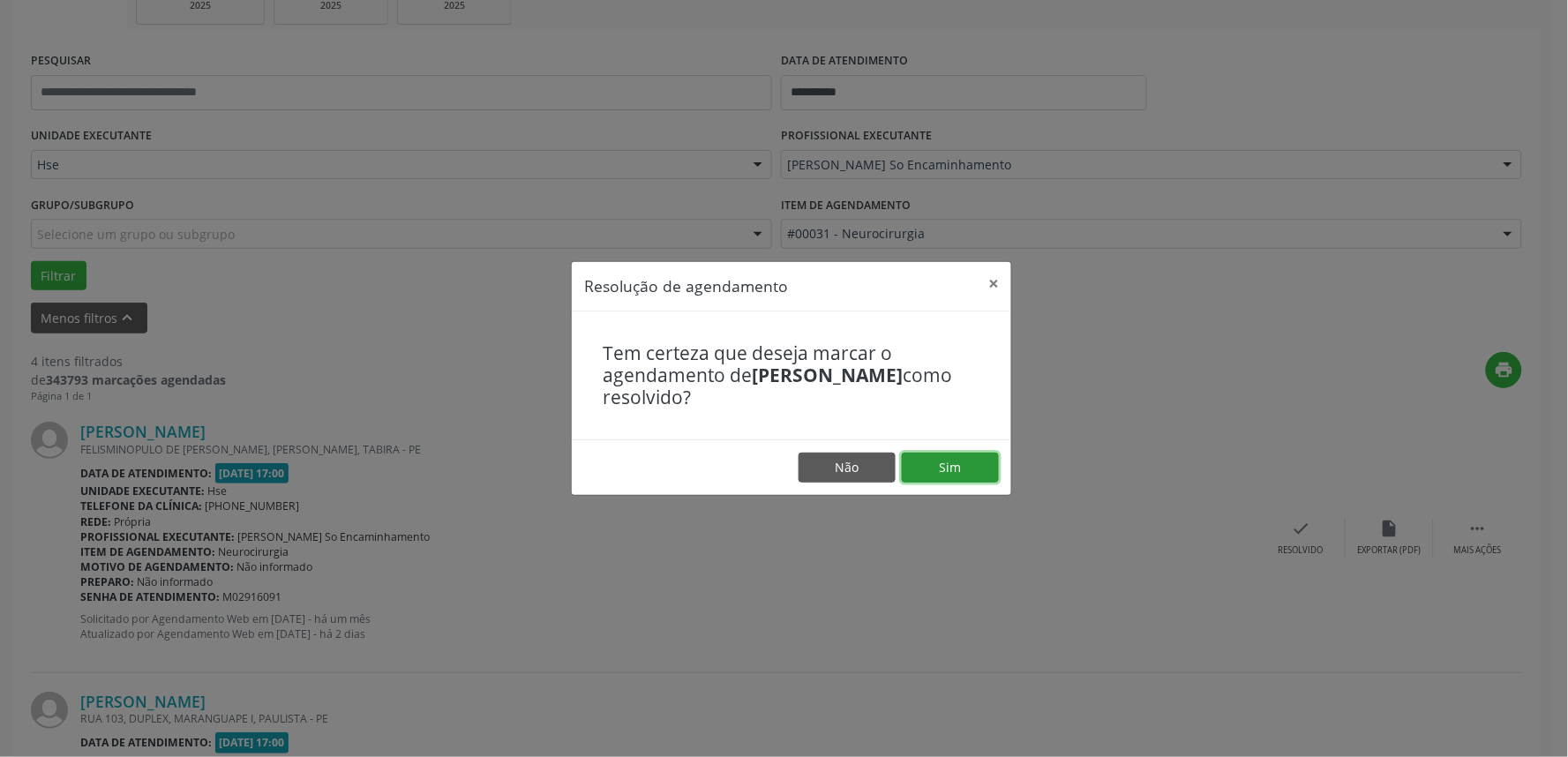
click at [964, 465] on button "Sim" at bounding box center [950, 467] width 97 height 30
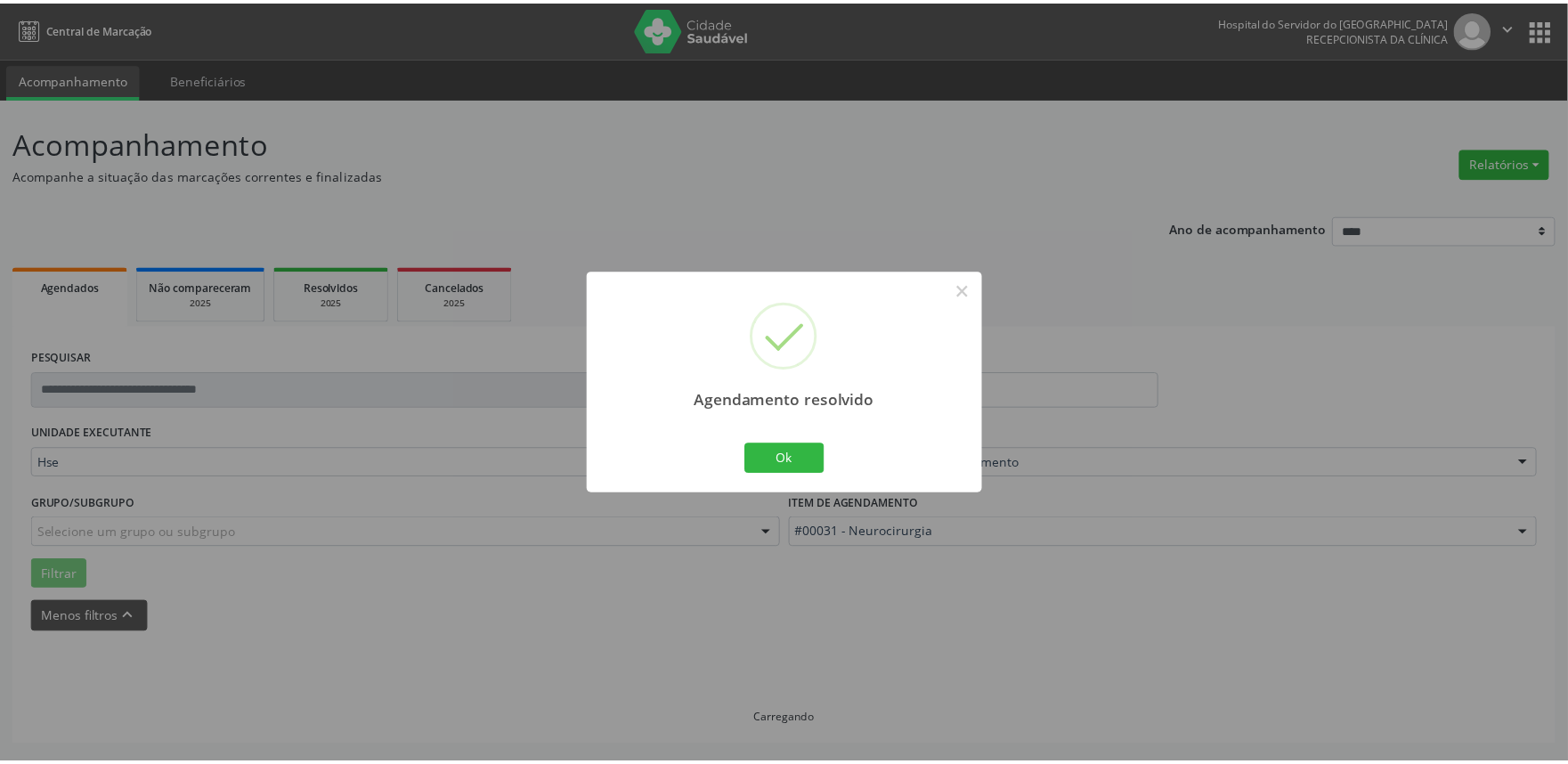
scroll to position [0, 0]
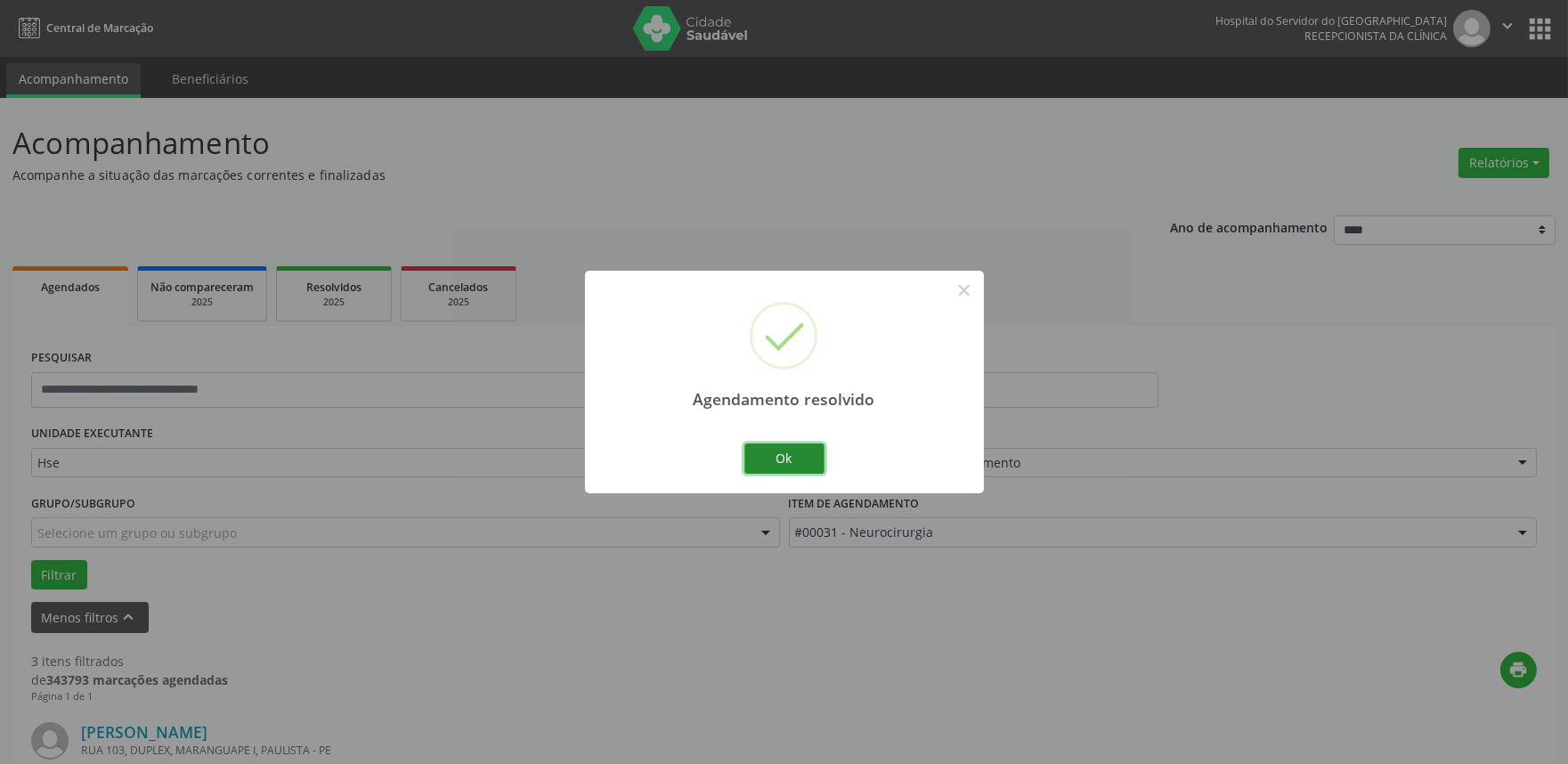
click at [789, 464] on button "Ok" at bounding box center [785, 458] width 80 height 30
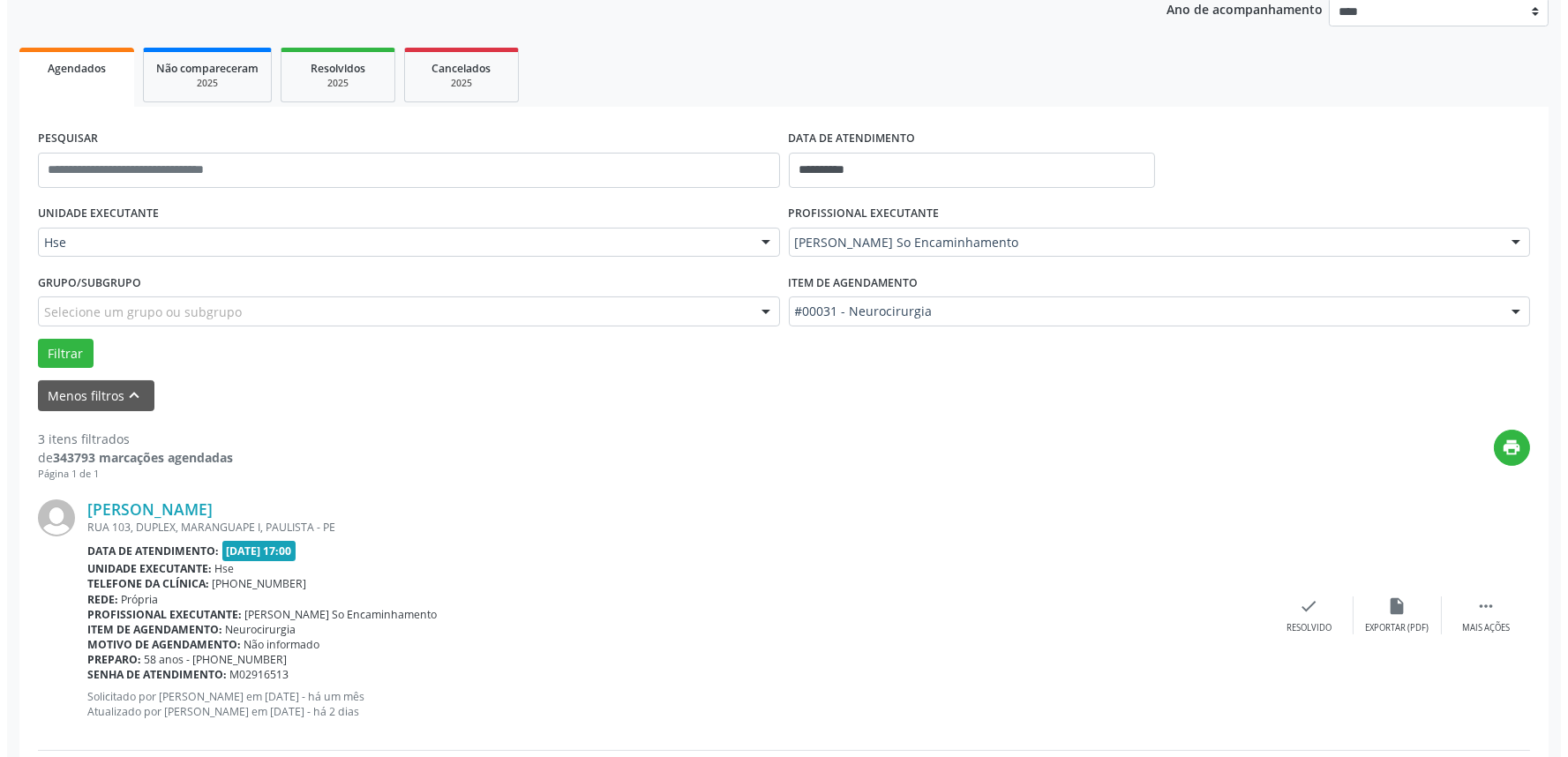
scroll to position [392, 0]
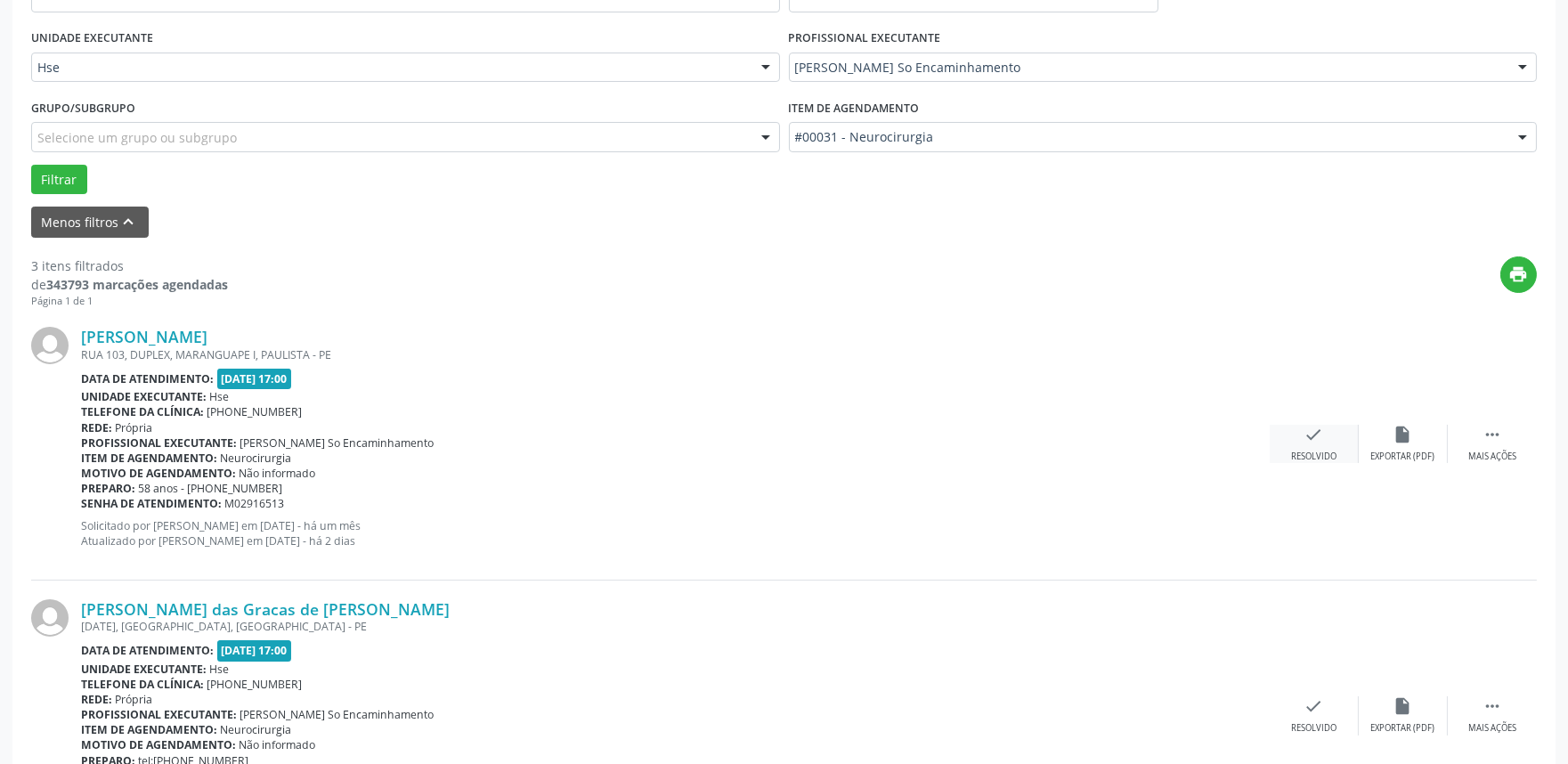
click at [1325, 452] on div "Resolvido" at bounding box center [1313, 456] width 46 height 13
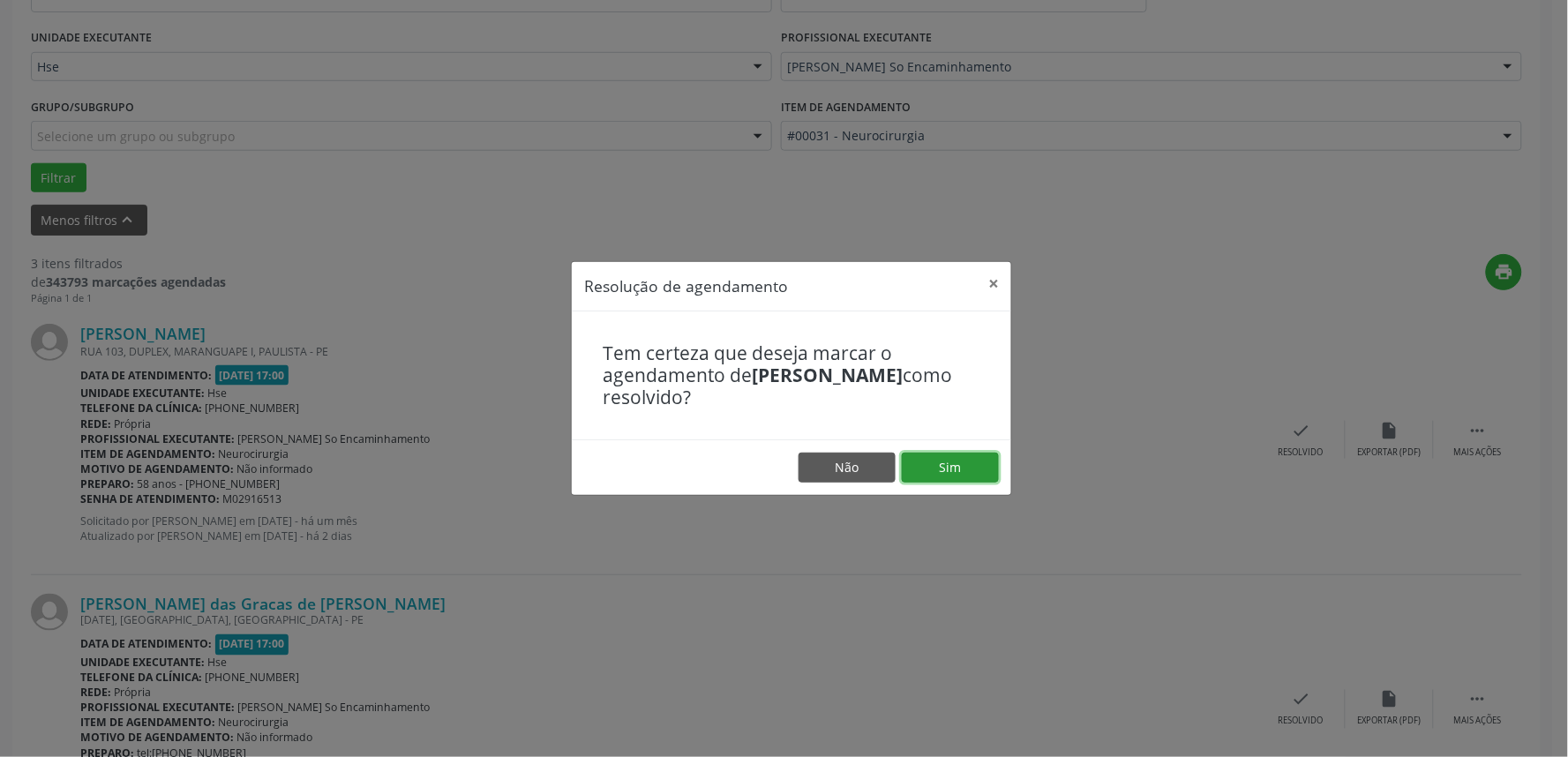
click at [959, 473] on button "Sim" at bounding box center [950, 467] width 97 height 30
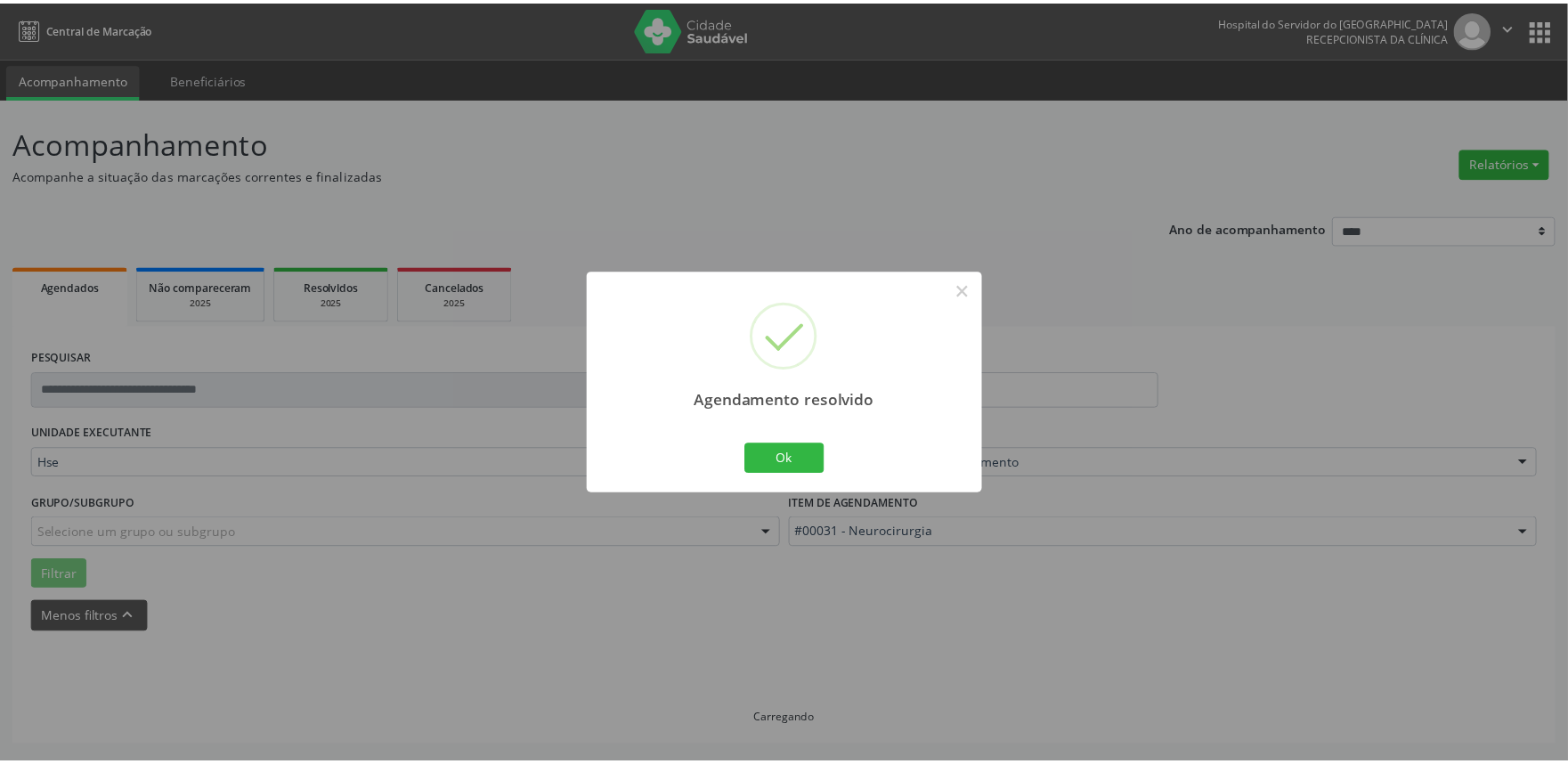
scroll to position [0, 0]
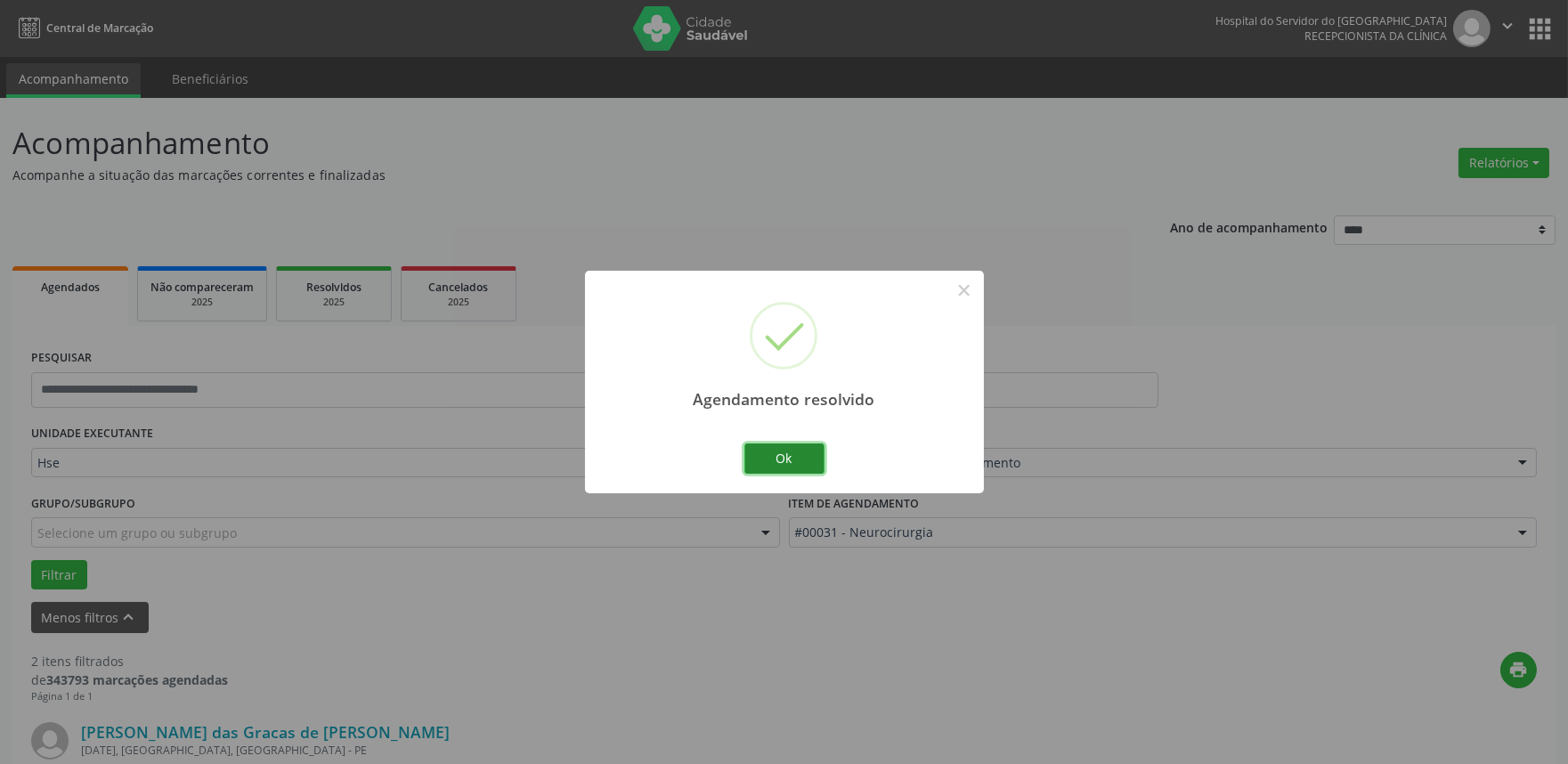
click at [797, 461] on button "Ok" at bounding box center [785, 458] width 80 height 30
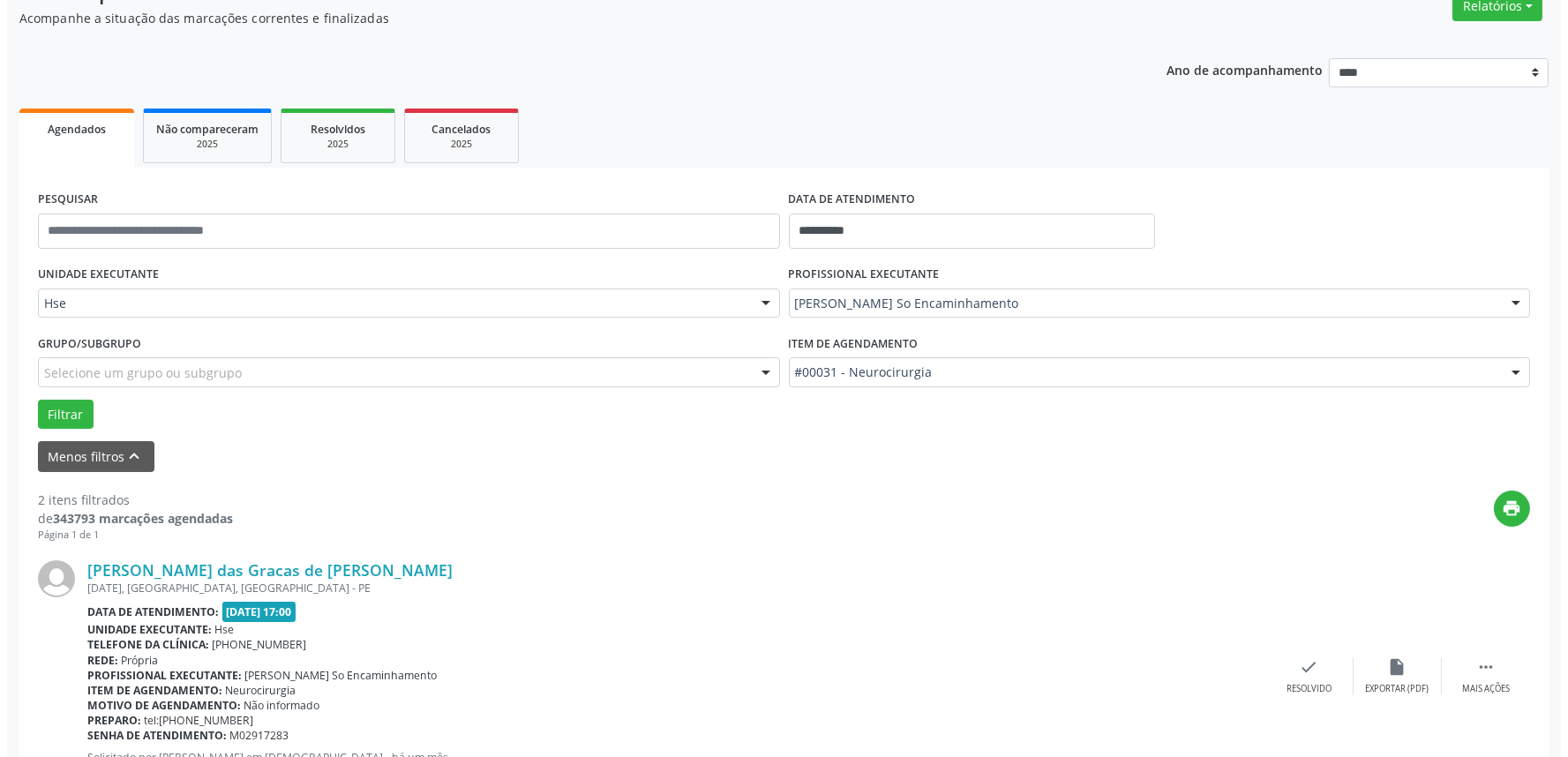
scroll to position [392, 0]
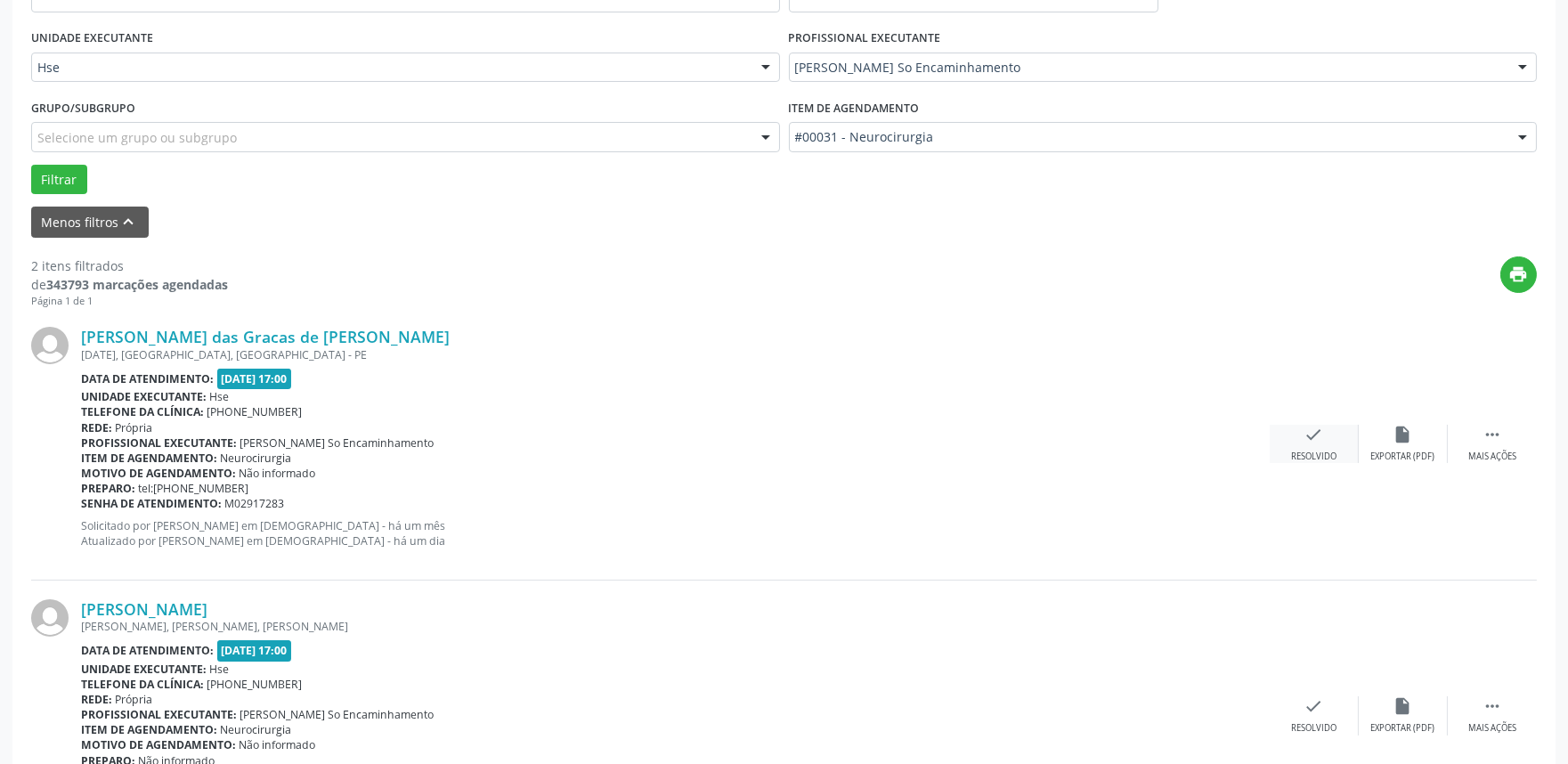
click at [1313, 452] on div "Resolvido" at bounding box center [1313, 456] width 46 height 13
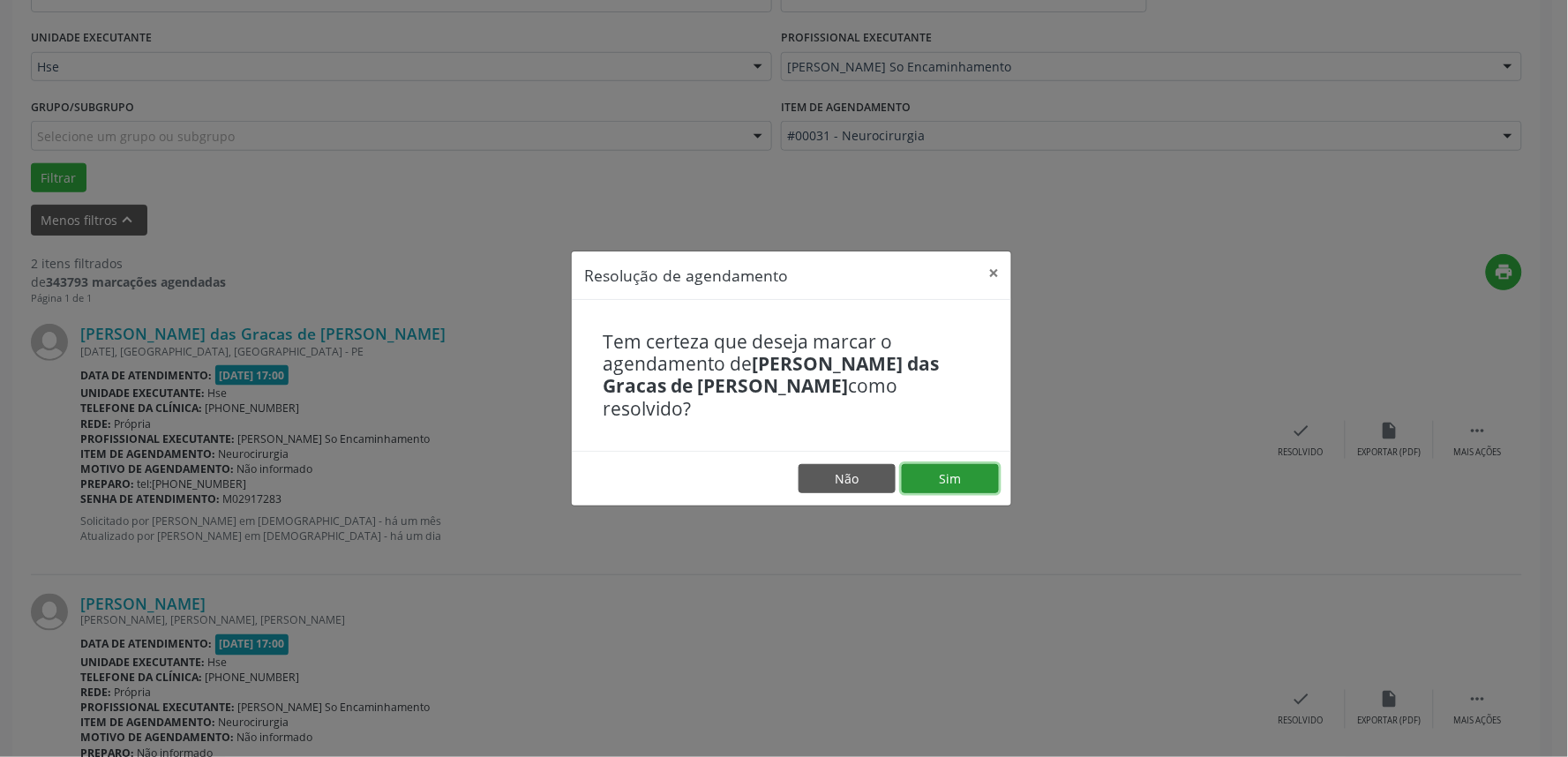
click at [959, 463] on button "Sim" at bounding box center [950, 478] width 97 height 30
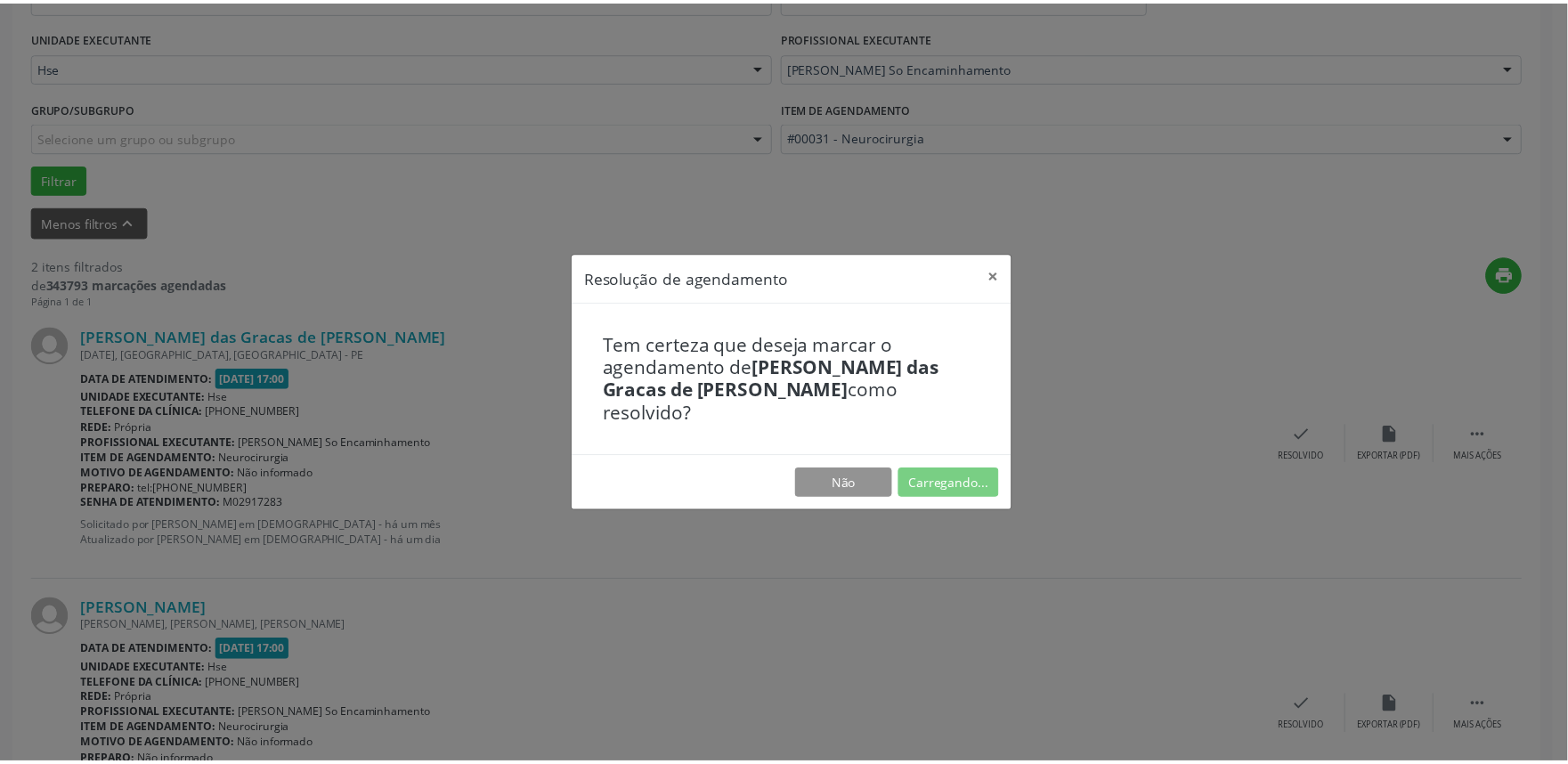
scroll to position [0, 0]
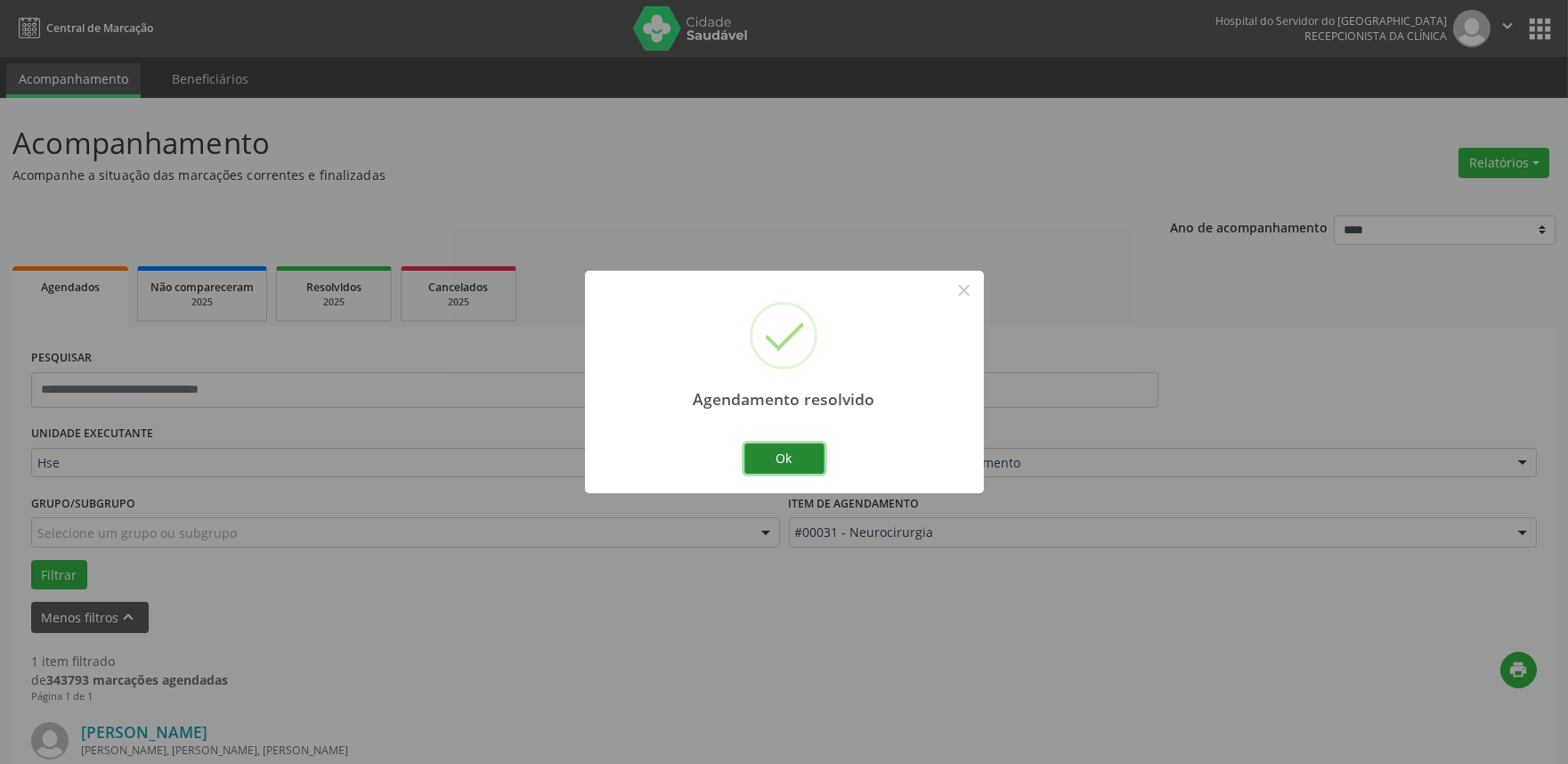
click at [793, 461] on button "Ok" at bounding box center [785, 458] width 80 height 30
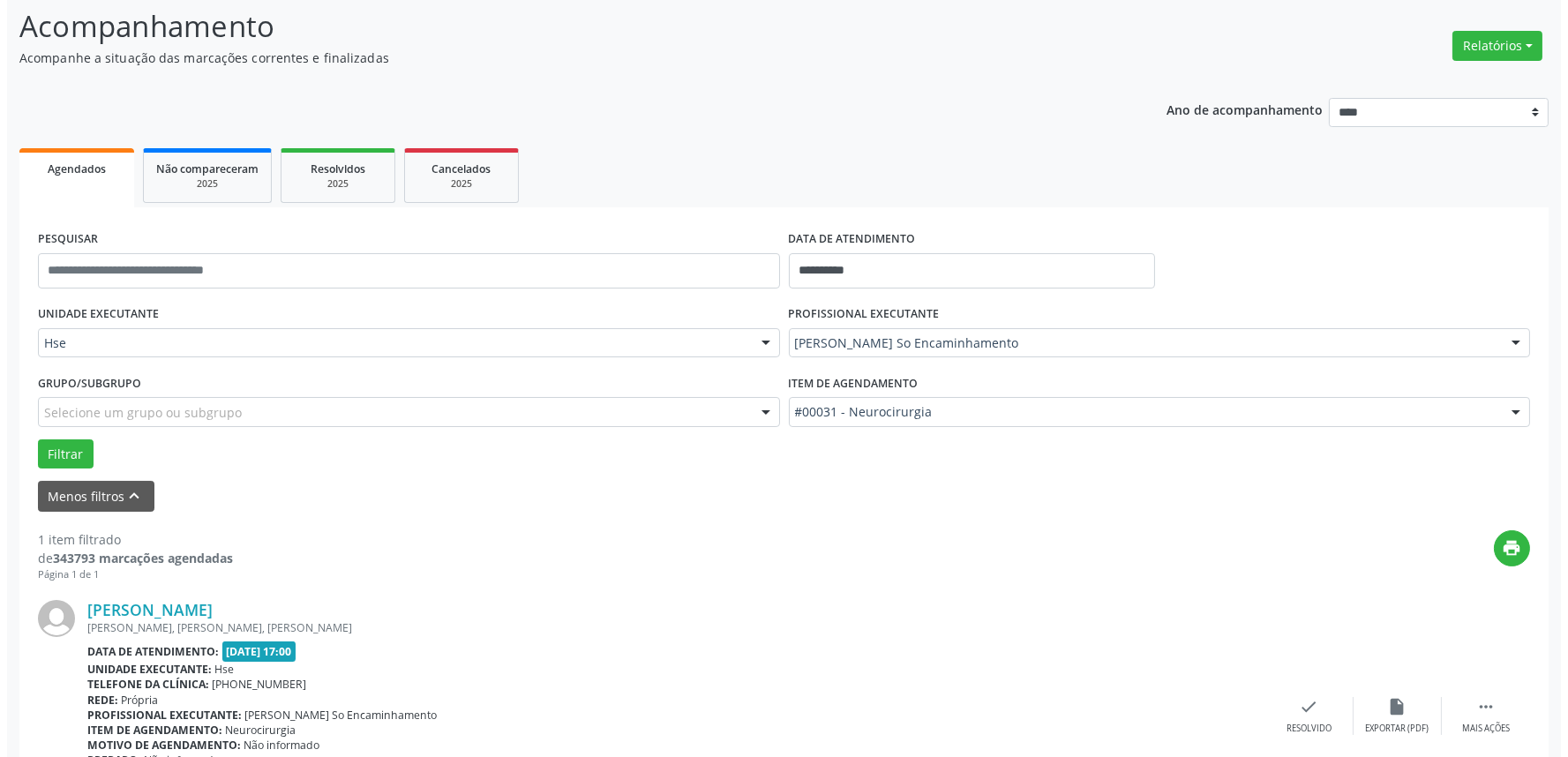
scroll to position [238, 0]
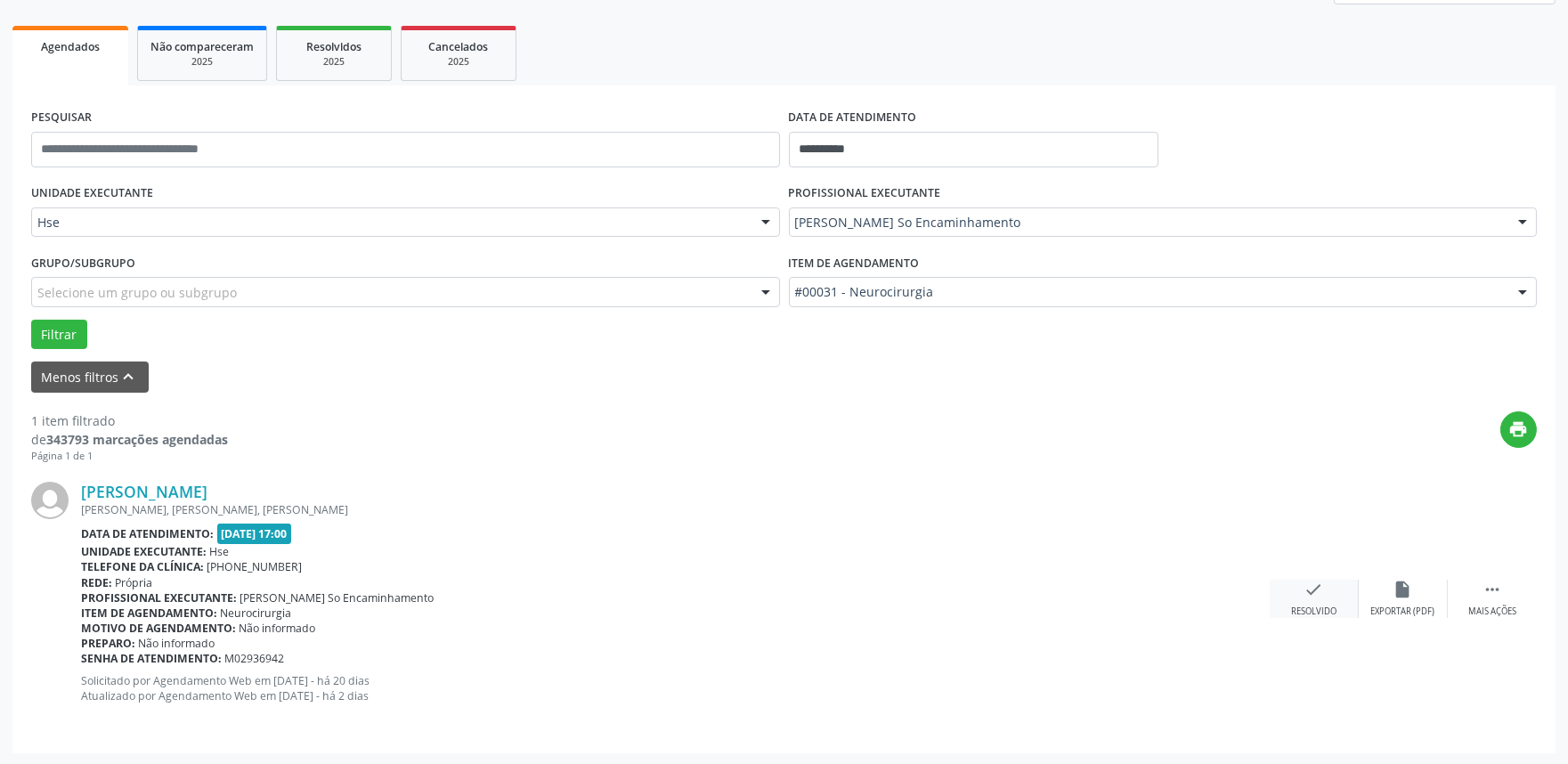
click at [1329, 607] on div "Resolvido" at bounding box center [1313, 611] width 46 height 13
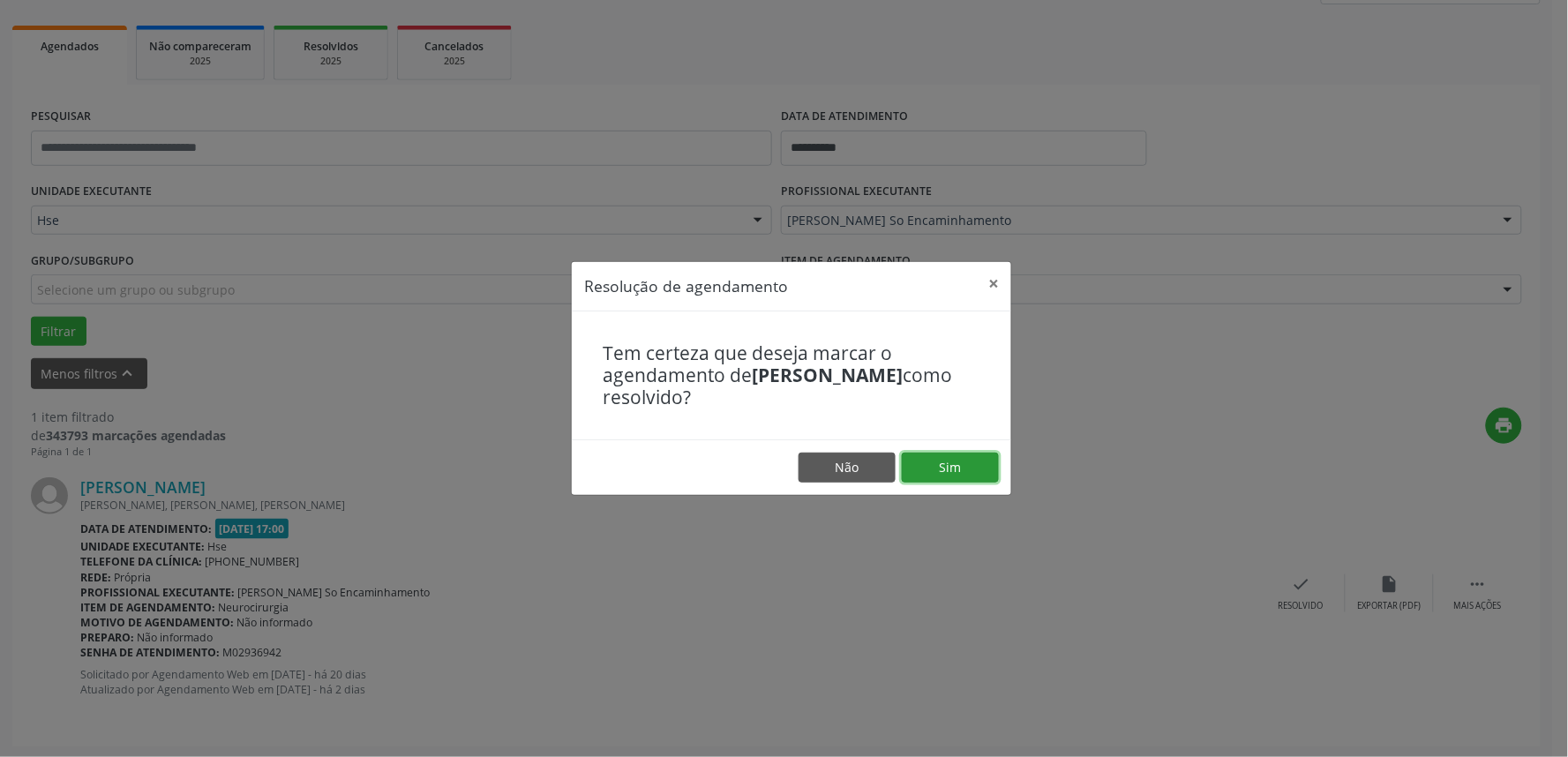
click at [955, 472] on button "Sim" at bounding box center [950, 467] width 97 height 30
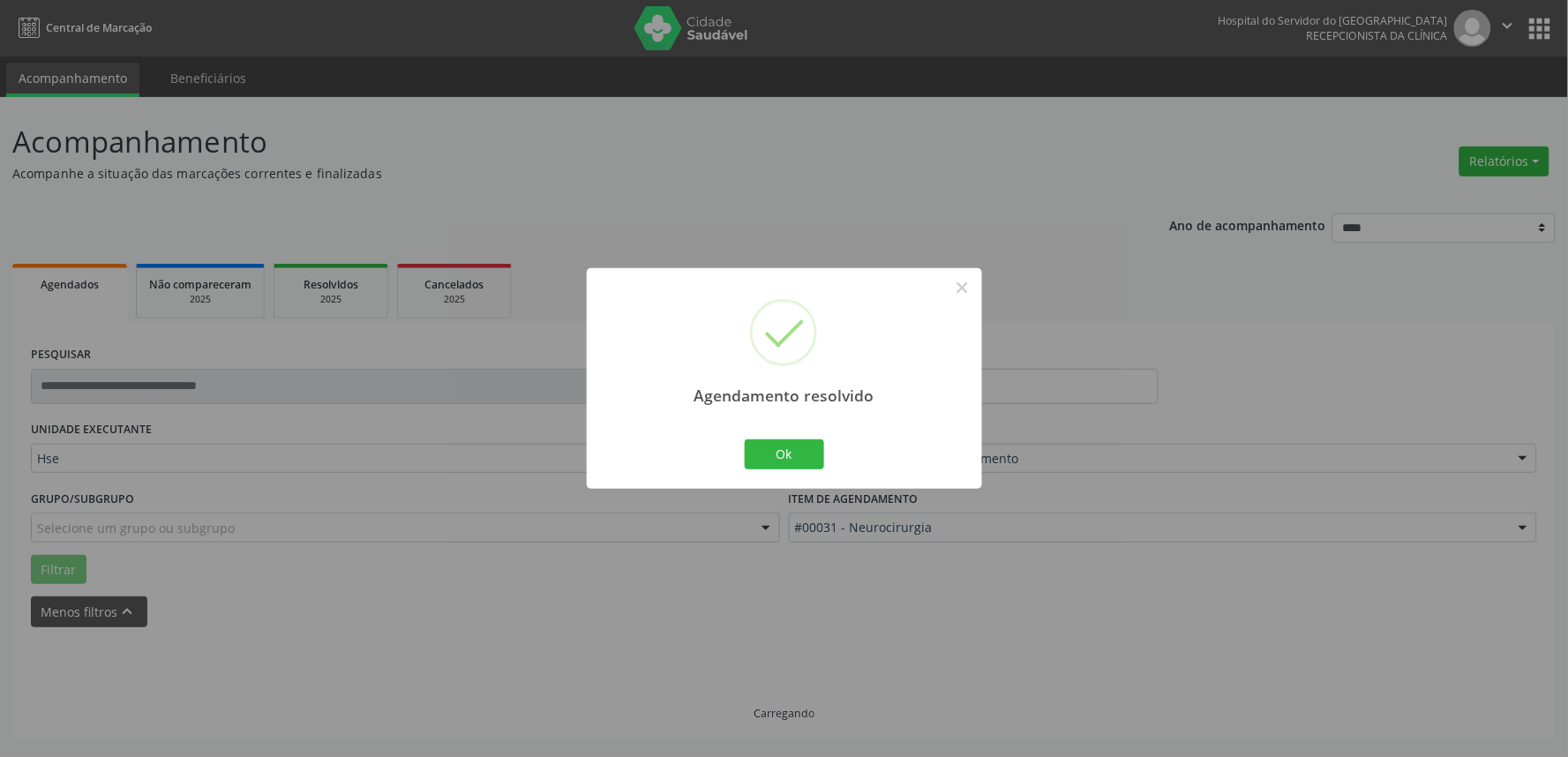
scroll to position [0, 0]
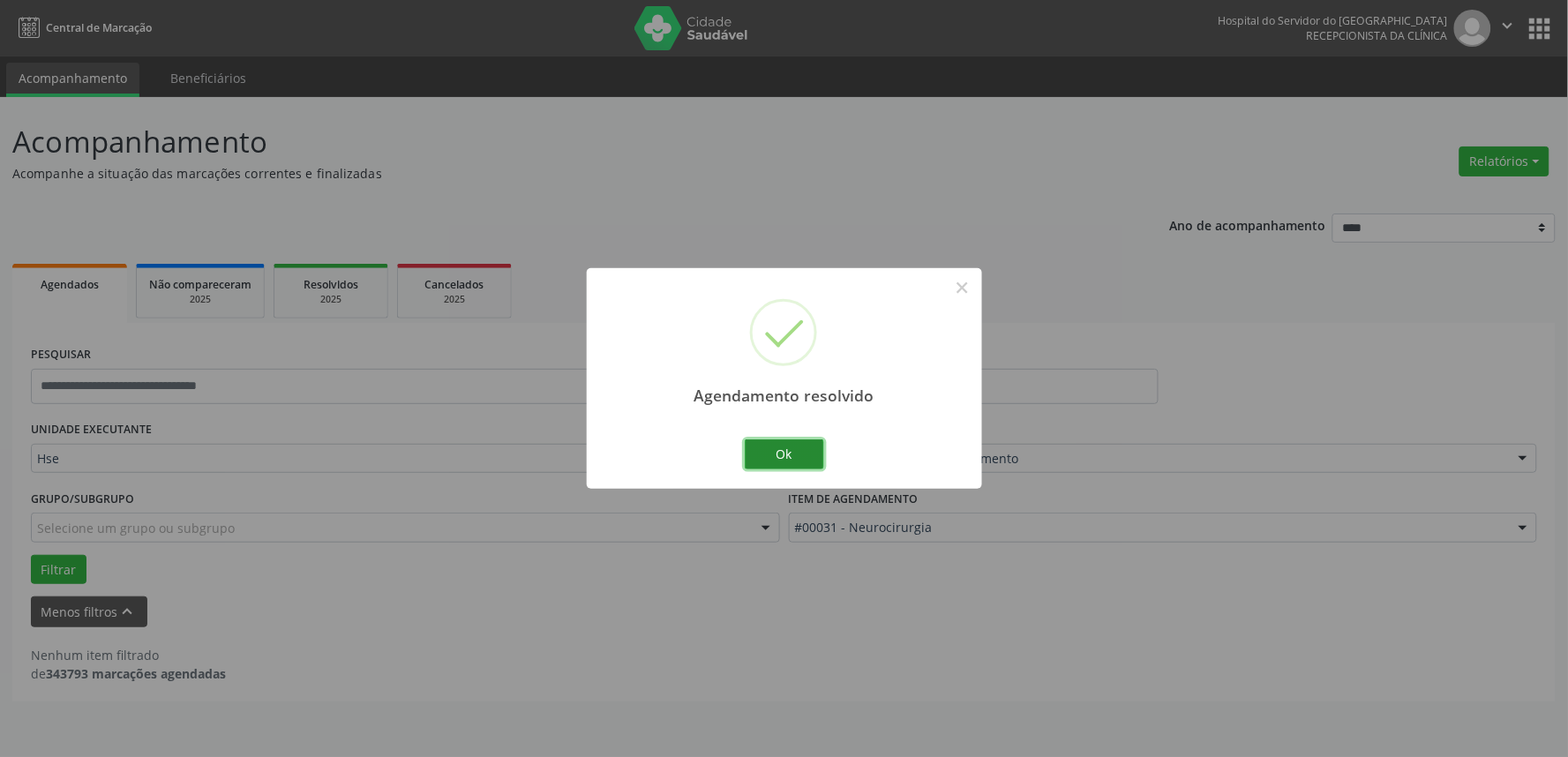
click at [781, 461] on button "Ok" at bounding box center [784, 454] width 79 height 30
